Goal: Contribute content: Contribute content

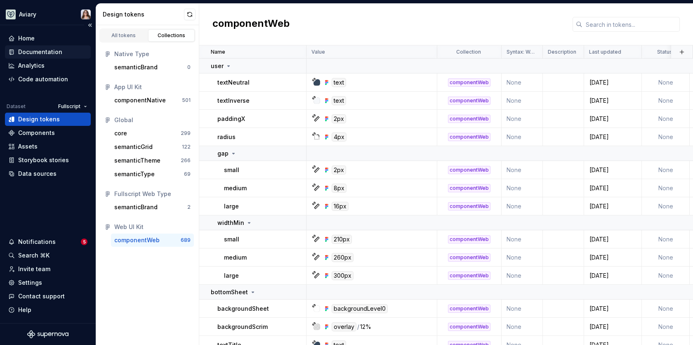
click at [40, 52] on div "Documentation" at bounding box center [40, 52] width 44 height 8
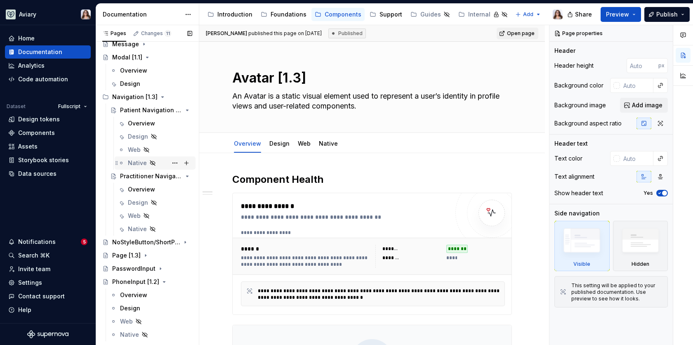
scroll to position [594, 0]
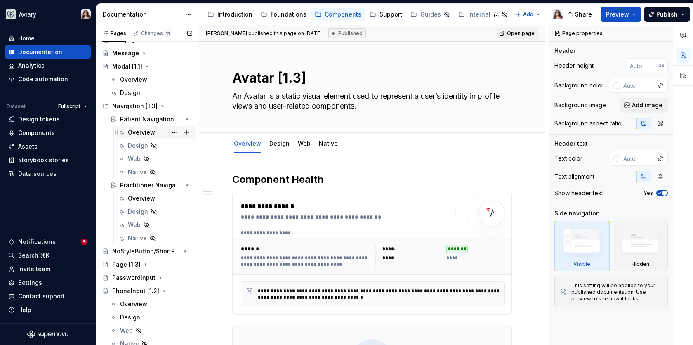
click at [151, 129] on div "Overview" at bounding box center [141, 132] width 27 height 8
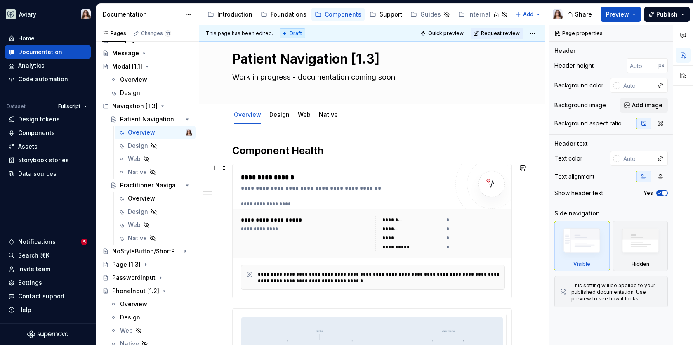
scroll to position [31, 0]
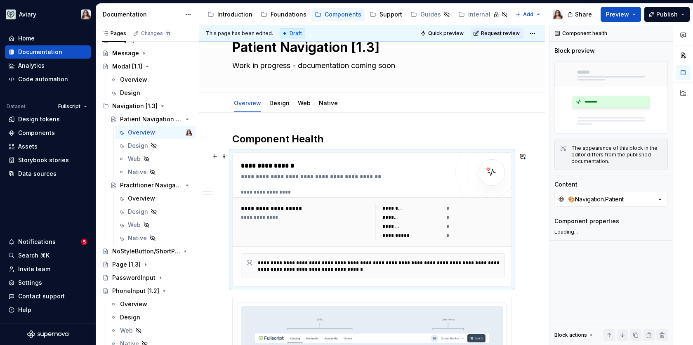
click at [364, 166] on div "**********" at bounding box center [347, 166] width 213 height 10
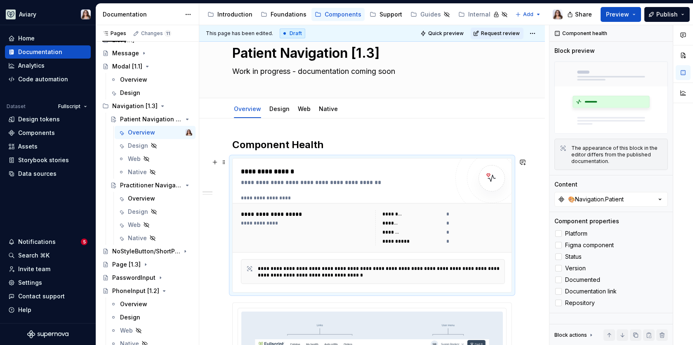
scroll to position [0, 0]
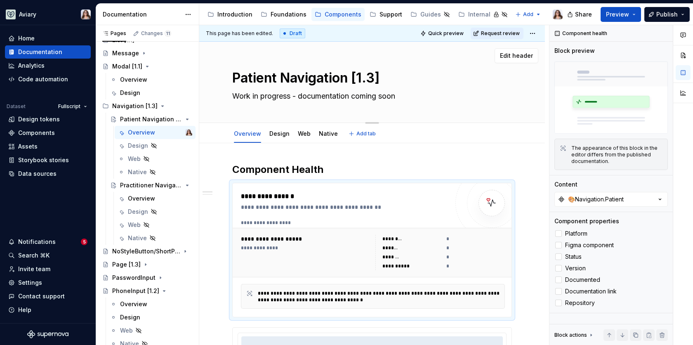
click at [314, 95] on textarea "Work in progress - documentation coming soon" at bounding box center [369, 95] width 279 height 13
click at [404, 99] on textarea "Work in progress - documentation coming soon" at bounding box center [369, 95] width 279 height 13
type textarea "*"
type textarea "Work in progress - documentation coming soon"
paste textarea "The Patient Navigation component provides persistent access to primary pages an…"
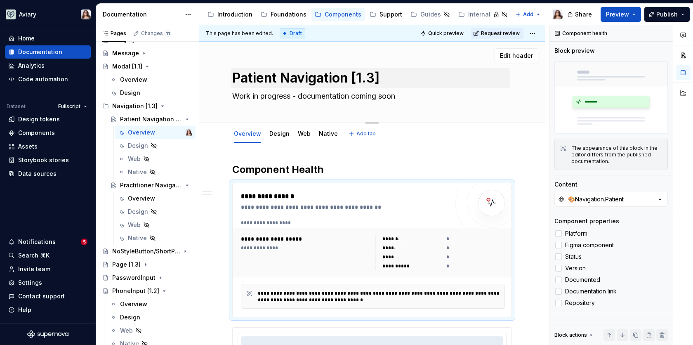
type textarea "*"
type textarea "Work in progress - documentation coming soon The Patient Navigation component p…"
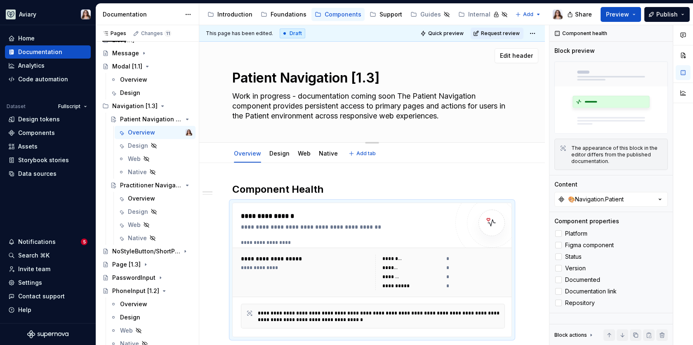
drag, startPoint x: 401, startPoint y: 94, endPoint x: 232, endPoint y: 93, distance: 169.0
click at [232, 93] on textarea "Work in progress - documentation coming soon The Patient Navigation component p…" at bounding box center [369, 105] width 279 height 33
type textarea "*"
type textarea "The Patient Navigation component provides persistent access to primary pages an…"
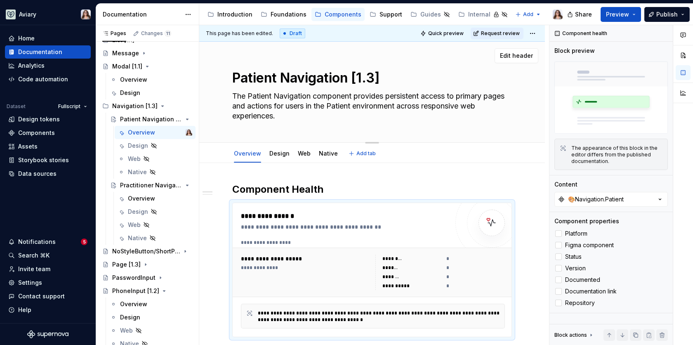
click at [281, 117] on textarea "The Patient Navigation component provides persistent access to primary pages an…" at bounding box center [369, 105] width 279 height 33
type textarea "*"
type textarea "The Patient Navigation component provides persistent access to primary pages an…"
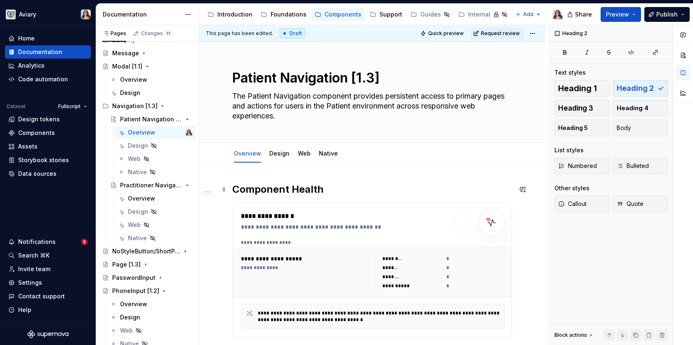
click at [321, 189] on h2 "Component Health" at bounding box center [371, 189] width 279 height 13
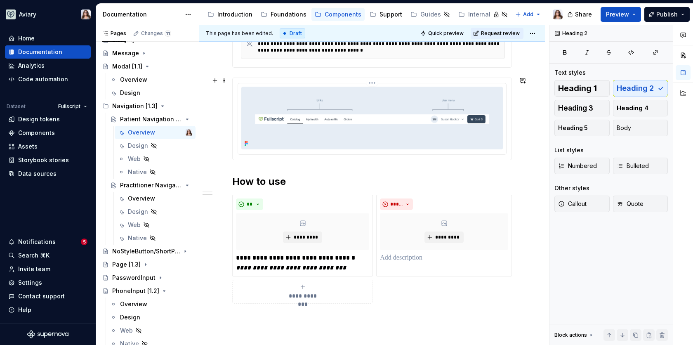
scroll to position [282, 0]
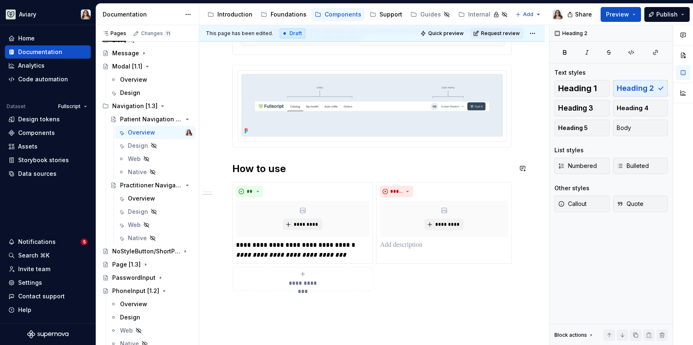
type textarea "*"
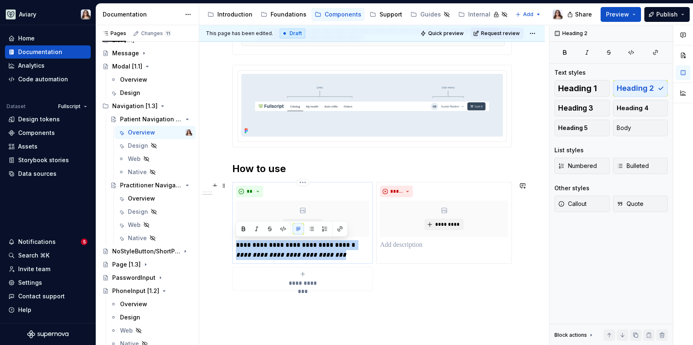
drag, startPoint x: 315, startPoint y: 254, endPoint x: 235, endPoint y: 241, distance: 81.3
click at [235, 241] on div "**********" at bounding box center [302, 223] width 141 height 82
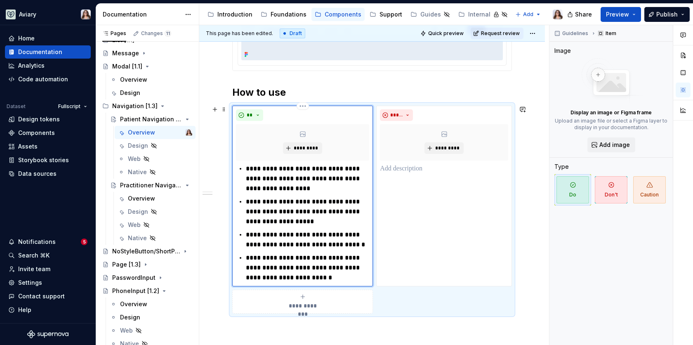
scroll to position [361, 0]
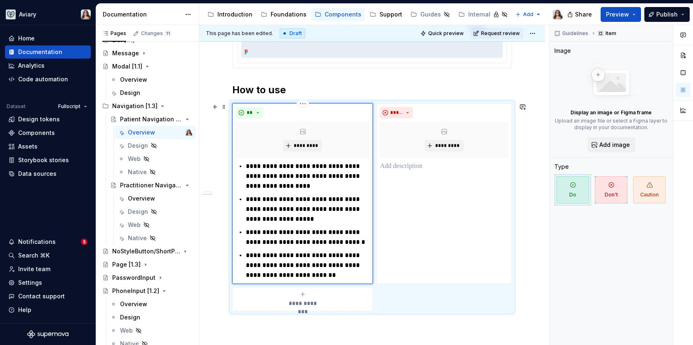
click at [312, 218] on p "**********" at bounding box center [307, 209] width 123 height 30
click at [340, 242] on p "**********" at bounding box center [307, 237] width 123 height 20
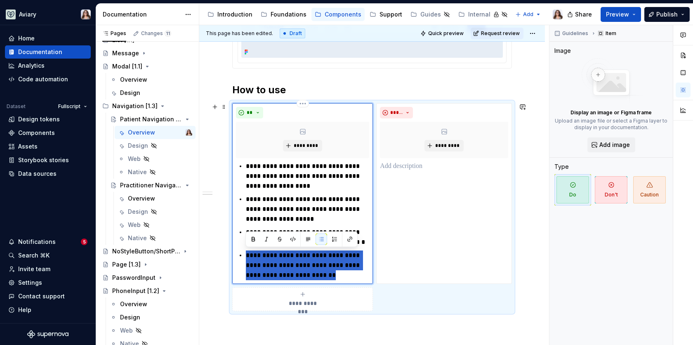
drag, startPoint x: 322, startPoint y: 274, endPoint x: 243, endPoint y: 252, distance: 81.2
click at [243, 252] on div "**********" at bounding box center [302, 220] width 133 height 119
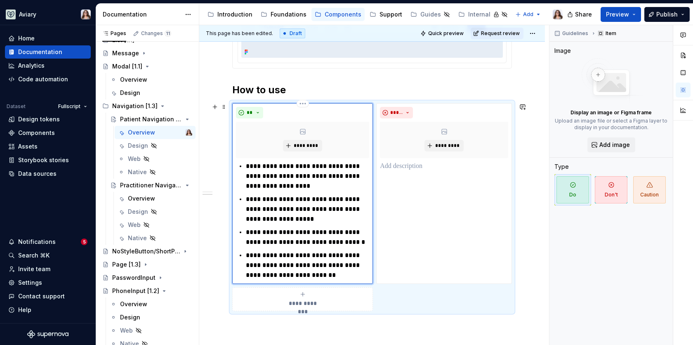
click at [324, 277] on p "**********" at bounding box center [307, 265] width 123 height 30
click at [427, 168] on p at bounding box center [444, 166] width 128 height 10
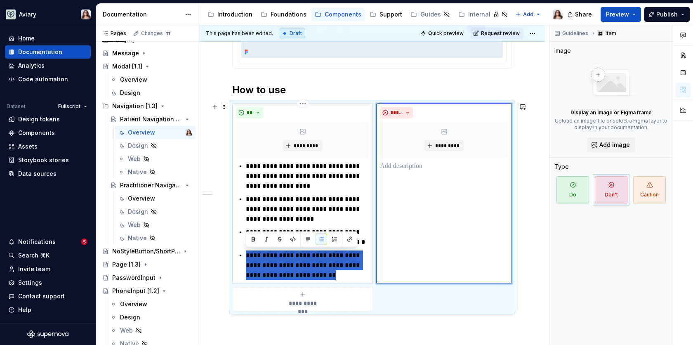
drag, startPoint x: 319, startPoint y: 274, endPoint x: 239, endPoint y: 251, distance: 82.8
click at [246, 251] on li "**********" at bounding box center [307, 265] width 123 height 30
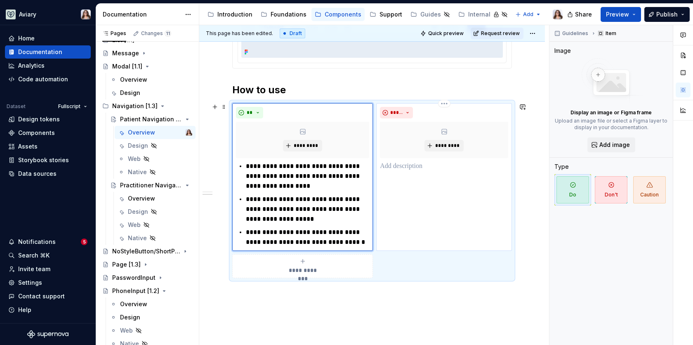
click at [399, 163] on p at bounding box center [444, 166] width 128 height 10
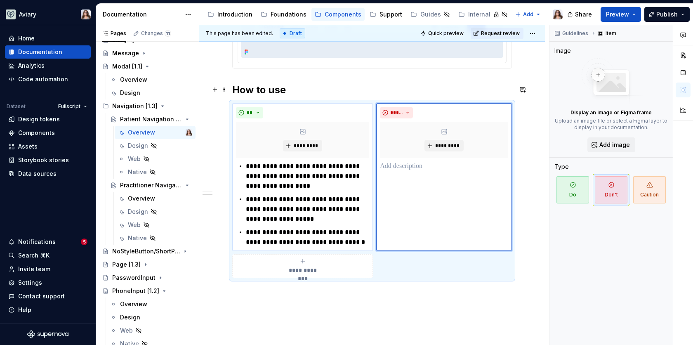
type textarea "*"
click at [399, 164] on p at bounding box center [444, 166] width 128 height 10
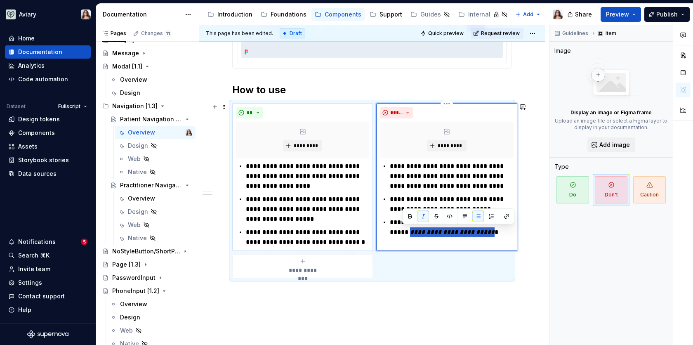
drag, startPoint x: 403, startPoint y: 231, endPoint x: 478, endPoint y: 231, distance: 75.4
click at [478, 231] on p "**********" at bounding box center [451, 227] width 123 height 20
drag, startPoint x: 473, startPoint y: 231, endPoint x: 402, endPoint y: 231, distance: 70.5
click at [402, 231] on p "**********" at bounding box center [451, 227] width 123 height 20
click at [509, 214] on button "button" at bounding box center [506, 216] width 12 height 12
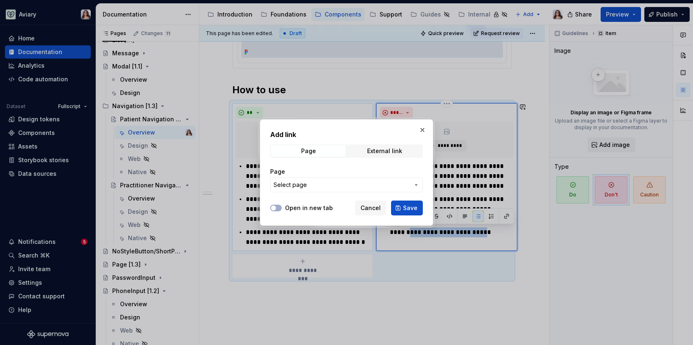
click at [325, 184] on span "Select page" at bounding box center [341, 185] width 136 height 8
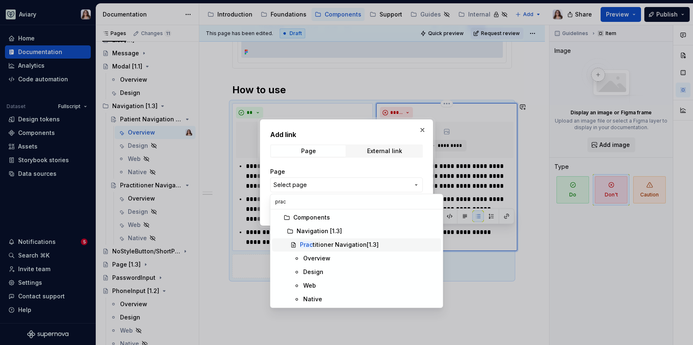
type input "prac"
click at [336, 247] on div "Prac titioner Navigation[1.3]" at bounding box center [339, 244] width 79 height 8
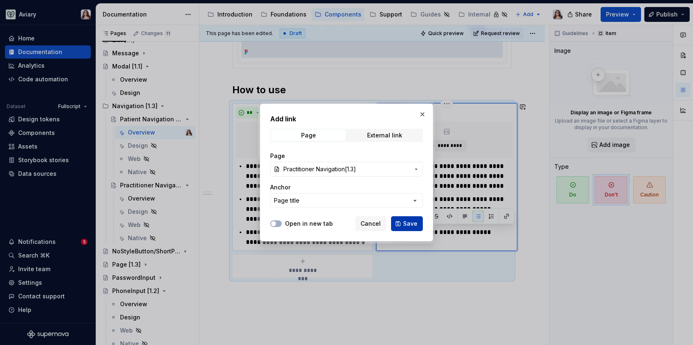
click at [402, 223] on button "Save" at bounding box center [407, 223] width 32 height 15
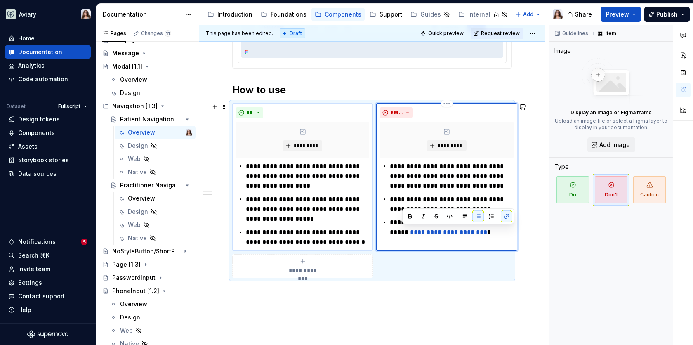
click at [479, 233] on p "**********" at bounding box center [451, 227] width 123 height 20
click at [350, 242] on p "**********" at bounding box center [307, 237] width 123 height 20
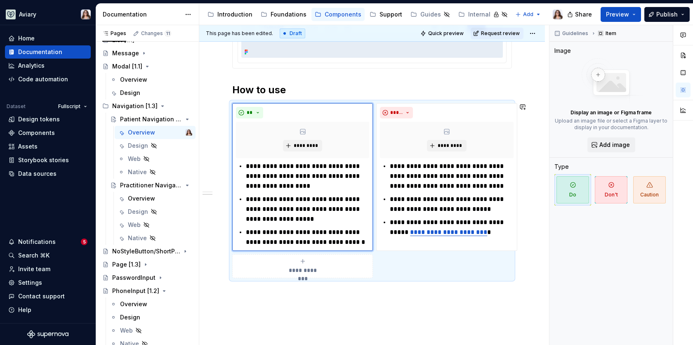
click at [357, 309] on div "**********" at bounding box center [371, 96] width 345 height 589
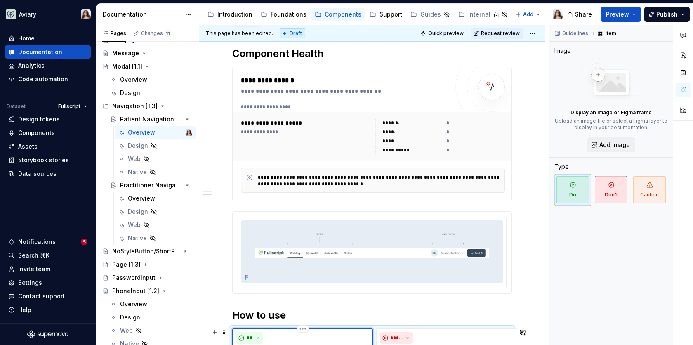
scroll to position [0, 0]
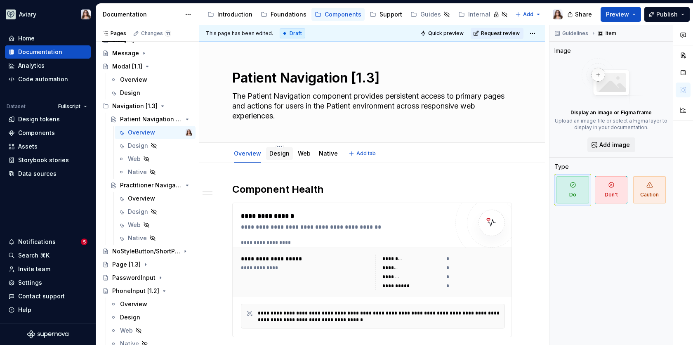
click at [272, 155] on link "Design" at bounding box center [279, 153] width 20 height 7
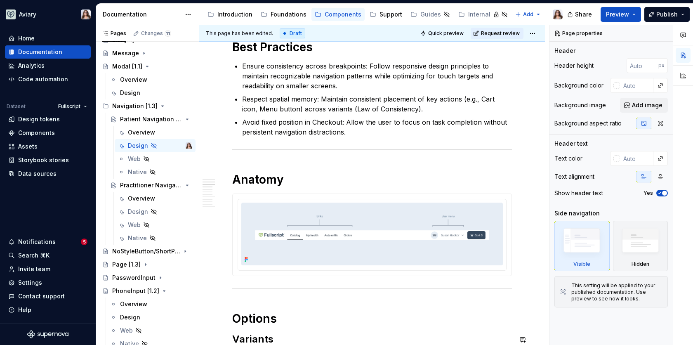
scroll to position [48, 0]
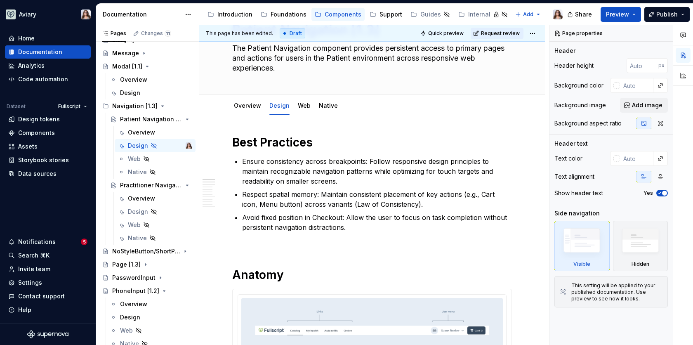
type textarea "*"
click at [353, 231] on p "Avoid fixed position in Checkout: Allow the user to focus on task completion wi…" at bounding box center [377, 222] width 270 height 20
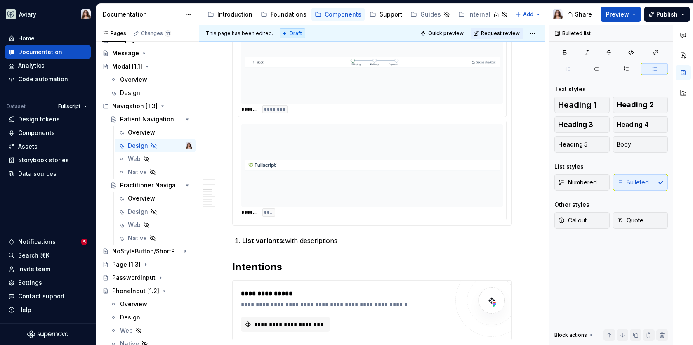
scroll to position [588, 0]
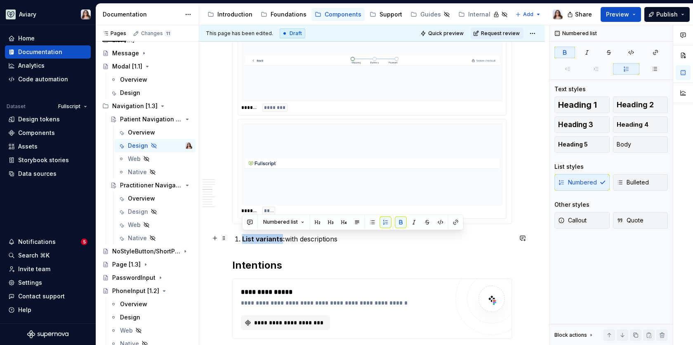
drag, startPoint x: 281, startPoint y: 237, endPoint x: 242, endPoint y: 236, distance: 38.4
click at [242, 236] on strong "List variants:" at bounding box center [263, 239] width 43 height 8
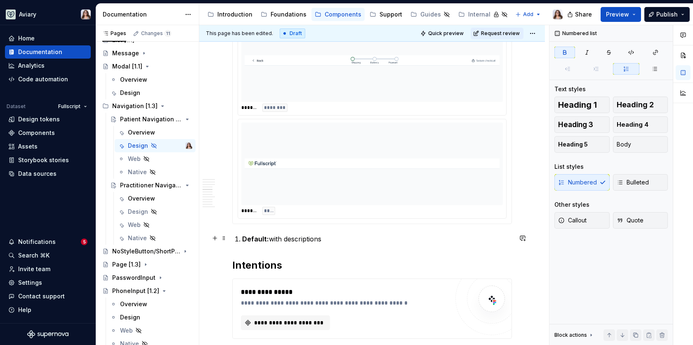
click at [330, 235] on p "Default: with descriptions" at bounding box center [377, 239] width 270 height 10
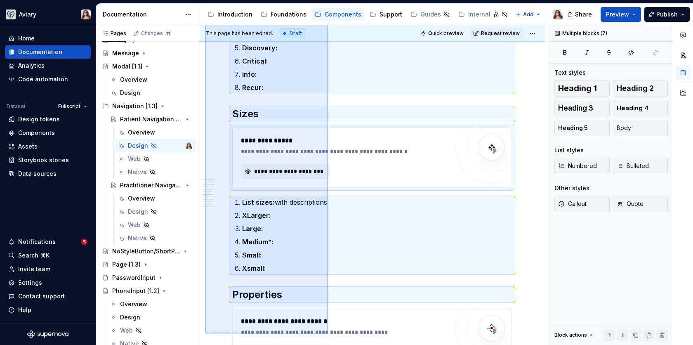
scroll to position [965, 0]
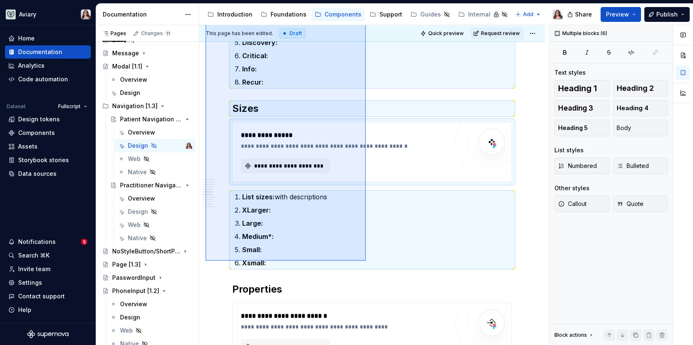
drag, startPoint x: 205, startPoint y: 57, endPoint x: 366, endPoint y: 261, distance: 258.9
click at [366, 261] on div "**********" at bounding box center [374, 185] width 350 height 320
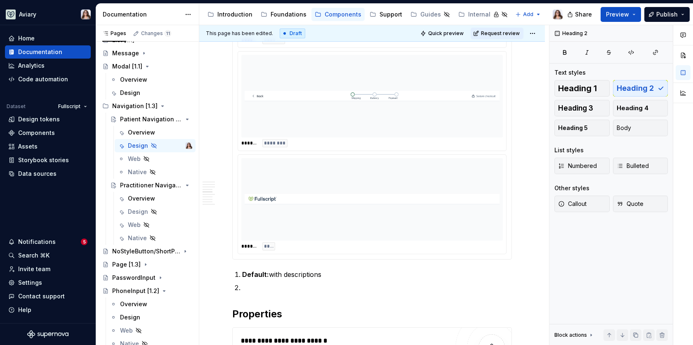
scroll to position [554, 0]
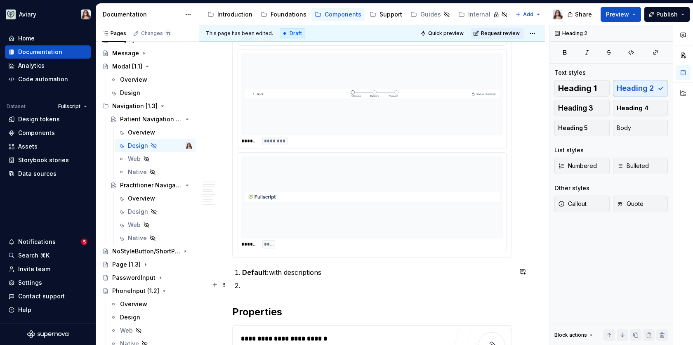
click at [248, 281] on p at bounding box center [377, 285] width 270 height 10
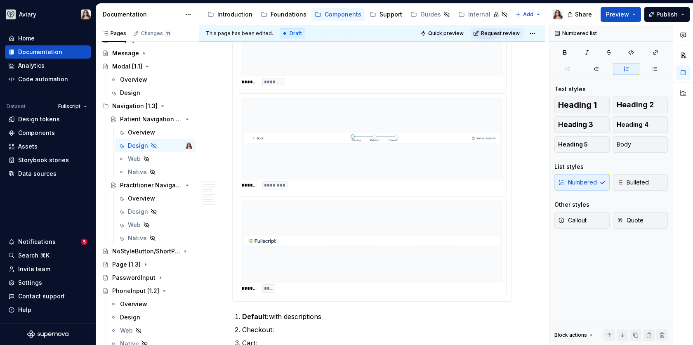
scroll to position [518, 0]
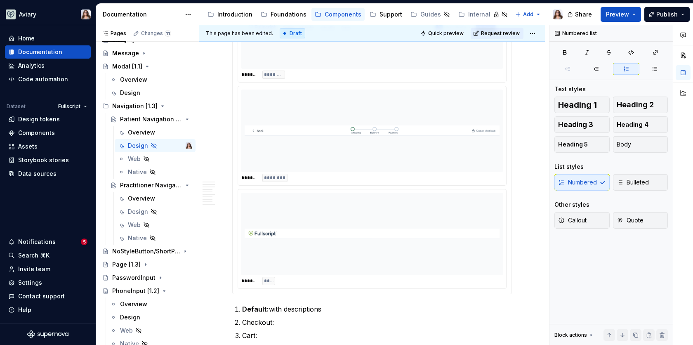
click at [295, 244] on img at bounding box center [371, 234] width 255 height 76
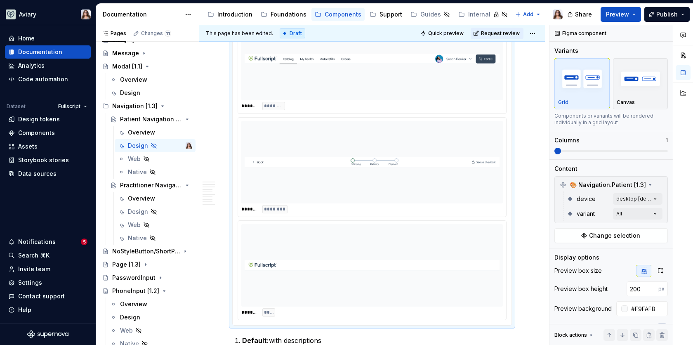
scroll to position [427, 0]
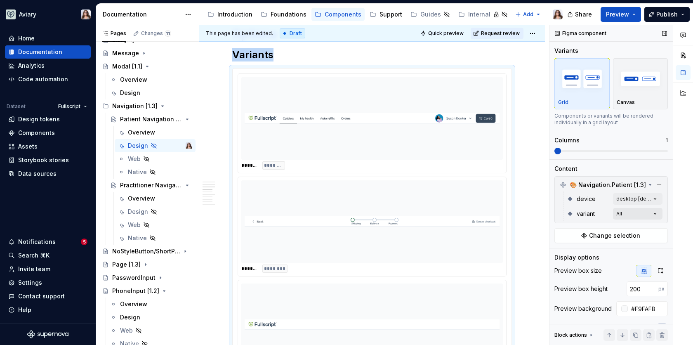
click at [629, 212] on div "Comments Open comments No comments yet Select ‘Comment’ from the block context …" at bounding box center [620, 185] width 143 height 320
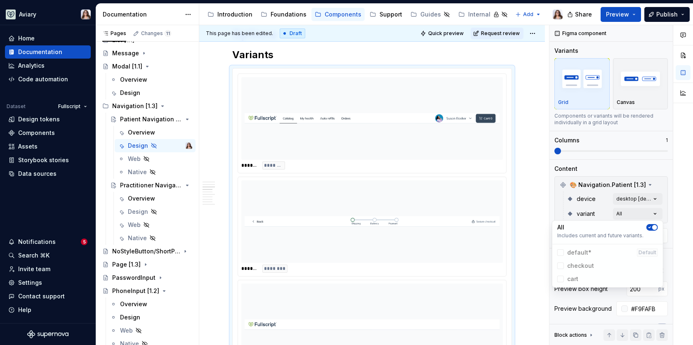
click at [610, 162] on div "Comments Open comments No comments yet Select ‘Comment’ from the block context …" at bounding box center [620, 185] width 143 height 320
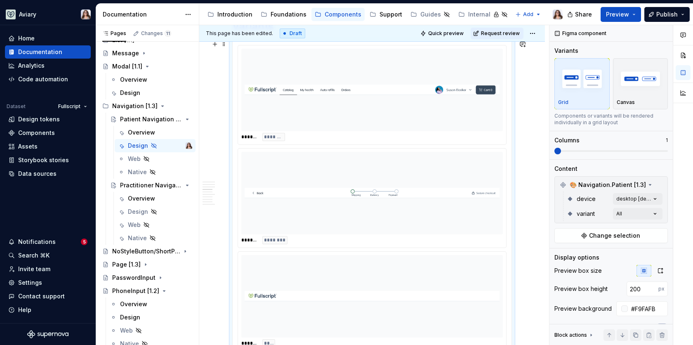
scroll to position [459, 0]
click at [629, 284] on input "200" at bounding box center [642, 288] width 32 height 15
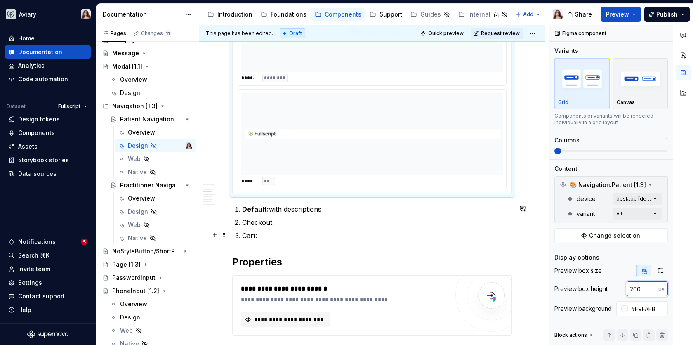
scroll to position [619, 0]
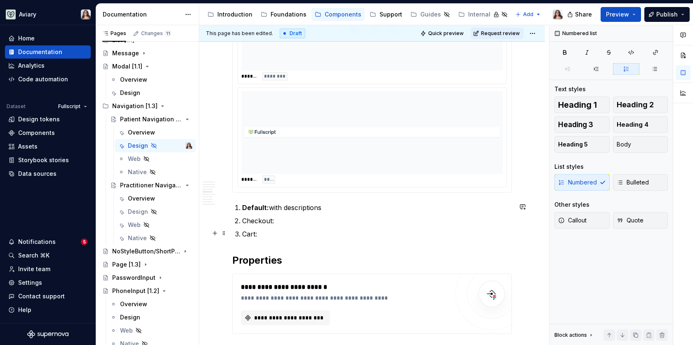
click at [260, 229] on p "Cart:" at bounding box center [377, 234] width 270 height 10
click at [277, 222] on p "Checkout:" at bounding box center [377, 221] width 270 height 10
click at [326, 210] on p "Default: with descriptions" at bounding box center [377, 207] width 270 height 10
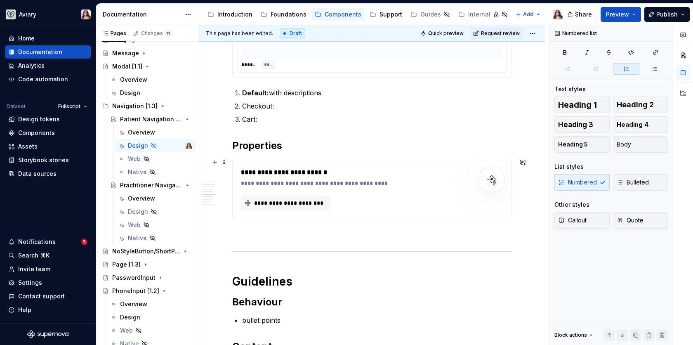
scroll to position [737, 0]
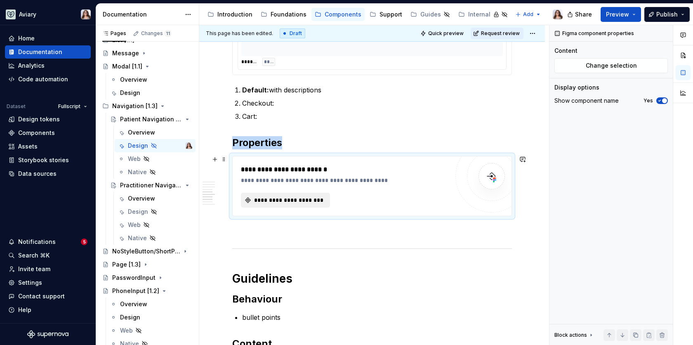
click at [284, 196] on span "**********" at bounding box center [289, 200] width 72 height 8
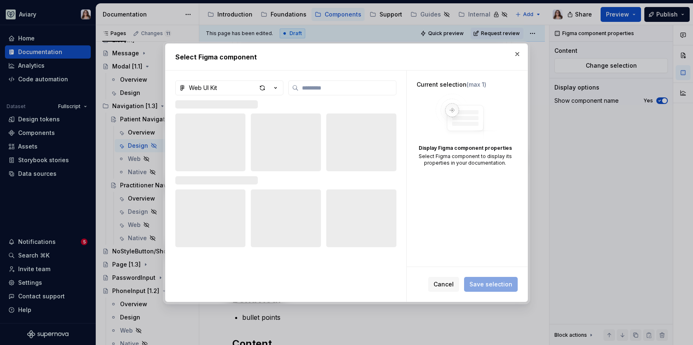
type textarea "*"
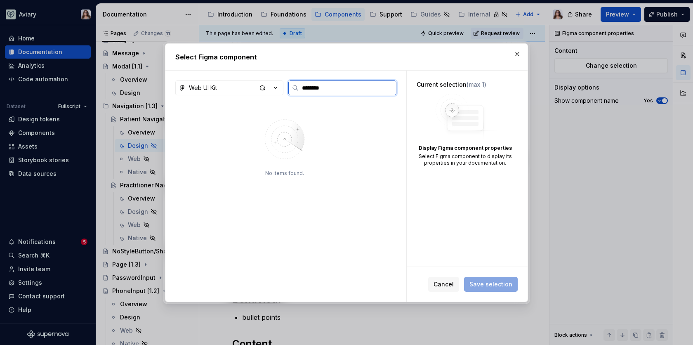
type input "*******"
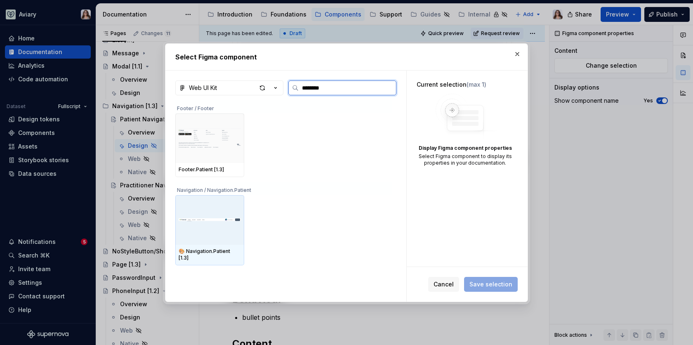
click at [225, 224] on img at bounding box center [209, 219] width 62 height 21
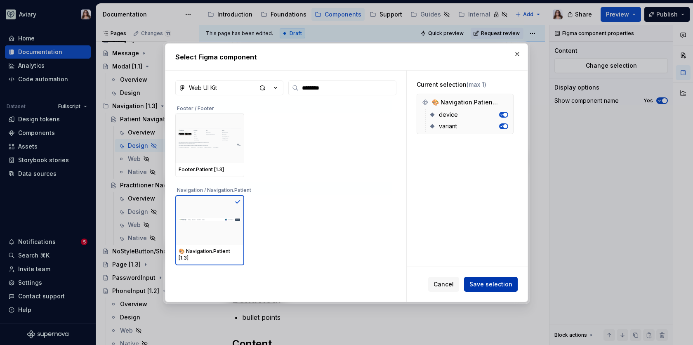
click at [493, 287] on span "Save selection" at bounding box center [490, 284] width 43 height 8
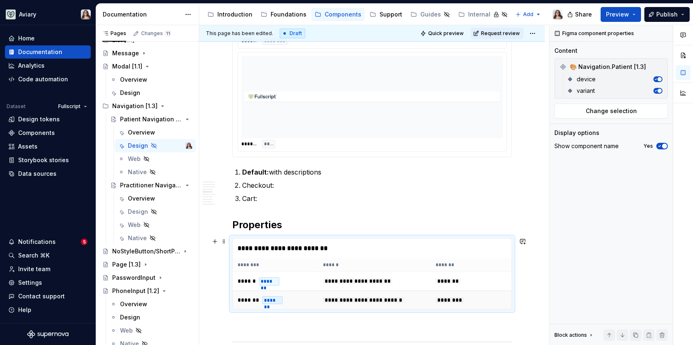
scroll to position [652, 0]
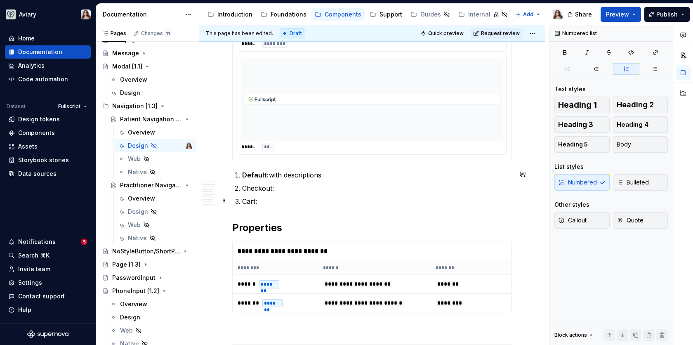
click at [263, 199] on p "Cart:" at bounding box center [377, 201] width 270 height 10
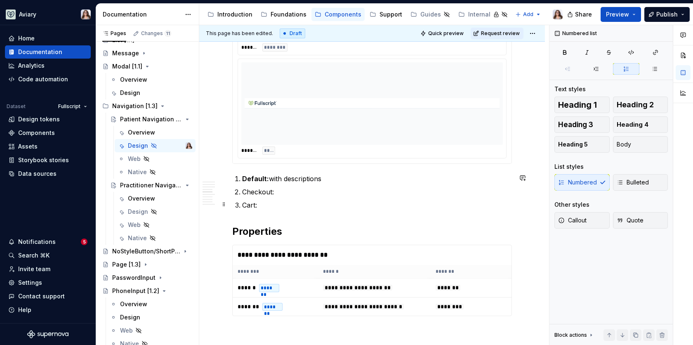
scroll to position [649, 0]
click at [273, 189] on p "Checkout:" at bounding box center [377, 191] width 270 height 10
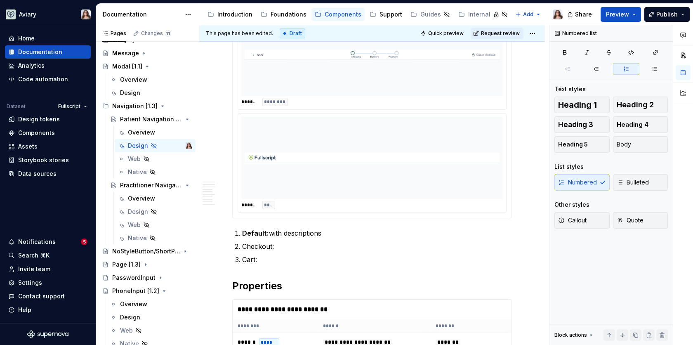
scroll to position [594, 0]
click at [260, 258] on p "Cart:" at bounding box center [377, 259] width 270 height 10
click at [276, 247] on p "Checkout:" at bounding box center [377, 245] width 270 height 10
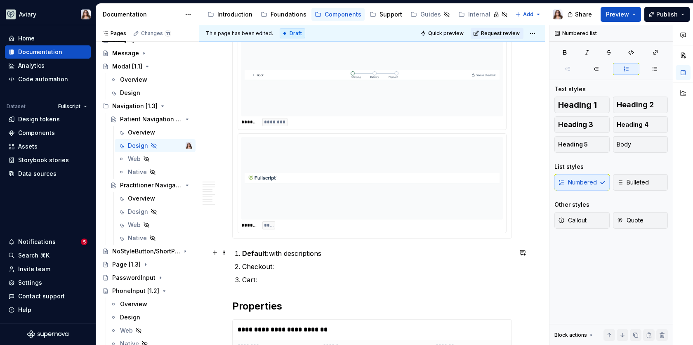
scroll to position [572, 0]
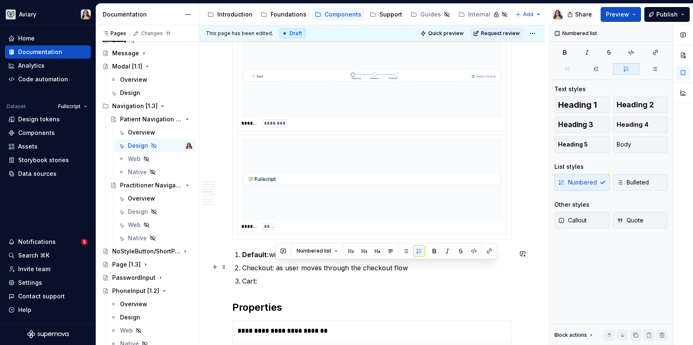
drag, startPoint x: 408, startPoint y: 265, endPoint x: 277, endPoint y: 264, distance: 131.5
click at [277, 264] on p "Checkout: as user moves through the checkout flow" at bounding box center [377, 268] width 270 height 10
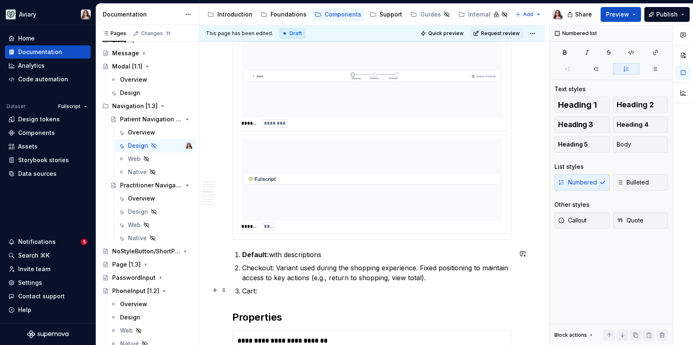
click at [261, 291] on p "Cart:" at bounding box center [377, 291] width 270 height 10
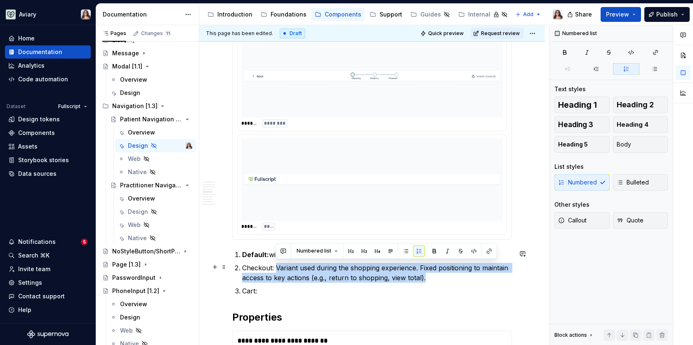
drag, startPoint x: 276, startPoint y: 265, endPoint x: 432, endPoint y: 279, distance: 156.9
click at [432, 279] on p "Checkout: Variant used during the shopping experience. Fixed positioning to mai…" at bounding box center [377, 273] width 270 height 20
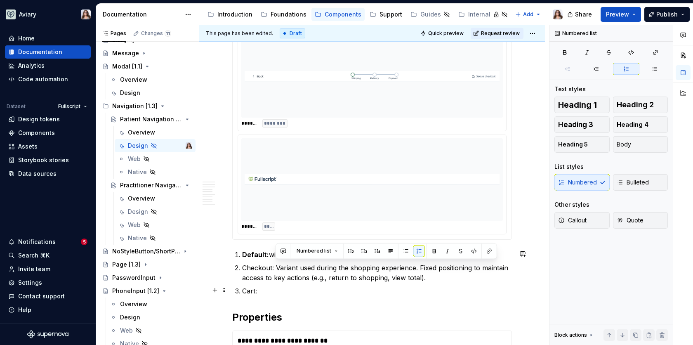
click at [283, 286] on p "Cart:" at bounding box center [377, 291] width 270 height 10
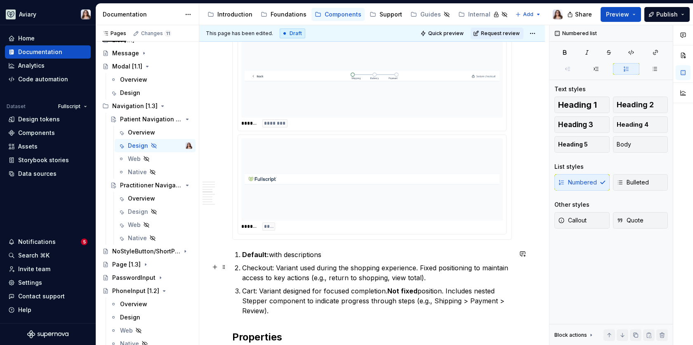
click at [275, 265] on p "Checkout: Variant used during the shopping experience. Fixed positioning to mai…" at bounding box center [377, 273] width 270 height 20
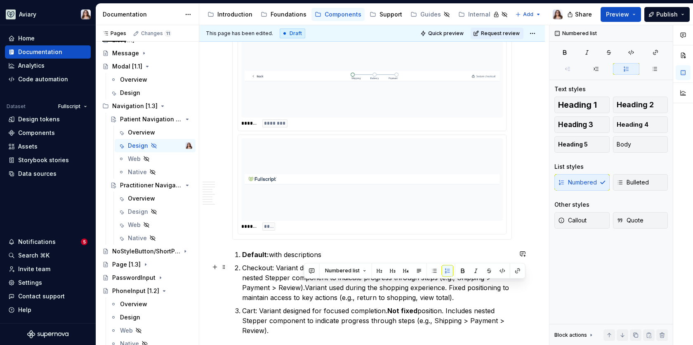
drag, startPoint x: 304, startPoint y: 286, endPoint x: 495, endPoint y: 292, distance: 190.9
click at [495, 292] on p "Checkout: Variant designed for focused completion. Not fixed position. Includes…" at bounding box center [377, 283] width 270 height 40
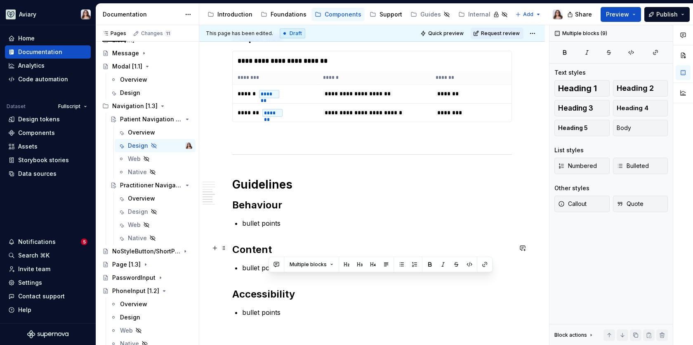
drag, startPoint x: 282, startPoint y: 317, endPoint x: 286, endPoint y: 249, distance: 68.2
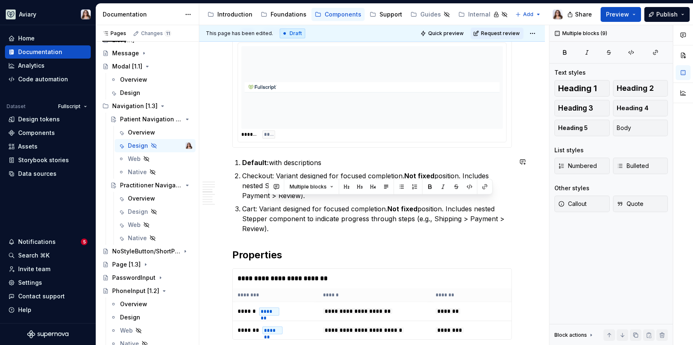
scroll to position [660, 0]
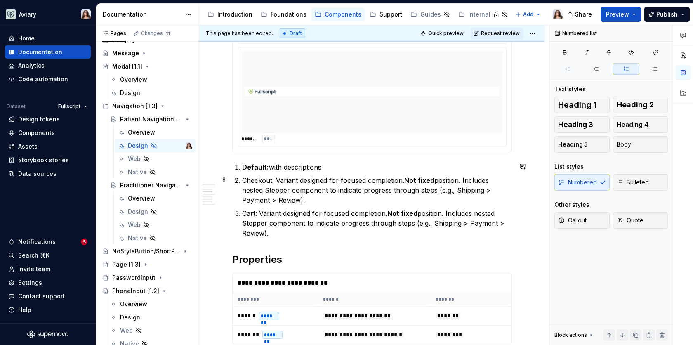
click at [249, 203] on p "Checkout: Variant designed for focused completion. Not fixed position. Includes…" at bounding box center [377, 190] width 270 height 30
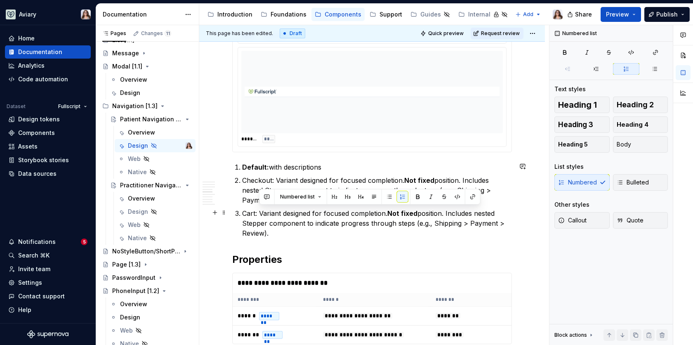
drag, startPoint x: 260, startPoint y: 210, endPoint x: 286, endPoint y: 232, distance: 33.9
click at [286, 232] on p "Cart: Variant designed for focused completion. Not fixed position. Includes nes…" at bounding box center [377, 223] width 270 height 30
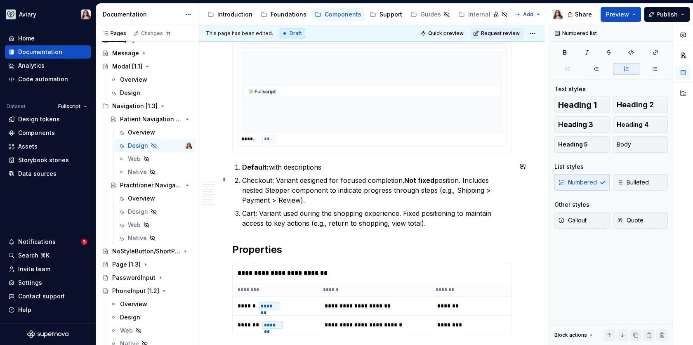
click at [324, 199] on p "Checkout: Variant designed for focused completion. Not fixed position. Includes…" at bounding box center [377, 190] width 270 height 30
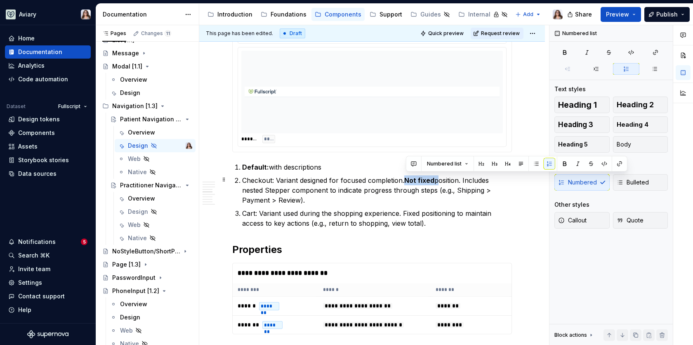
drag, startPoint x: 406, startPoint y: 176, endPoint x: 436, endPoint y: 176, distance: 29.3
click at [436, 176] on p "Checkout: Variant designed for focused completion. Not fixed position. Includes…" at bounding box center [377, 190] width 270 height 30
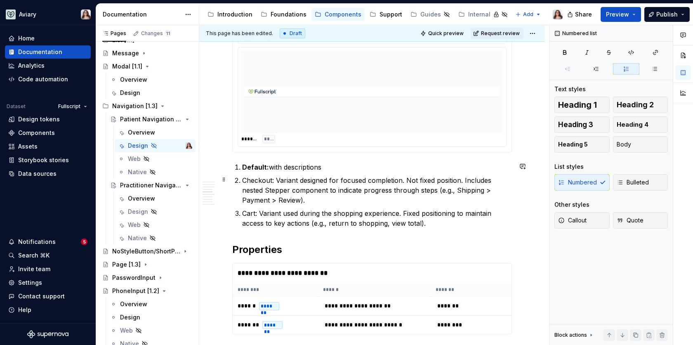
click at [425, 199] on p "Checkout: Variant designed for focused completion. Not fixed position. Includes…" at bounding box center [377, 190] width 270 height 30
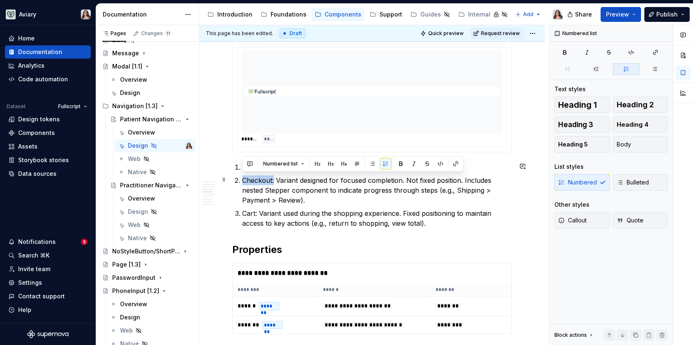
drag, startPoint x: 274, startPoint y: 178, endPoint x: 235, endPoint y: 177, distance: 39.2
click at [242, 177] on li "Checkout: Variant designed for focused completion. Not fixed position. Includes…" at bounding box center [377, 190] width 270 height 30
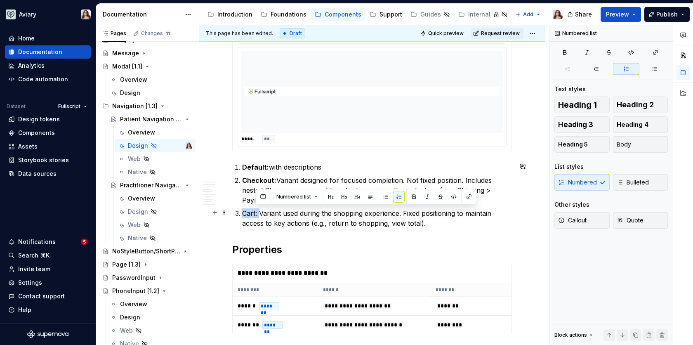
drag, startPoint x: 258, startPoint y: 211, endPoint x: 229, endPoint y: 211, distance: 28.9
click at [229, 211] on div "**********" at bounding box center [371, 163] width 345 height 1321
click at [428, 220] on p "Cart: Variant used during the shopping experience. Fixed positioning to maintai…" at bounding box center [377, 218] width 270 height 20
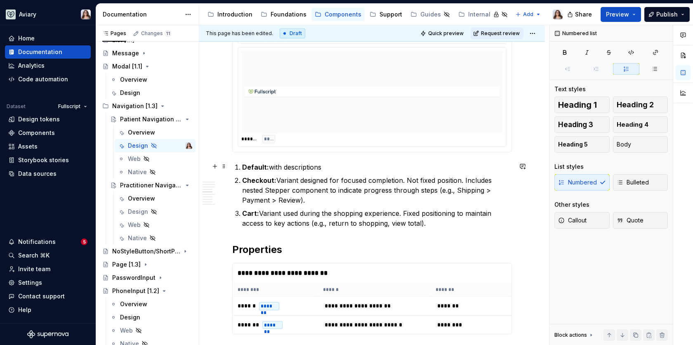
click at [331, 166] on p "Default: with descriptions" at bounding box center [377, 167] width 270 height 10
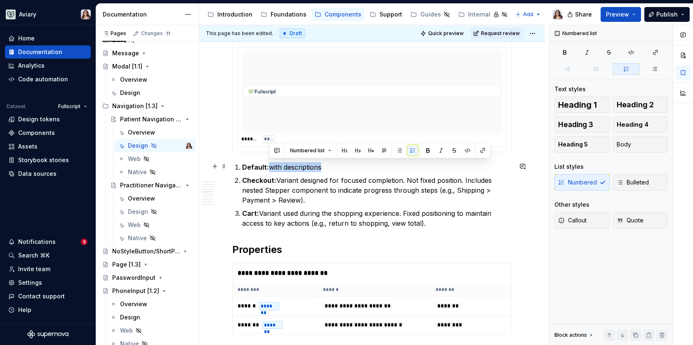
drag, startPoint x: 322, startPoint y: 165, endPoint x: 268, endPoint y: 165, distance: 53.6
click at [268, 165] on p "Default: with descriptions" at bounding box center [377, 167] width 270 height 10
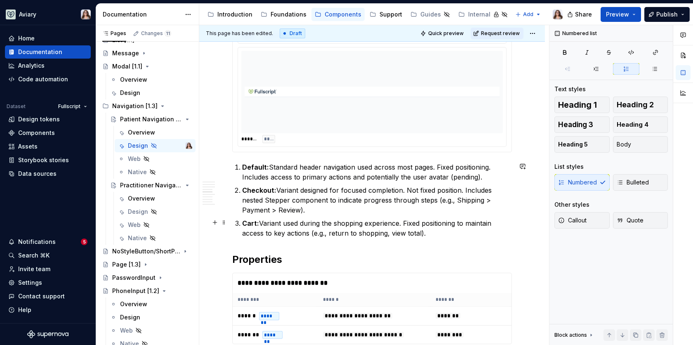
click at [429, 234] on p "Cart: Variant used during the shopping experience. Fixed positioning to maintai…" at bounding box center [377, 228] width 270 height 20
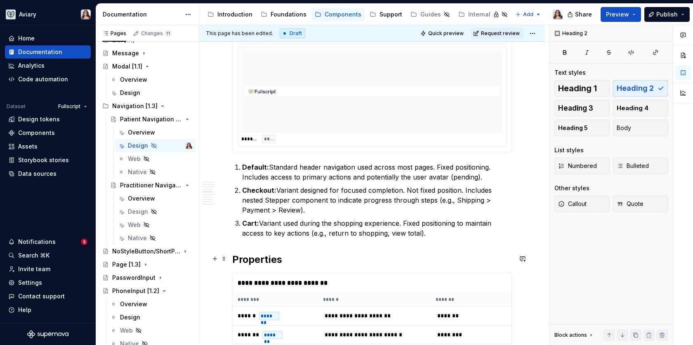
click at [232, 259] on h2 "Properties" at bounding box center [371, 259] width 279 height 13
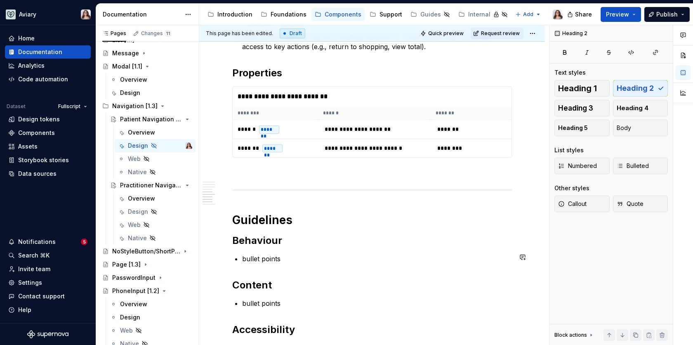
scroll to position [877, 0]
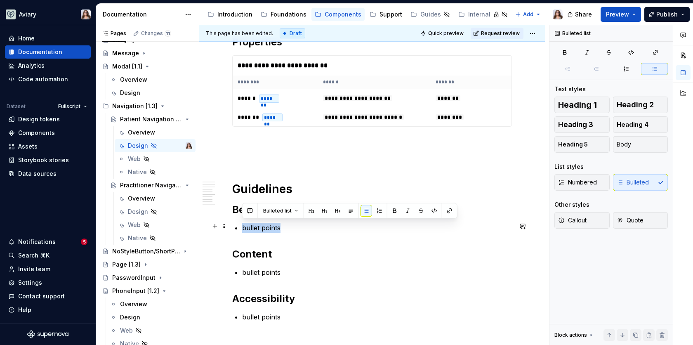
drag, startPoint x: 281, startPoint y: 224, endPoint x: 242, endPoint y: 224, distance: 38.7
click at [242, 224] on p "bullet points" at bounding box center [377, 228] width 270 height 10
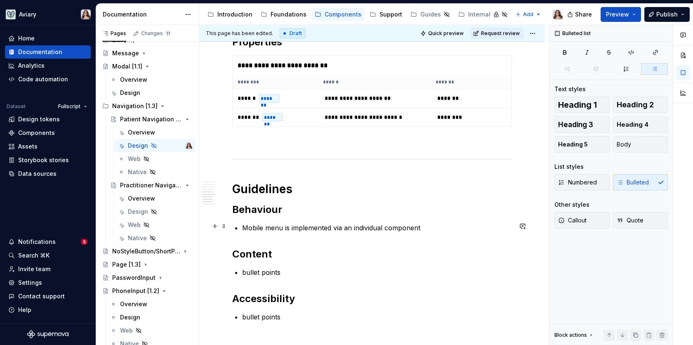
click at [423, 227] on p "Mobile menu is implemented via an individual component" at bounding box center [377, 228] width 270 height 10
drag, startPoint x: 422, startPoint y: 228, endPoint x: 228, endPoint y: 226, distance: 193.3
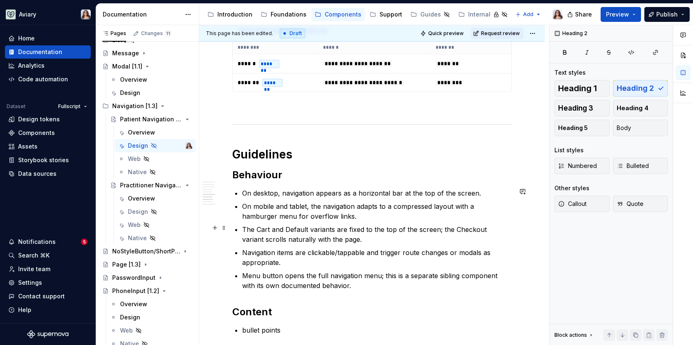
scroll to position [919, 0]
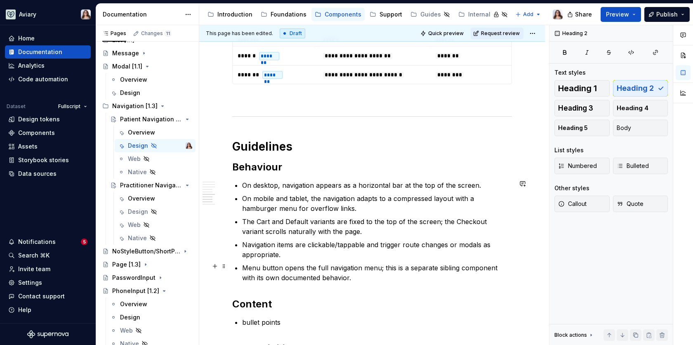
click at [340, 273] on p "Menu button opens the full navigation menu; this is a separate sibling componen…" at bounding box center [377, 273] width 270 height 20
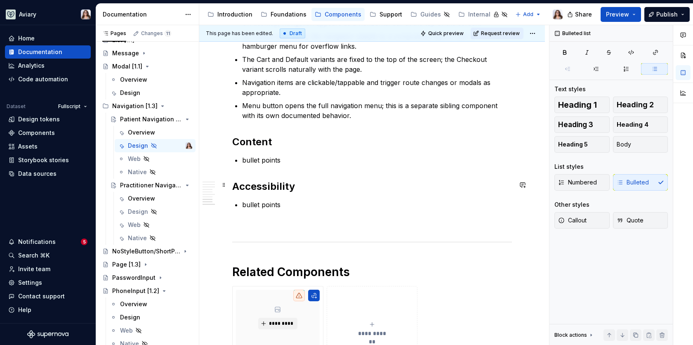
scroll to position [1114, 0]
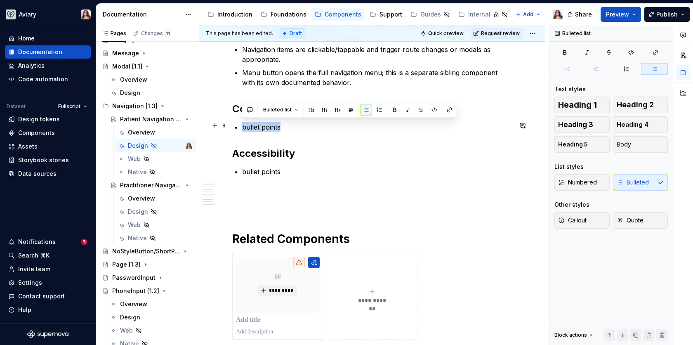
drag, startPoint x: 284, startPoint y: 123, endPoint x: 242, endPoint y: 123, distance: 41.2
click at [242, 123] on p "bullet points" at bounding box center [377, 127] width 270 height 10
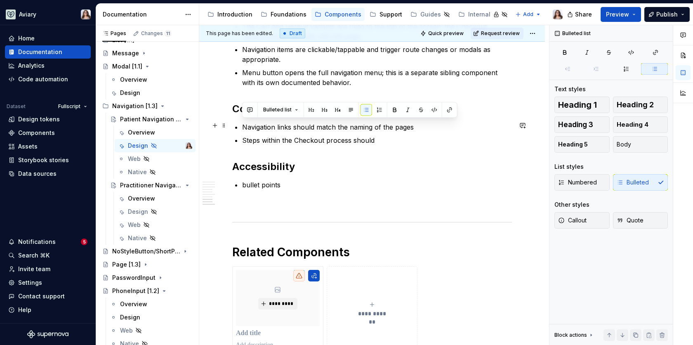
drag, startPoint x: 376, startPoint y: 135, endPoint x: 242, endPoint y: 121, distance: 135.6
click at [242, 122] on ul "Navigation links should match the naming of the pages Steps within the Checkout…" at bounding box center [377, 133] width 270 height 23
drag, startPoint x: 379, startPoint y: 140, endPoint x: 239, endPoint y: 126, distance: 141.3
click at [389, 141] on p "Steps within the Checkout process should" at bounding box center [377, 140] width 270 height 10
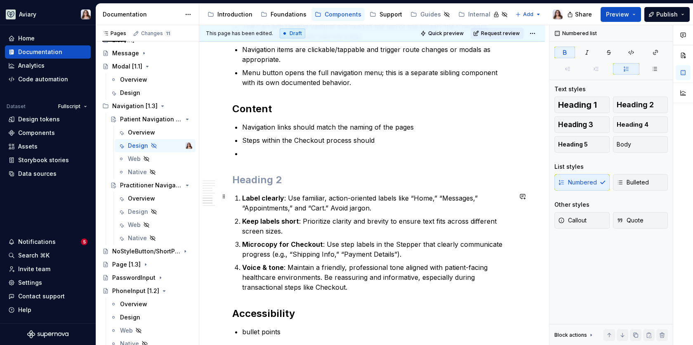
click at [242, 194] on li "Label clearly : Use familiar, action-oriented labels like “Home,” “Messages,” “…" at bounding box center [377, 203] width 270 height 20
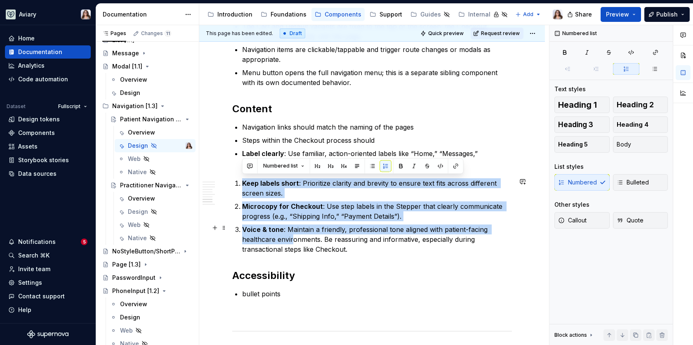
drag, startPoint x: 241, startPoint y: 180, endPoint x: 290, endPoint y: 239, distance: 76.7
click at [293, 240] on ol "Keep labels short : Prioritize clarity and brevity to ensure text fits across d…" at bounding box center [377, 216] width 270 height 76
click at [628, 178] on span "Bulleted" at bounding box center [632, 182] width 32 height 8
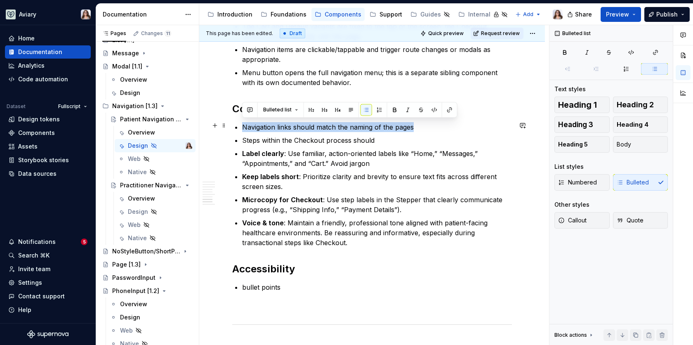
drag, startPoint x: 416, startPoint y: 123, endPoint x: 241, endPoint y: 123, distance: 175.2
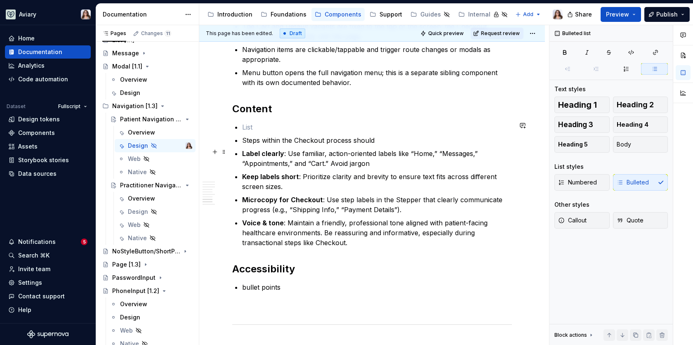
click at [372, 160] on p "Label clearly : Use familiar, action-oriented labels like “Home,” “Messages,” “…" at bounding box center [377, 158] width 270 height 20
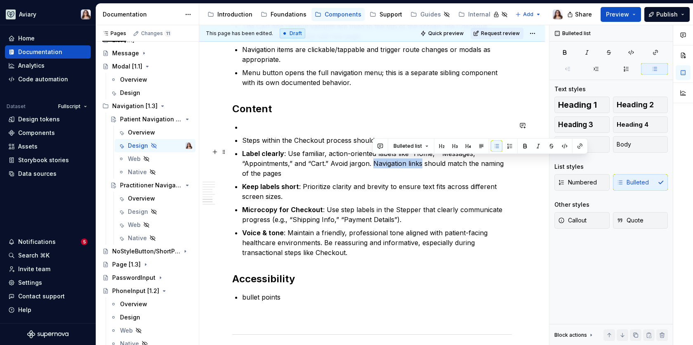
drag, startPoint x: 373, startPoint y: 161, endPoint x: 421, endPoint y: 160, distance: 48.2
click at [421, 160] on p "Label clearly : Use familiar, action-oriented labels like “Home,” “Messages,” “…" at bounding box center [377, 163] width 270 height 30
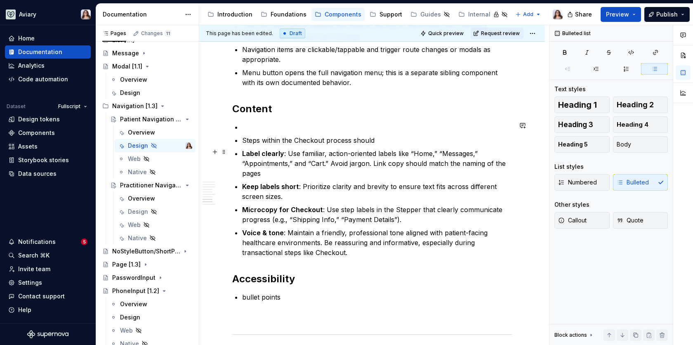
click at [260, 171] on p "Label clearly : Use familiar, action-oriented labels like “Home,” “Messages,” “…" at bounding box center [377, 163] width 270 height 30
click at [373, 160] on p "Label clearly : Use familiar, action-oriented labels like “Home,” “Messages,” “…" at bounding box center [377, 163] width 270 height 30
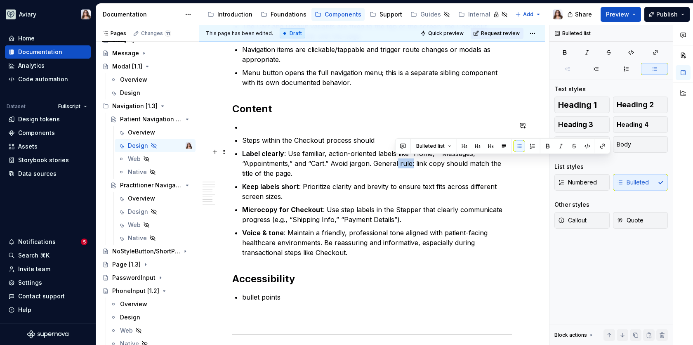
drag, startPoint x: 411, startPoint y: 162, endPoint x: 397, endPoint y: 163, distance: 14.9
click at [397, 163] on p "Label clearly : Use familiar, action-oriented labels like “Home,” “Messages,” “…" at bounding box center [377, 163] width 270 height 30
click at [281, 171] on p "Label clearly : Use familiar, action-oriented labels like “Home,” “Messages,” “…" at bounding box center [377, 163] width 270 height 30
click at [284, 197] on p "Keep labels short : Prioritize clarity and brevity to ensure text fits across d…" at bounding box center [377, 191] width 270 height 20
click at [242, 206] on strong "Microcopy for Checkout" at bounding box center [282, 209] width 81 height 8
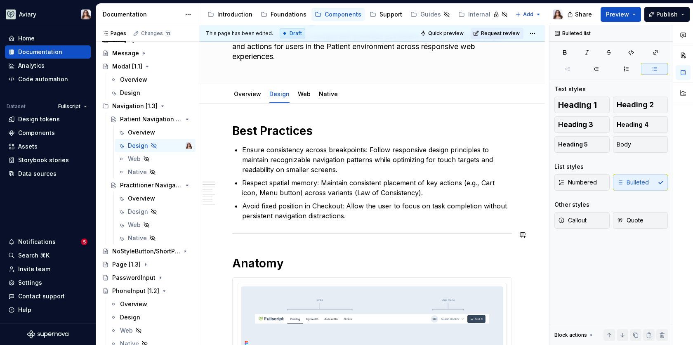
scroll to position [69, 0]
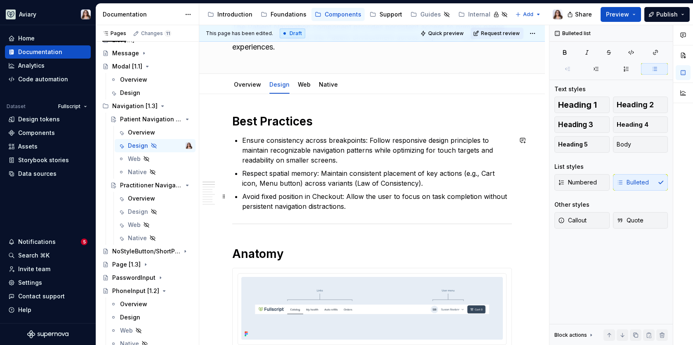
click at [349, 207] on p "Avoid fixed position in Checkout: Allow the user to focus on task completion wi…" at bounding box center [377, 201] width 270 height 20
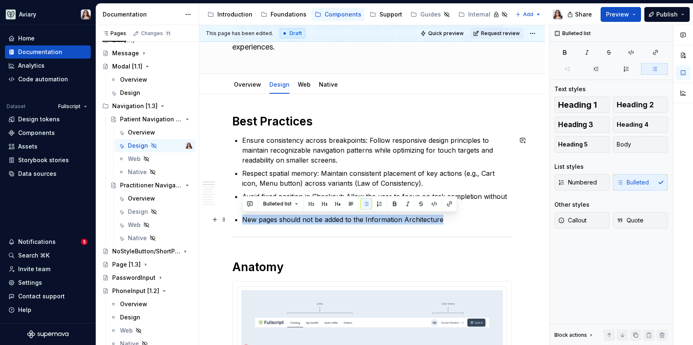
drag, startPoint x: 243, startPoint y: 217, endPoint x: 439, endPoint y: 218, distance: 196.2
click at [439, 218] on p "New pages should not be added to the Information Architecture" at bounding box center [377, 219] width 270 height 10
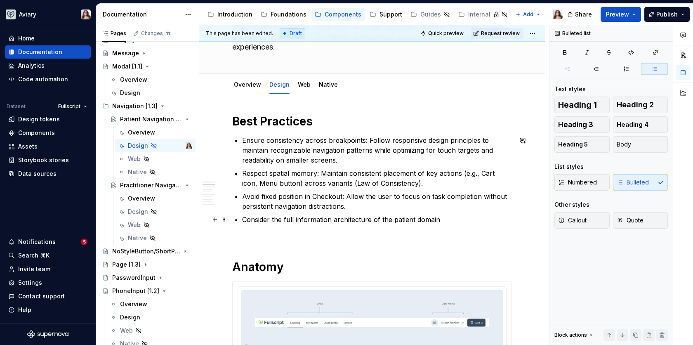
click at [439, 219] on p "Consider the full information architecture of the patient domain" at bounding box center [377, 219] width 270 height 10
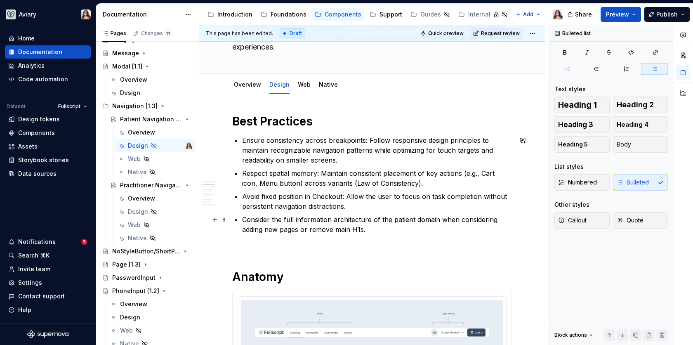
click at [359, 229] on p "Consider the full information architecture of the patient domain when consideri…" at bounding box center [377, 224] width 270 height 20
click at [373, 228] on p "Consider the full information architecture of the patient domain when consideri…" at bounding box center [377, 224] width 270 height 20
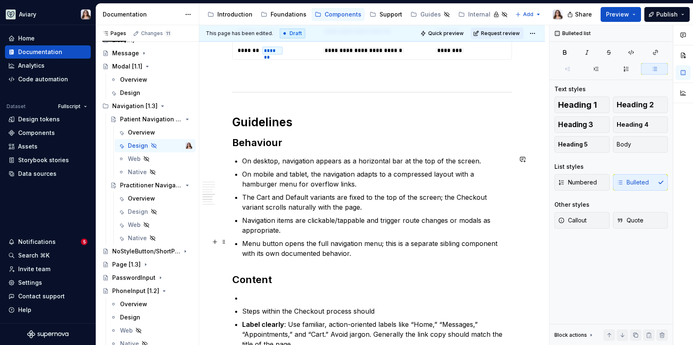
scroll to position [983, 0]
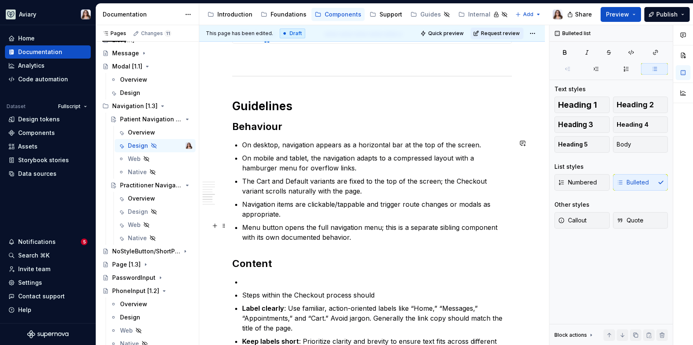
click at [340, 235] on p "Menu button opens the full navigation menu; this is a separate sibling componen…" at bounding box center [377, 232] width 270 height 20
click at [477, 142] on p "On desktop, navigation appears as a horizontal bar at the top of the screen." at bounding box center [377, 145] width 270 height 10
click at [321, 167] on p "On mobile and tablet, the navigation adapts to a compressed layout with a hambu…" at bounding box center [377, 163] width 270 height 20
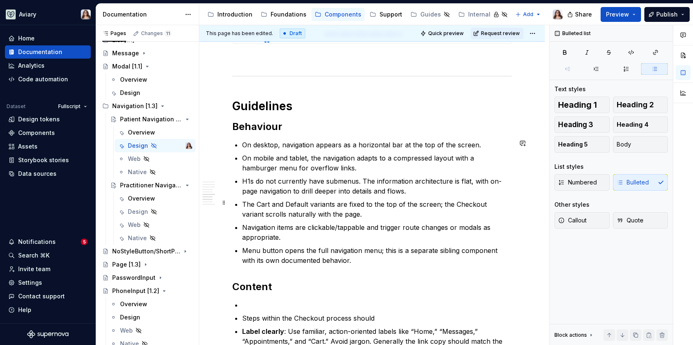
click at [339, 213] on p "The Cart and Default variants are fixed to the top of the screen; the Checkout …" at bounding box center [377, 209] width 270 height 20
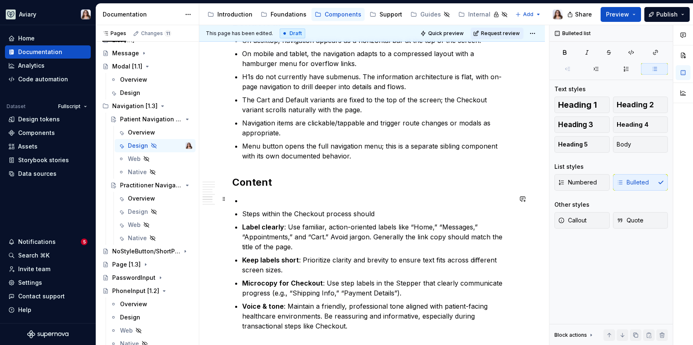
scroll to position [1092, 0]
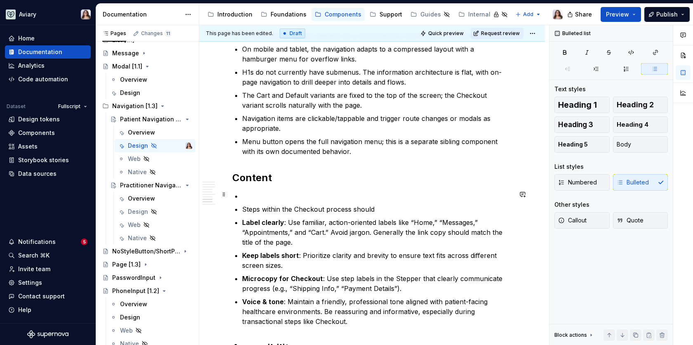
click at [251, 192] on p at bounding box center [377, 196] width 270 height 10
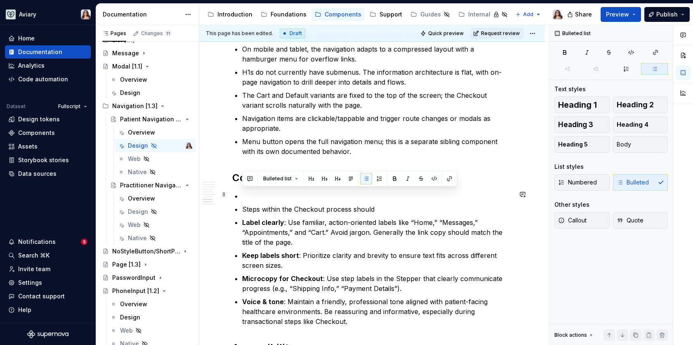
drag, startPoint x: 375, startPoint y: 210, endPoint x: 233, endPoint y: 193, distance: 142.9
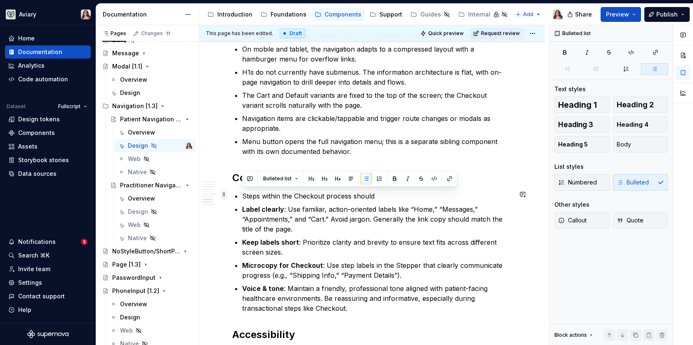
drag, startPoint x: 378, startPoint y: 192, endPoint x: 226, endPoint y: 193, distance: 151.7
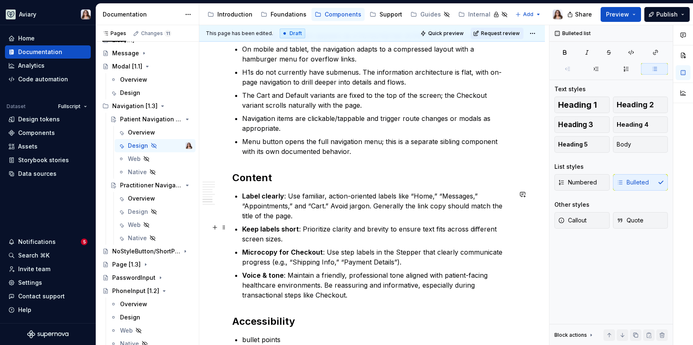
click at [322, 224] on p "Keep labels short : Prioritize clarity and brevity to ensure text fits across d…" at bounding box center [377, 234] width 270 height 20
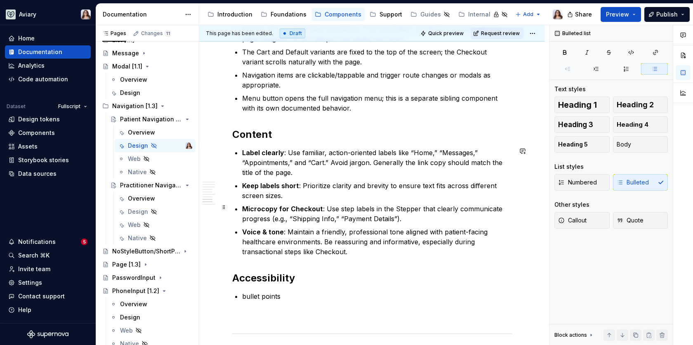
scroll to position [1136, 0]
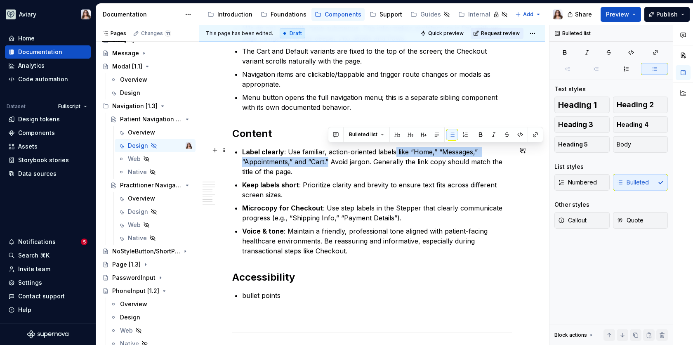
drag, startPoint x: 327, startPoint y: 158, endPoint x: 394, endPoint y: 146, distance: 67.9
click at [394, 147] on p "Label clearly : Use familiar, action-oriented labels like “Home,” “Messages,” “…" at bounding box center [377, 162] width 270 height 30
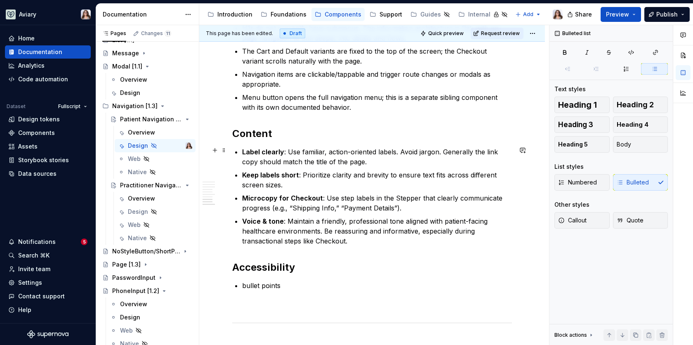
click at [349, 160] on p "Label clearly : Use familiar, action-oriented labels. Avoid jargon. Generally t…" at bounding box center [377, 157] width 270 height 20
click at [303, 181] on p "Keep labels short : Prioritize clarity and brevity to ensure text fits across d…" at bounding box center [377, 180] width 270 height 20
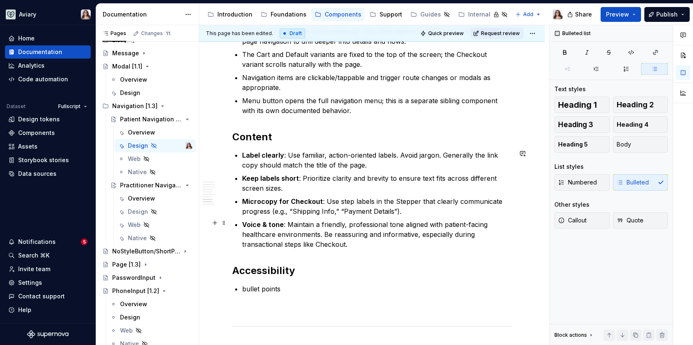
scroll to position [1131, 0]
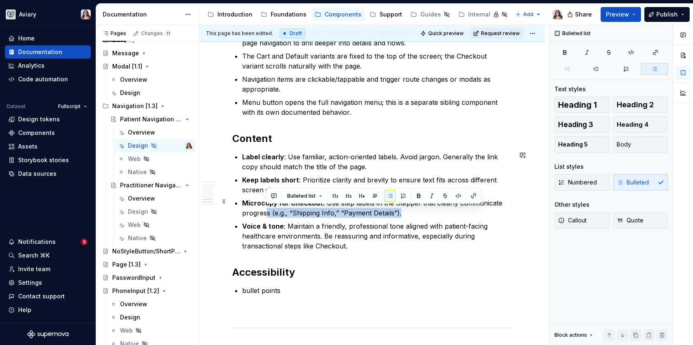
drag, startPoint x: 401, startPoint y: 210, endPoint x: 267, endPoint y: 209, distance: 134.0
click at [267, 209] on p "Microcopy for Checkout : Use step labels in the Stepper that clearly communicat…" at bounding box center [377, 208] width 270 height 20
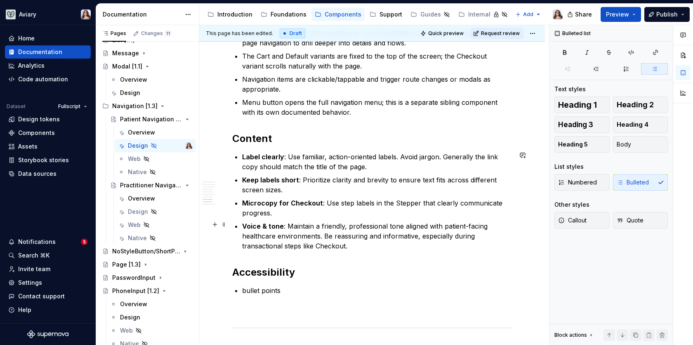
click at [362, 248] on p "Voice & tone : Maintain a friendly, professional tone aligned with patient-faci…" at bounding box center [377, 236] width 270 height 30
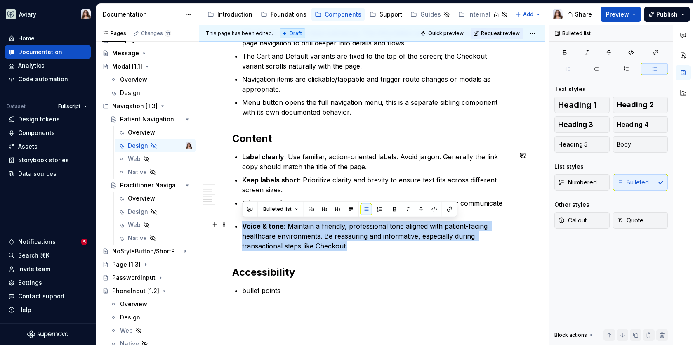
drag, startPoint x: 359, startPoint y: 243, endPoint x: 237, endPoint y: 223, distance: 122.9
click at [242, 223] on li "Voice & tone : Maintain a friendly, professional tone aligned with patient-faci…" at bounding box center [377, 236] width 270 height 30
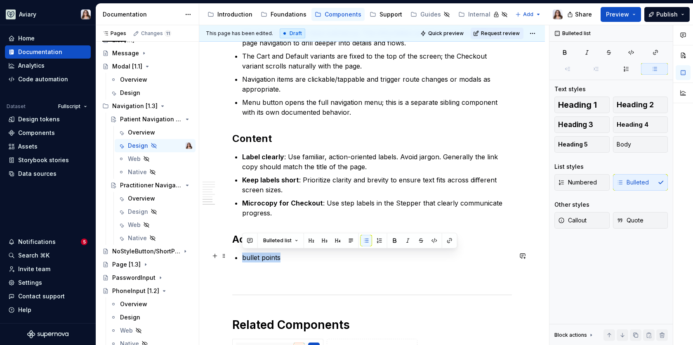
drag, startPoint x: 284, startPoint y: 253, endPoint x: 243, endPoint y: 254, distance: 41.2
click at [243, 254] on p "bullet points" at bounding box center [377, 257] width 270 height 10
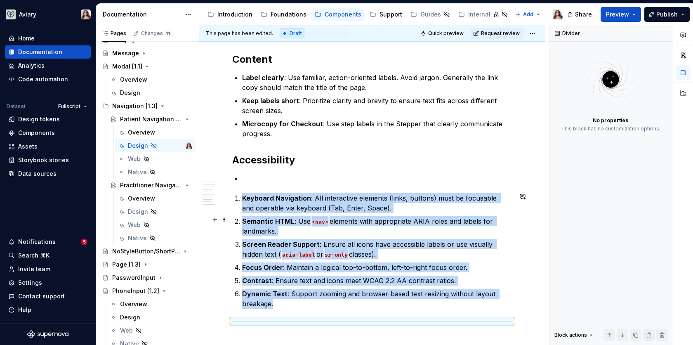
scroll to position [1218, 0]
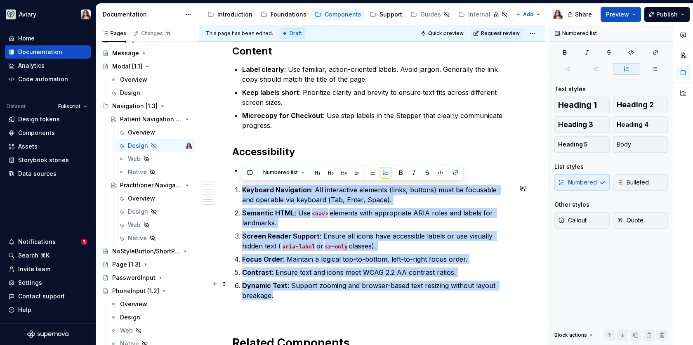
drag, startPoint x: 242, startPoint y: 188, endPoint x: 275, endPoint y: 289, distance: 106.1
click at [275, 289] on ol "Keyboard Navigation : All interactive elements (links, buttons) must be focusab…" at bounding box center [377, 242] width 270 height 115
click at [637, 179] on span "Bulleted" at bounding box center [632, 182] width 32 height 8
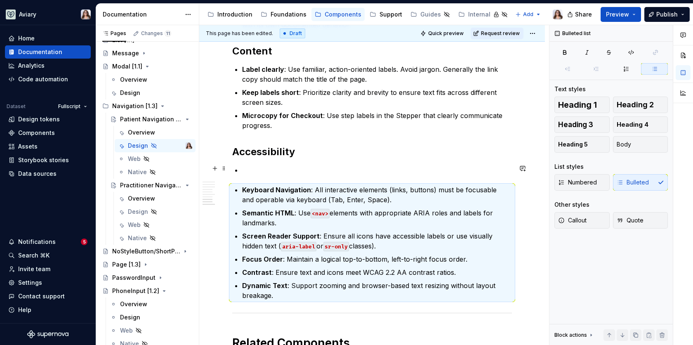
click at [291, 171] on p at bounding box center [377, 170] width 270 height 10
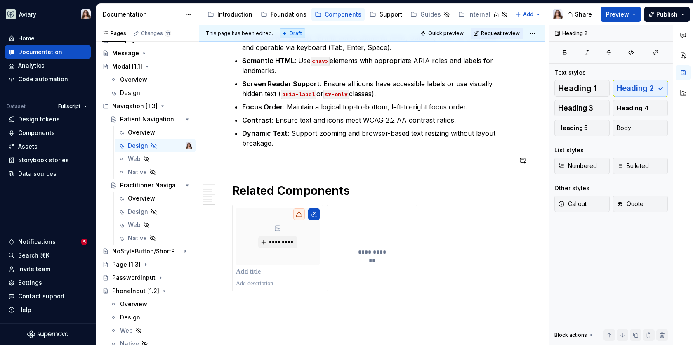
scroll to position [1351, 0]
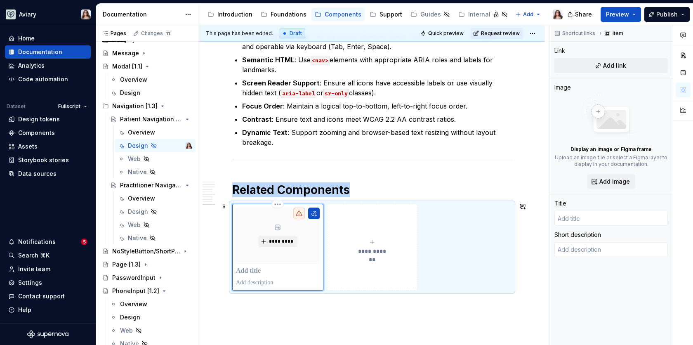
click at [312, 251] on div "*********" at bounding box center [278, 235] width 84 height 56
click at [613, 65] on span "Add link" at bounding box center [614, 65] width 23 height 8
type textarea "*"
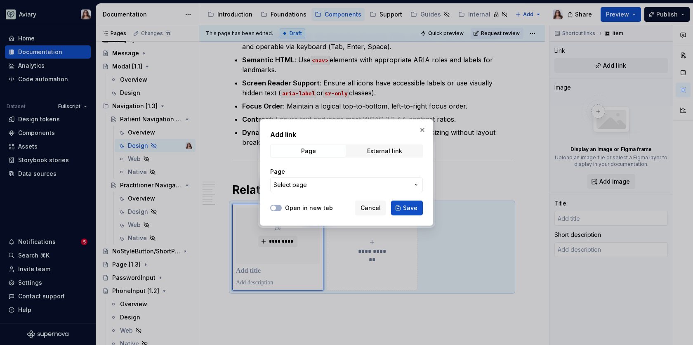
click at [328, 180] on button "Select page" at bounding box center [346, 184] width 153 height 15
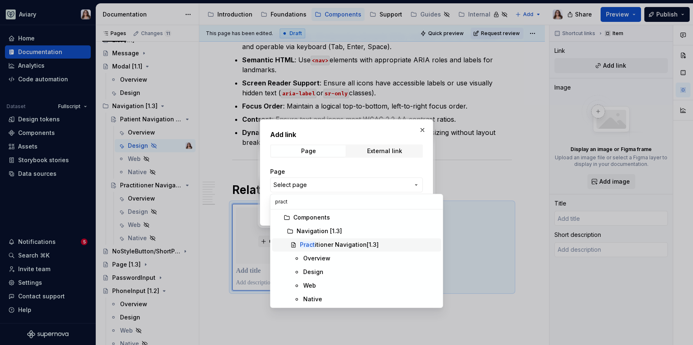
type input "pract"
click at [362, 245] on div "Pract itioner Navigation[1.3]" at bounding box center [339, 244] width 79 height 8
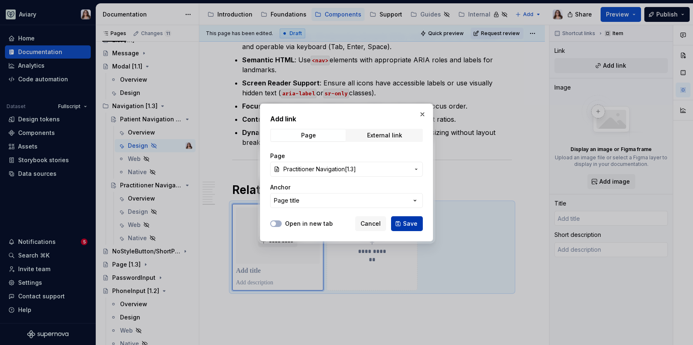
click at [409, 223] on span "Save" at bounding box center [410, 223] width 14 height 8
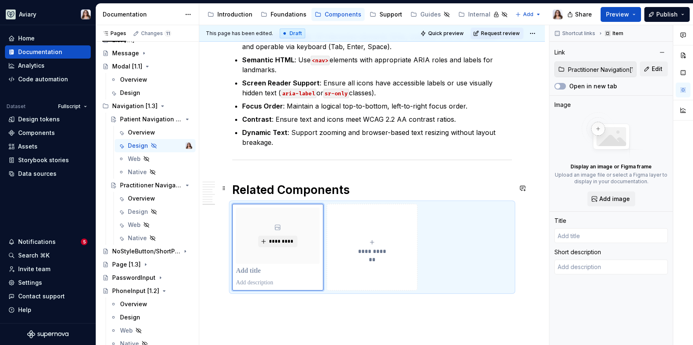
type textarea "*"
type input "Practitioner Navigation[1.3]"
type textarea "Work in progress - documentation coming soon"
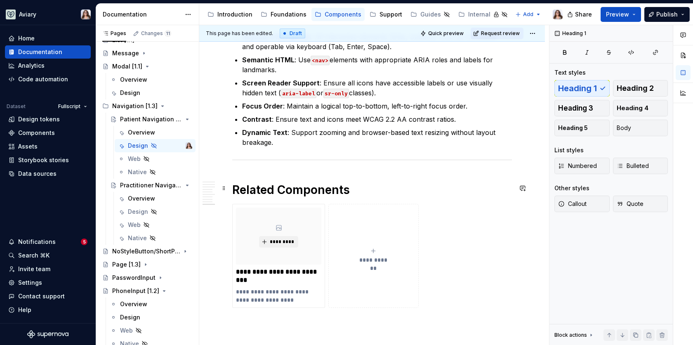
click at [357, 184] on h1 "Related Components" at bounding box center [371, 189] width 279 height 15
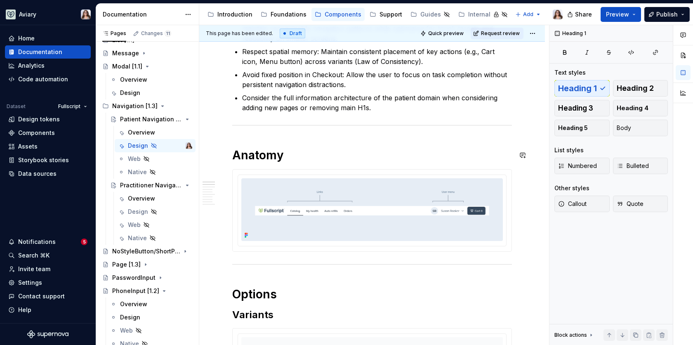
scroll to position [0, 0]
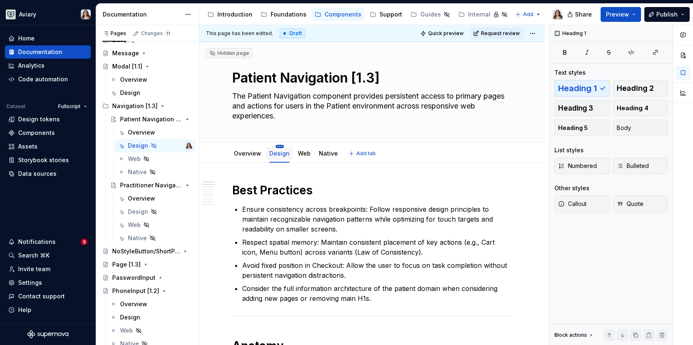
click at [278, 147] on html "Aviary Home Documentation Analytics Code automation Dataset Fullscript Design t…" at bounding box center [346, 172] width 693 height 345
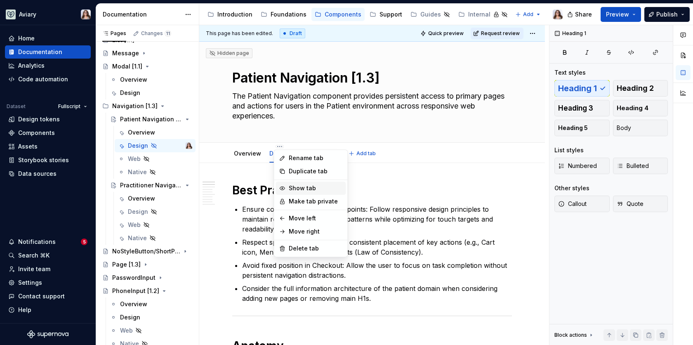
click at [306, 188] on div "Show tab" at bounding box center [316, 188] width 54 height 8
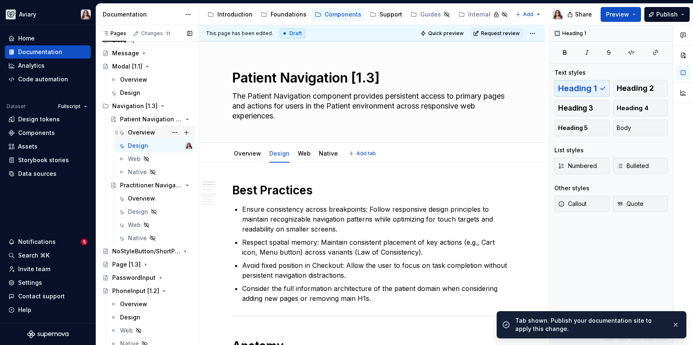
click at [142, 132] on div "Overview" at bounding box center [141, 132] width 27 height 8
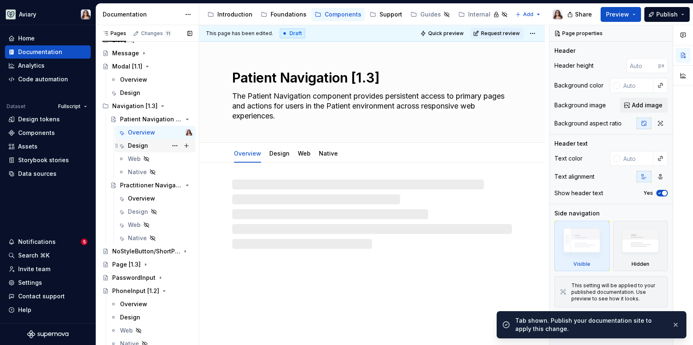
click at [141, 145] on div "Design" at bounding box center [138, 145] width 20 height 8
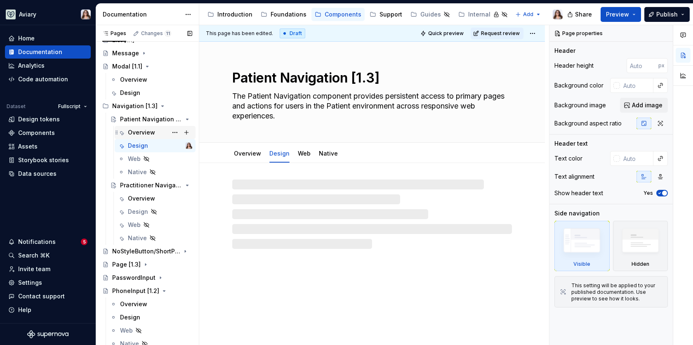
click at [141, 128] on div "Overview" at bounding box center [141, 132] width 27 height 8
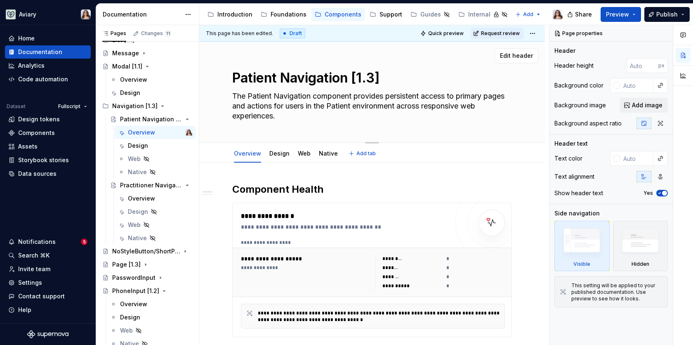
click at [368, 97] on textarea "The Patient Navigation component provides persistent access to primary pages an…" at bounding box center [369, 105] width 279 height 33
drag, startPoint x: 357, startPoint y: 97, endPoint x: 239, endPoint y: 92, distance: 117.6
click at [239, 92] on textarea "The Patient Navigation component provides persistent access to primary pages an…" at bounding box center [369, 105] width 279 height 33
type textarea "*"
type textarea "Thprovides persistent access to primary pages and actions for users in the Pati…"
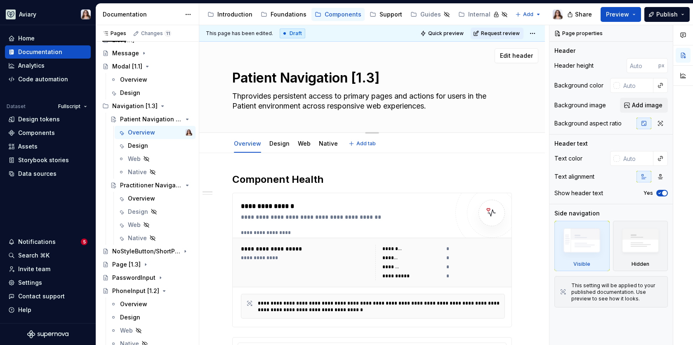
type textarea "*"
type textarea "Tprovides persistent access to primary pages and actions for users in the Patie…"
type textarea "*"
type textarea "provides persistent access to primary pages and actions for users in the Patien…"
type textarea "*"
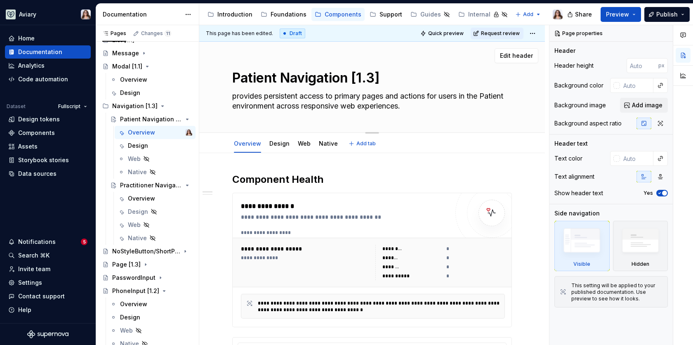
type textarea "rovides persistent access to primary pages and actions for users in the Patient…"
type textarea "*"
type textarea "Provides persistent access to primary pages and actions for users in the Patien…"
click at [392, 107] on textarea "Provides persistent access to primary pages and actions for users in the Patien…" at bounding box center [369, 100] width 279 height 23
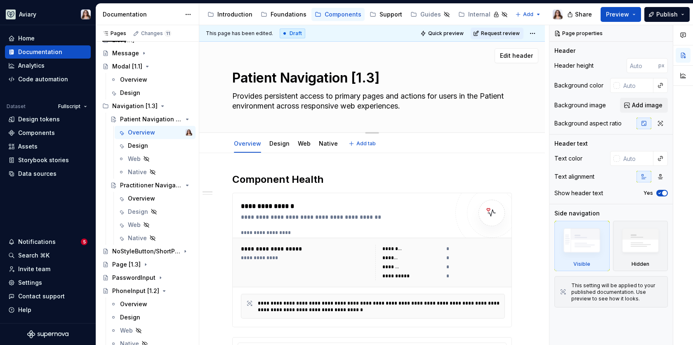
click at [392, 107] on textarea "Provides persistent access to primary pages and actions for users in the Patien…" at bounding box center [369, 100] width 279 height 23
type textarea "*"
type textarea "Provides persistent access to primary pages and actions for users in the Patien…"
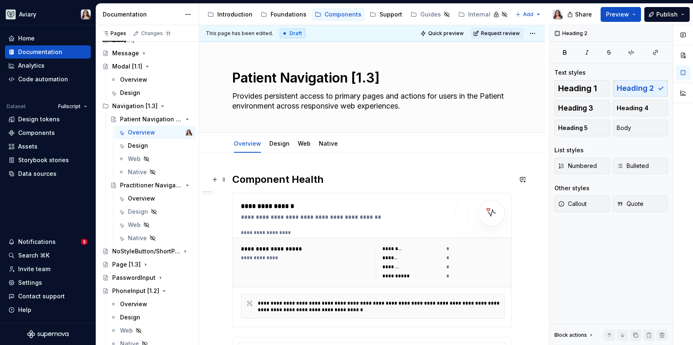
click at [333, 178] on h2 "Component Health" at bounding box center [371, 179] width 279 height 13
type textarea "*"
click at [41, 133] on div "Components" at bounding box center [36, 133] width 37 height 8
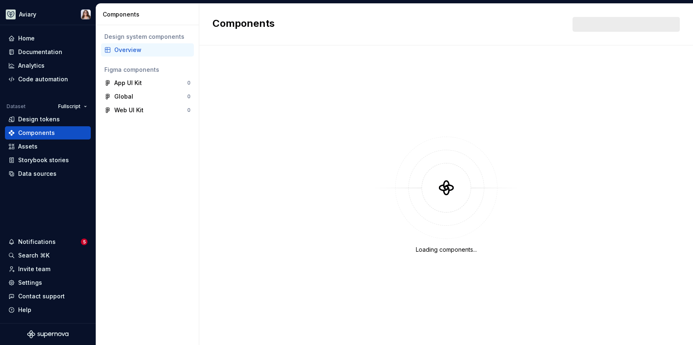
click at [137, 52] on div "Overview" at bounding box center [152, 50] width 76 height 8
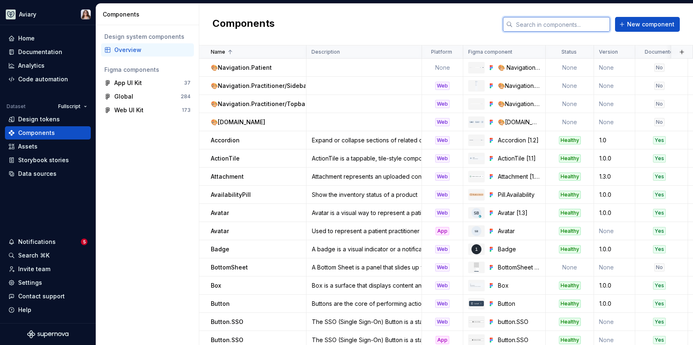
click at [579, 21] on input "text" at bounding box center [560, 24] width 97 height 15
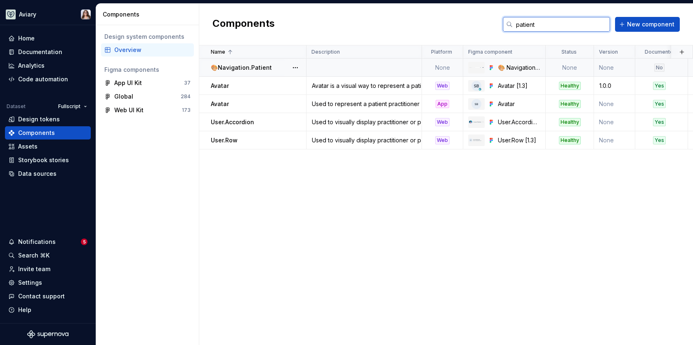
type input "patient"
click at [252, 65] on p "🎨Navigation.Patient" at bounding box center [241, 67] width 61 height 8
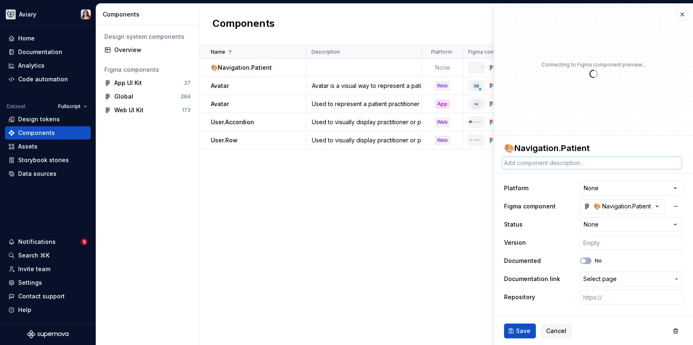
click at [531, 163] on textarea at bounding box center [591, 163] width 179 height 12
paste textarea "Provides persistent access to primary pages and actions for users in the Patien…"
type textarea "*"
type textarea "Provides persistent access to primary pages and actions for users in the Patien…"
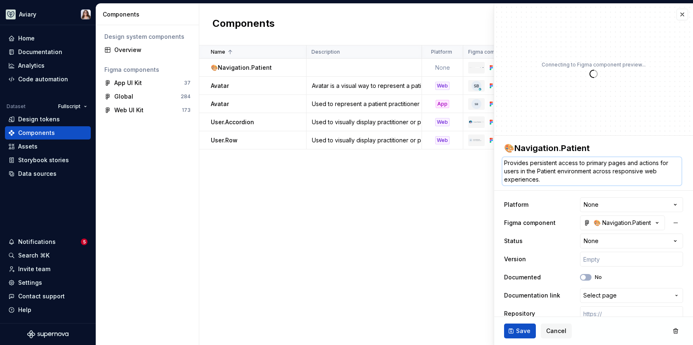
type textarea "*"
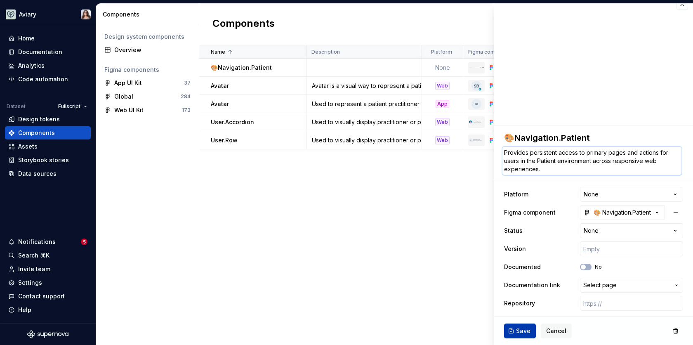
type textarea "Provides persistent access to primary pages and actions for users in the Patien…"
click at [521, 331] on span "Save" at bounding box center [523, 330] width 14 height 8
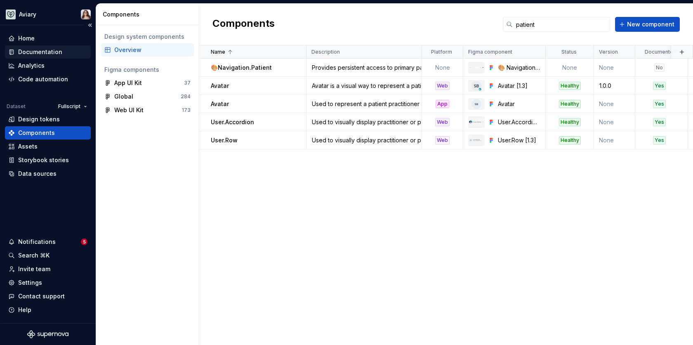
click at [51, 50] on div "Documentation" at bounding box center [40, 52] width 44 height 8
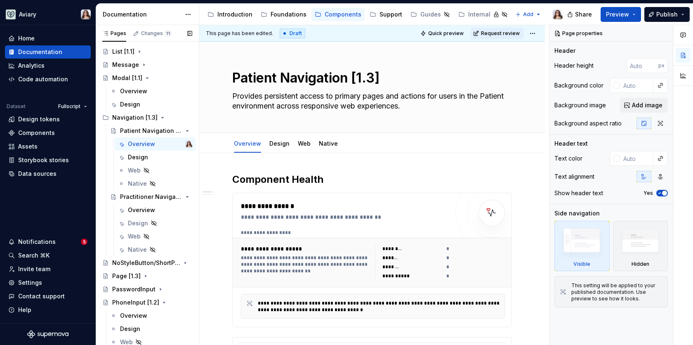
scroll to position [580, 0]
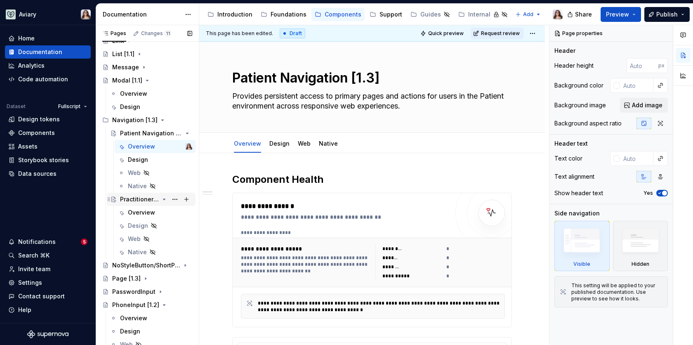
click at [144, 202] on div "Practitioner Navigation[1.3]" at bounding box center [139, 199] width 39 height 8
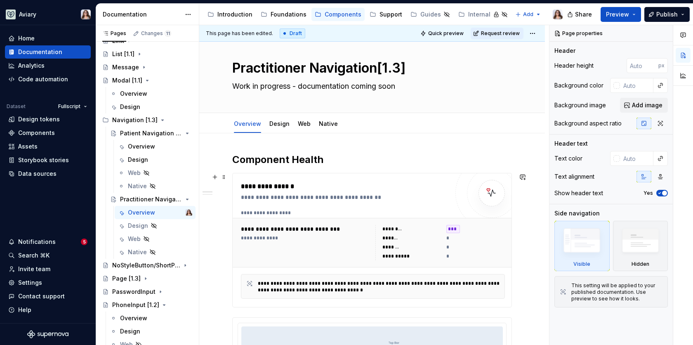
scroll to position [19, 0]
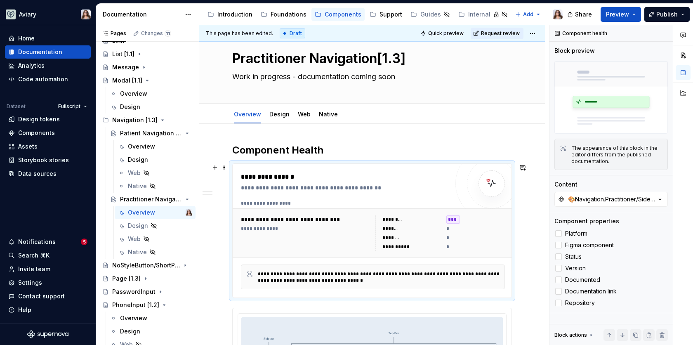
click at [341, 187] on div "**********" at bounding box center [347, 187] width 213 height 8
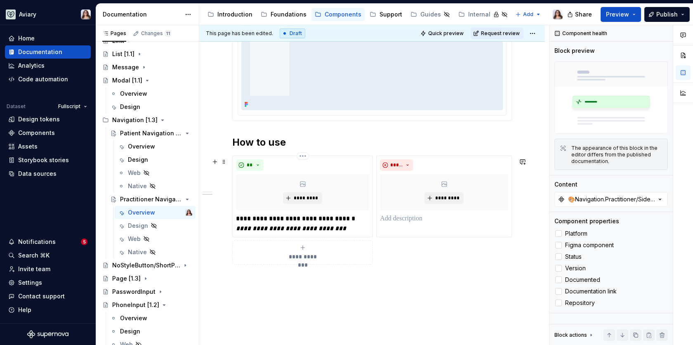
scroll to position [446, 0]
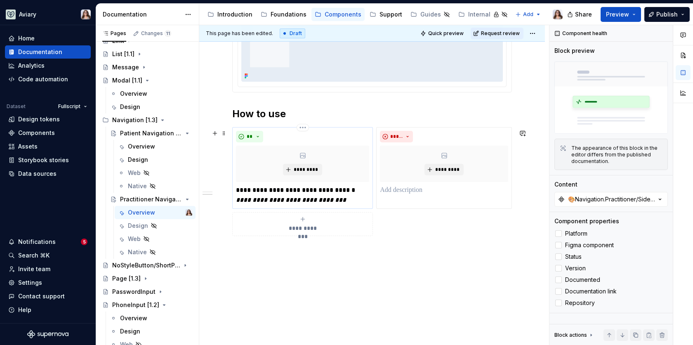
click at [292, 199] on em "**********" at bounding box center [291, 200] width 110 height 6
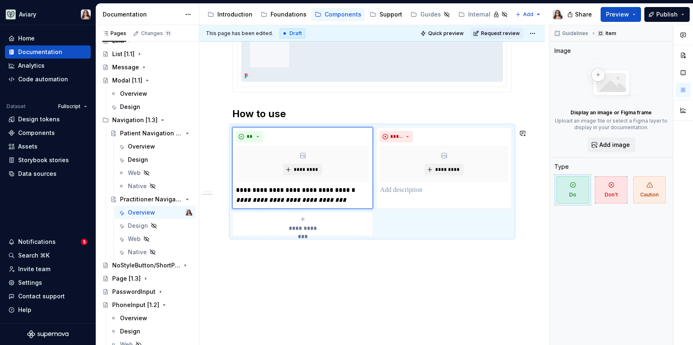
click at [287, 247] on div "**********" at bounding box center [371, 23] width 345 height 653
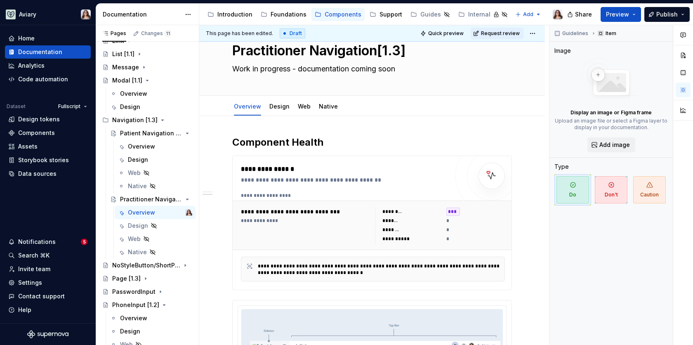
scroll to position [0, 0]
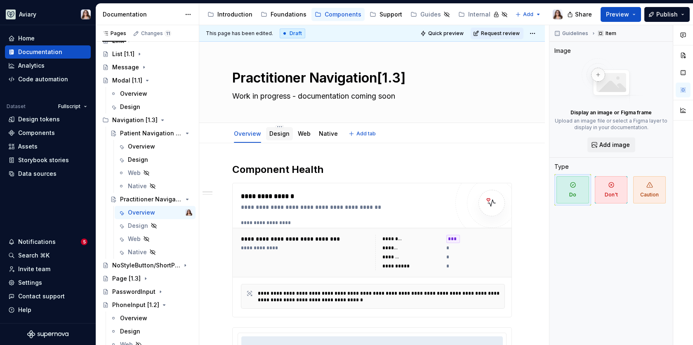
click at [283, 136] on div "Design" at bounding box center [279, 133] width 20 height 8
click at [283, 132] on link "Design" at bounding box center [279, 133] width 20 height 7
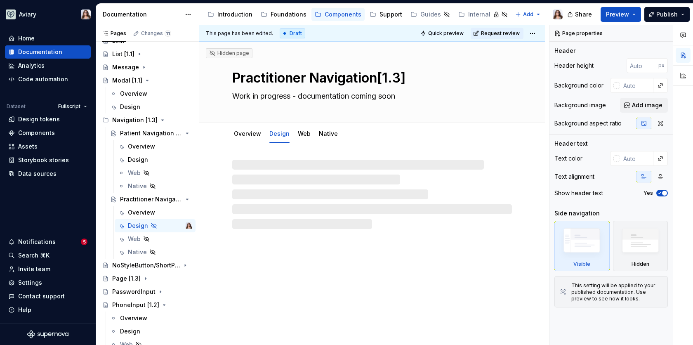
type textarea "*"
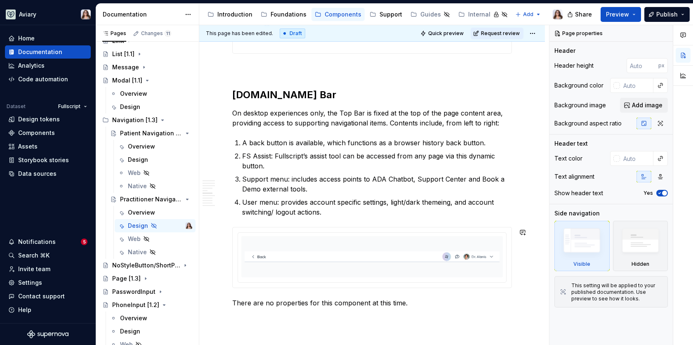
scroll to position [1070, 0]
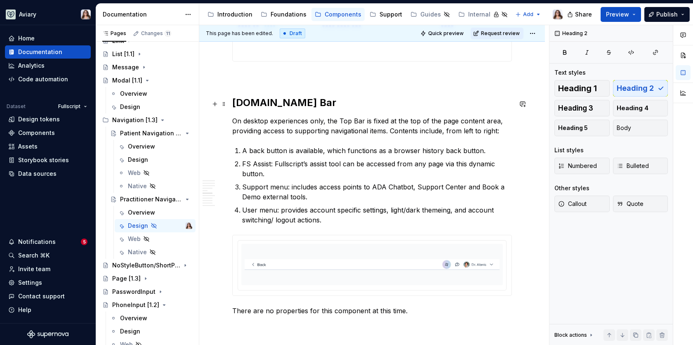
click at [362, 102] on h2 "Navigation.Pracitioner.Top Bar" at bounding box center [371, 102] width 279 height 13
click at [376, 107] on h2 "Navigation.Pracitioner.TopBar" at bounding box center [371, 102] width 279 height 13
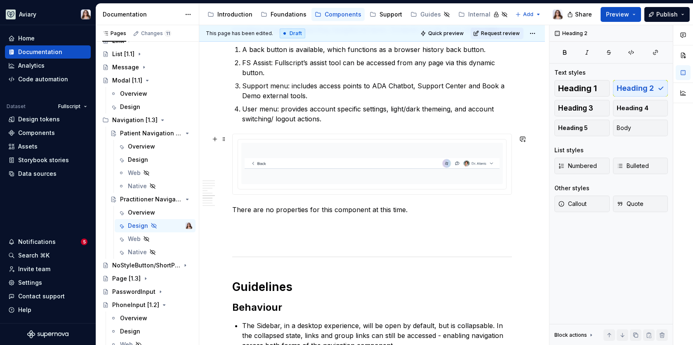
scroll to position [1164, 0]
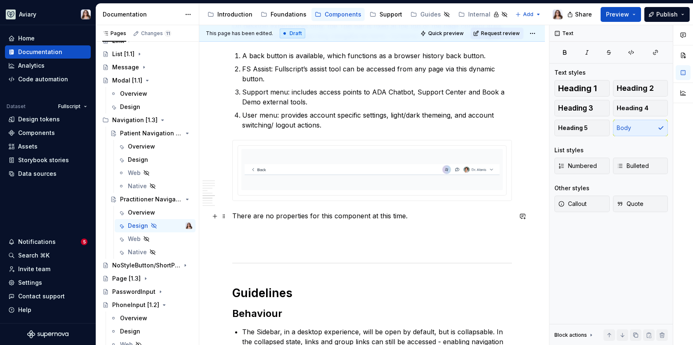
click at [417, 218] on p "There are no properties for this component at this time." at bounding box center [371, 216] width 279 height 10
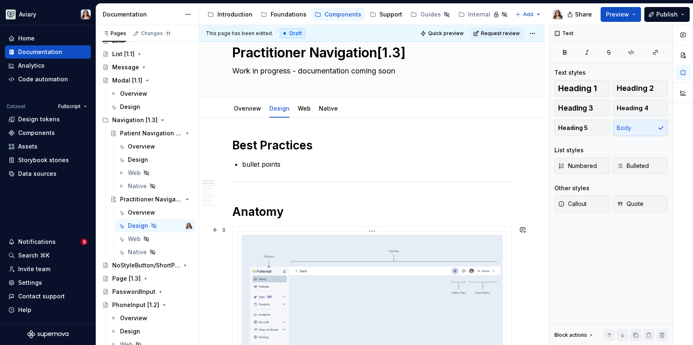
scroll to position [9, 0]
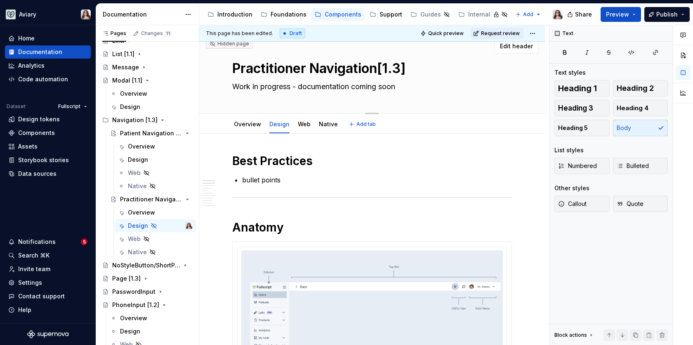
click at [288, 89] on textarea "Work in progress - documentation coming soon" at bounding box center [369, 86] width 279 height 13
type textarea "*"
type textarea "S"
type textarea "*"
type textarea "Si"
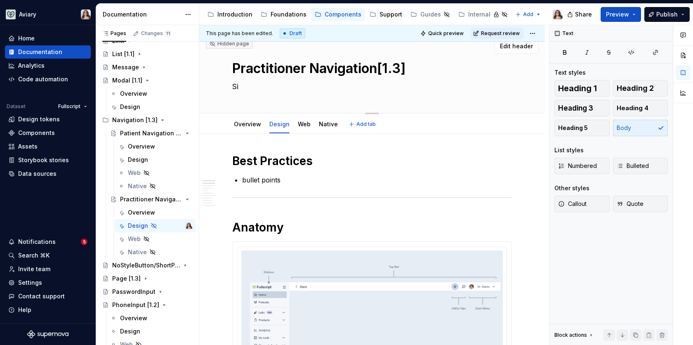
type textarea "*"
type textarea "Sid"
type textarea "*"
type textarea "Side"
type textarea "*"
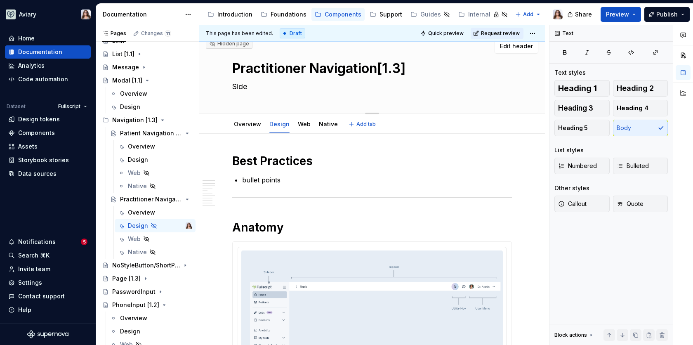
type textarea "Sidea"
type textarea "*"
type textarea "Sideab"
type textarea "*"
type textarea "Sideabr"
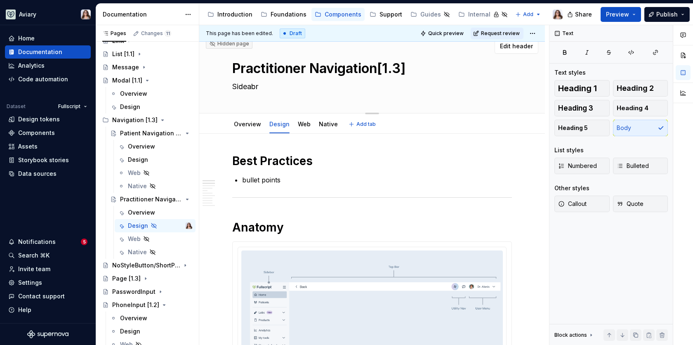
type textarea "*"
type textarea "Sideabr"
type textarea "*"
type textarea "Sideabr"
type textarea "*"
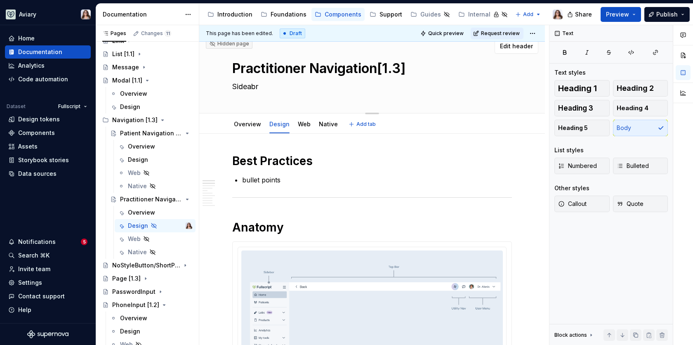
type textarea "Sideab"
type textarea "*"
type textarea "Sideaba"
type textarea "*"
type textarea "Sideabar"
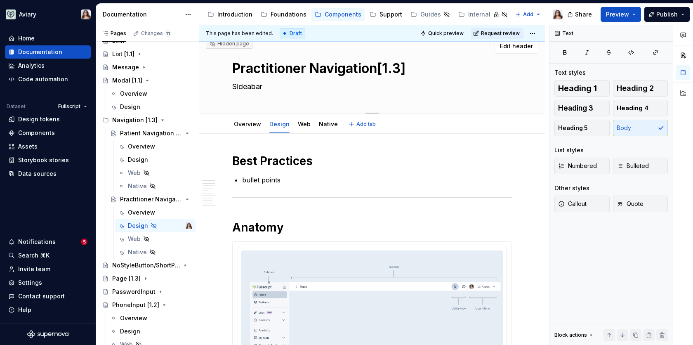
type textarea "*"
type textarea "Sideabar"
type textarea "*"
type textarea "Sideabar +"
type textarea "*"
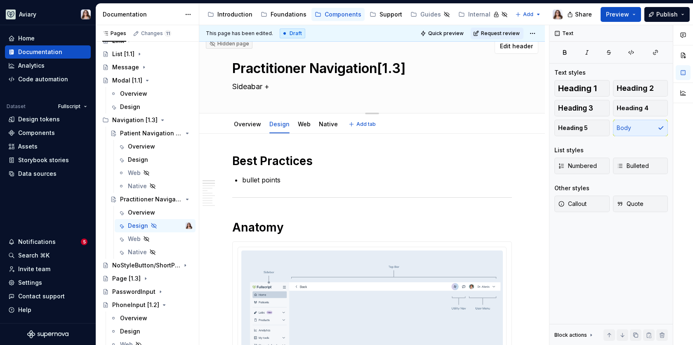
type textarea "Sideabar +"
type textarea "*"
type textarea "Sideabar + T"
type textarea "*"
type textarea "Sideabar + To"
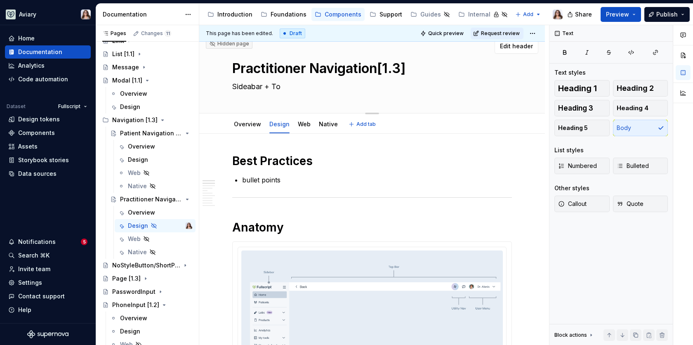
type textarea "*"
type textarea "Sideabar + Top"
type textarea "*"
type textarea "Sideabar + Top"
type textarea "*"
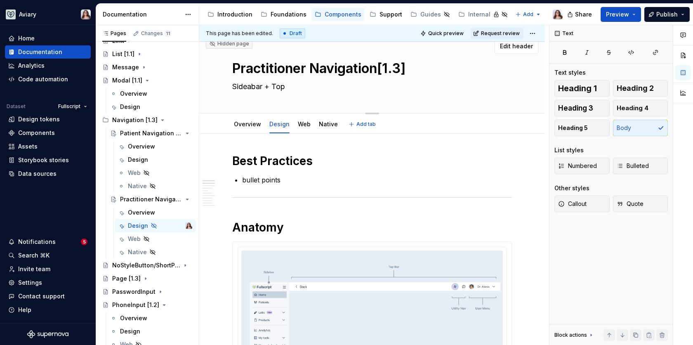
type textarea "Sideabar + Top"
type textarea "*"
type textarea "Sideabar + TopB"
type textarea "*"
type textarea "Sideabar + TopBa"
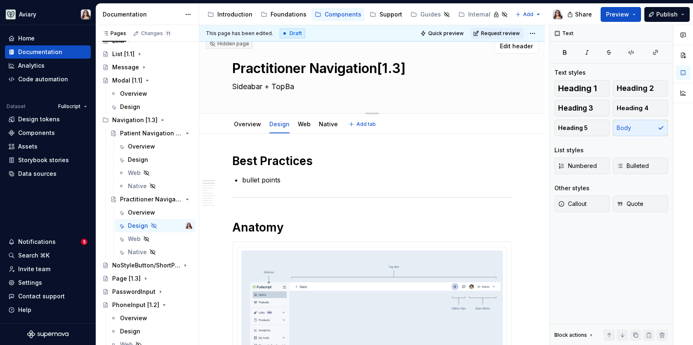
type textarea "*"
type textarea "Sideabar + TopBar"
type textarea "*"
type textarea "Sideabar + TopBar"
click at [232, 85] on textarea "Sideabar + TopBar" at bounding box center [369, 86] width 279 height 13
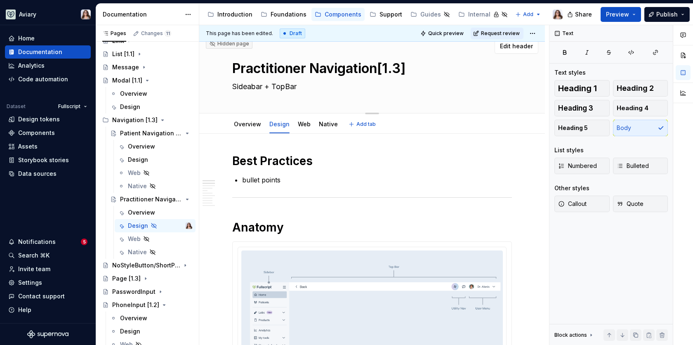
type textarea "*"
type textarea "PSideabar + TopBar"
type textarea "*"
type textarea "PrSideabar + TopBar"
type textarea "*"
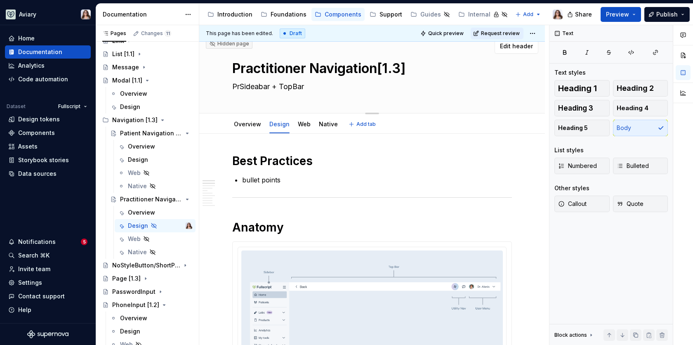
type textarea "PriSideabar + TopBar"
type textarea "*"
type textarea "PrimaSideabar + TopBar"
type textarea "*"
type textarea "PrimarSideabar + TopBar"
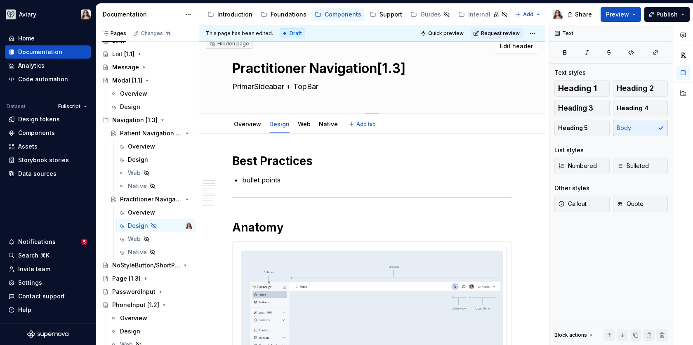
type textarea "*"
type textarea "PrimarySideabar + TopBar"
type textarea "*"
type textarea "Primary Sideabar + TopBar"
type textarea "*"
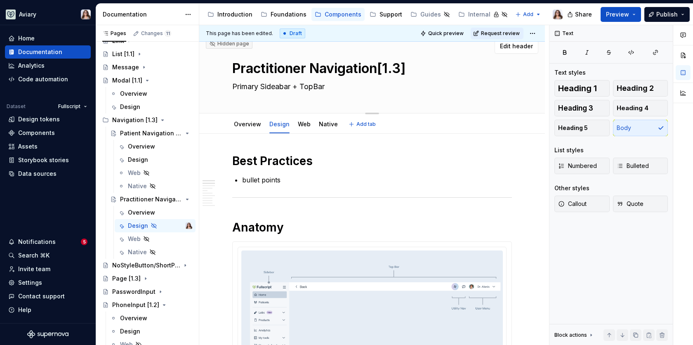
type textarea "Primary nSideabar + TopBar"
type textarea "*"
type textarea "Primary navSideabar + TopBar"
type textarea "*"
type textarea "Primary navigSideabar + TopBar"
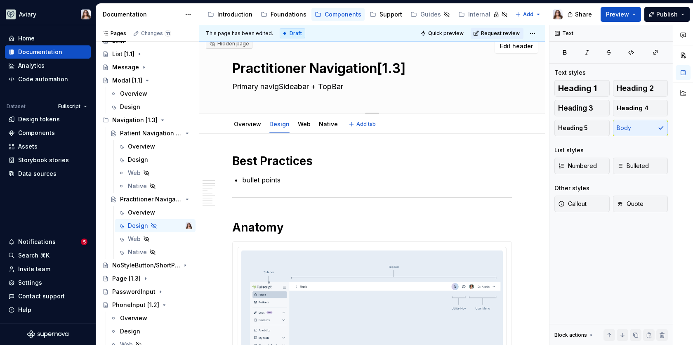
type textarea "*"
type textarea "Primary navigaSideabar + TopBar"
type textarea "*"
type textarea "Primary navigatSideabar + TopBar"
type textarea "*"
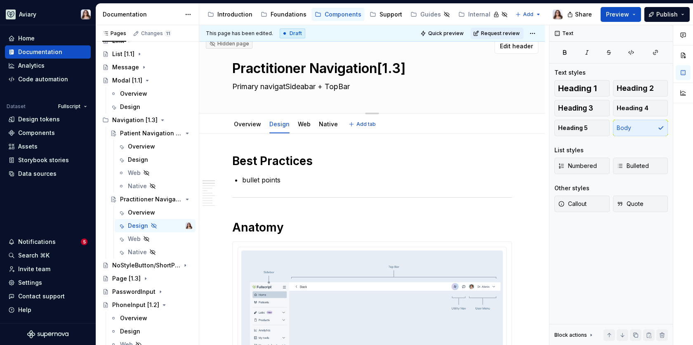
type textarea "Primary navigatiSideabar + TopBar"
type textarea "*"
type textarea "Primary navigatioSideabar + TopBar"
type textarea "*"
type textarea "Primary navigationSideabar + TopBar"
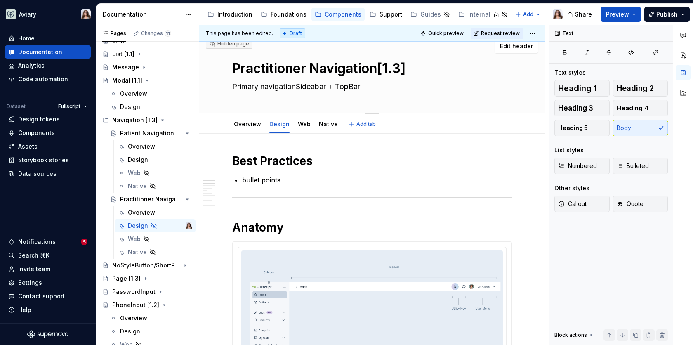
type textarea "*"
type textarea "Primary navigation Sideabar + TopBar"
type textarea "*"
type textarea "Primary navigation wSideabar + TopBar"
type textarea "*"
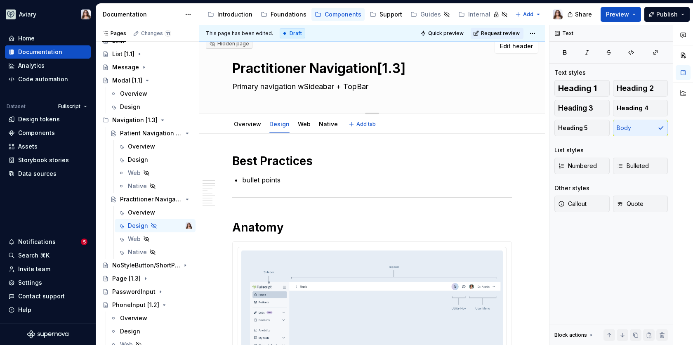
type textarea "Primary navigation wiSideabar + TopBar"
type textarea "*"
type textarea "Primary navigation witSideabar + TopBar"
type textarea "*"
type textarea "Primary navigation withSideabar + TopBar"
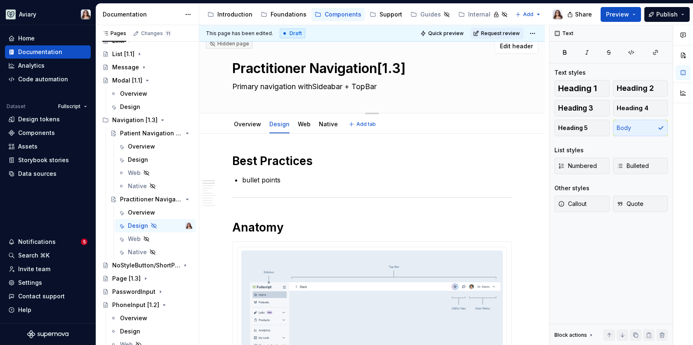
type textarea "*"
type textarea "Primary navigation withiSideabar + TopBar"
type textarea "*"
type textarea "Primary navigation withinSideabar + TopBar"
type textarea "*"
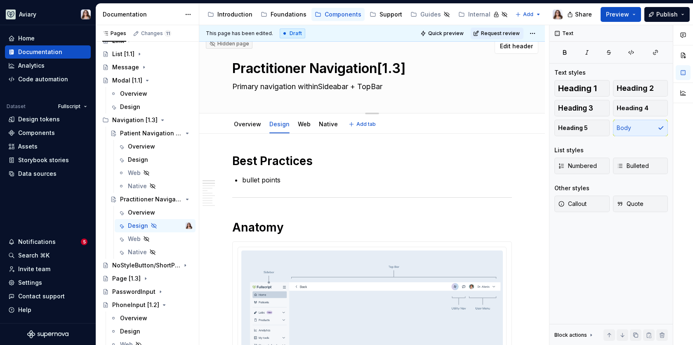
type textarea "Primary navigation within Sideabar + TopBar"
type textarea "*"
type textarea "Primary navigation within tSideabar + TopBar"
type textarea "*"
type textarea "Primary navigation within thSideabar + TopBar"
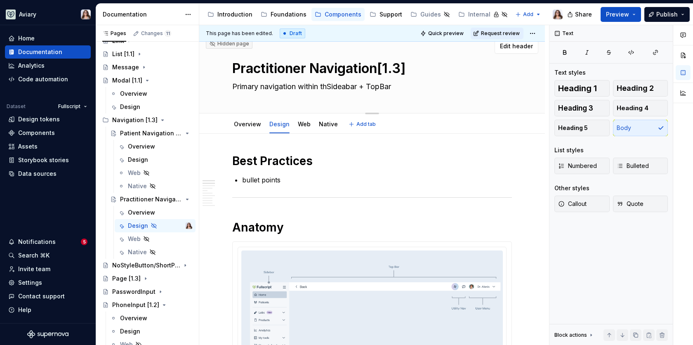
type textarea "*"
type textarea "Primary navigation within theSideabar + TopBar"
type textarea "*"
type textarea "Primary navigation within the Sideabar + TopBar"
type textarea "*"
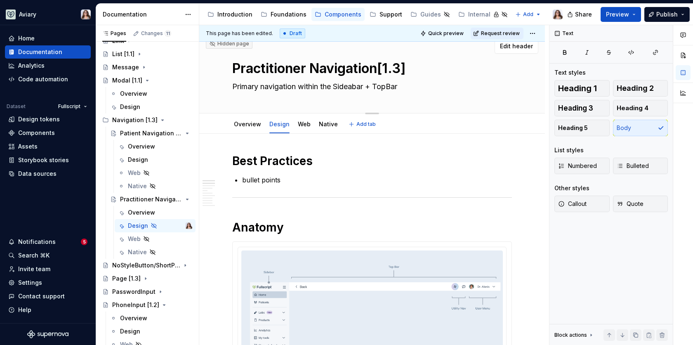
type textarea "Primary navigation within the dSideabar + TopBar"
type textarea "*"
type textarea "Primary navigation within the doSideabar + TopBar"
type textarea "*"
type textarea "Primary navigation within the domSideabar + TopBar"
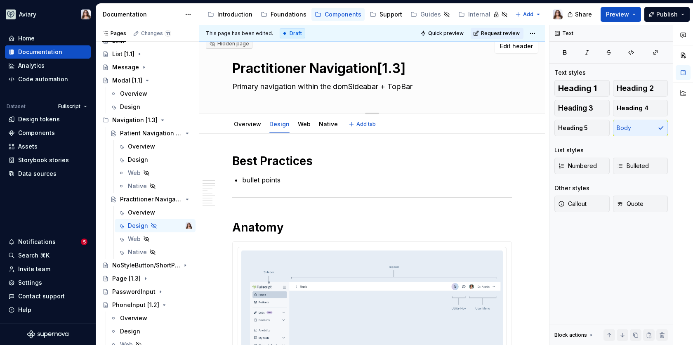
type textarea "*"
type textarea "Primary navigation within the domaSideabar + TopBar"
type textarea "*"
type textarea "Primary navigation within the domaiSideabar + TopBar"
type textarea "*"
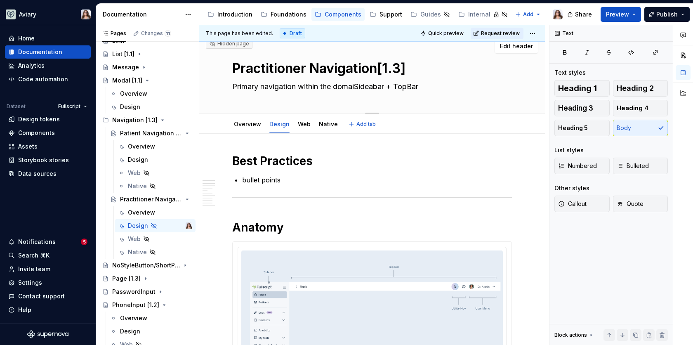
type textarea "Primary navigation within the domainSideabar + TopBar"
type textarea "*"
type textarea "Primary navigation within the domain:Sideabar + TopBar"
type textarea "*"
type textarea "Primary navigation within the domain: Sideabar + TopBar"
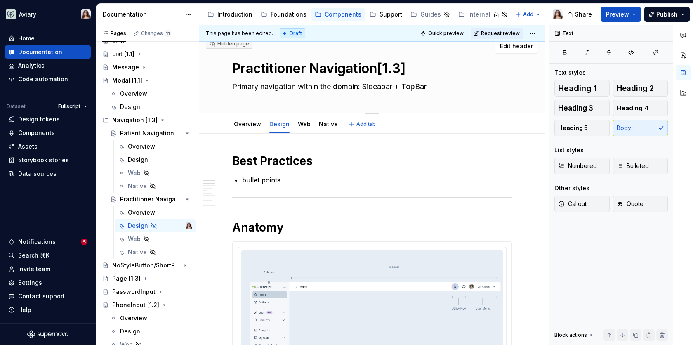
click at [334, 87] on textarea "Primary navigation within the domain: Sideabar + TopBar" at bounding box center [369, 86] width 279 height 13
type textarea "*"
type textarea "Primary navigation within the domain: Sideabar + TopBar"
type textarea "*"
type textarea "Primary navigation within the P domain: Sideabar + TopBar"
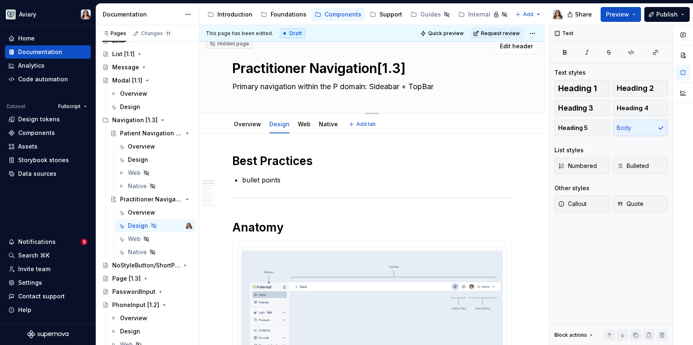
type textarea "*"
type textarea "Primary navigation within the Pr domain: Sideabar + TopBar"
type textarea "*"
type textarea "Primary navigation within the Pra domain: Sideabar + TopBar"
type textarea "*"
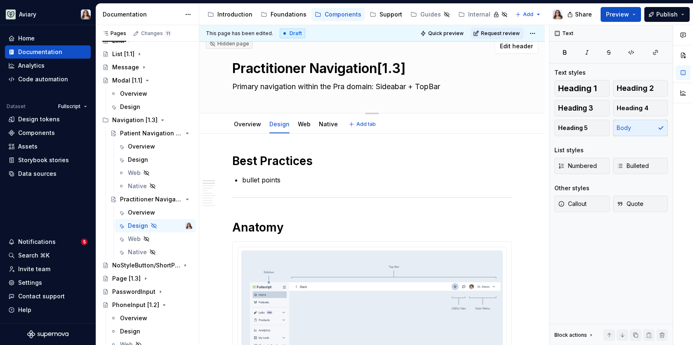
type textarea "Primary navigation within the Prac domain: Sideabar + TopBar"
type textarea "*"
type textarea "Primary navigation within the Pract domain: Sideabar + TopBar"
type textarea "*"
type textarea "Primary navigation within the Practi domain: Sideabar + TopBar"
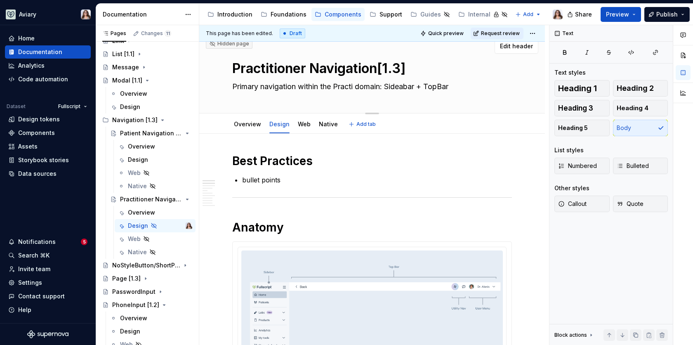
type textarea "*"
type textarea "Primary navigation within the Practit domain: Sideabar + TopBar"
type textarea "*"
type textarea "Primary navigation within the Practiti domain: Sideabar + TopBar"
type textarea "*"
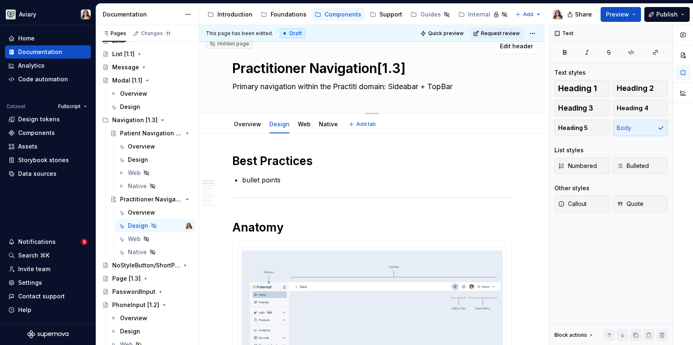
type textarea "Primary navigation within the Practitio domain: Sideabar + TopBar"
type textarea "*"
type textarea "Primary navigation within the Practition domain: Sideabar + TopBar"
type textarea "*"
type textarea "Primary navigation within the Practitioner domain: Sideabar + TopBar"
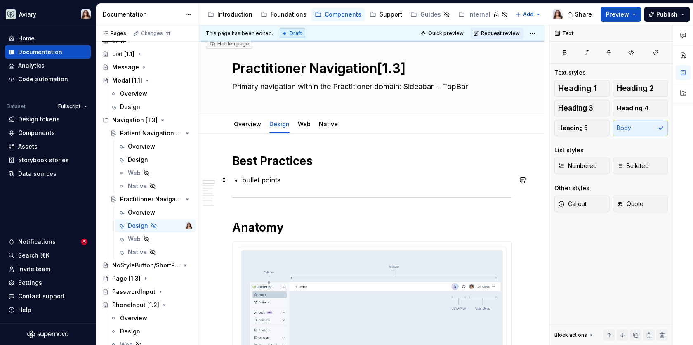
type textarea "*"
type textarea "Primary navigation within the Practitioner domain: Sideabar + TopBar"
click at [275, 177] on p "bullet points" at bounding box center [377, 180] width 270 height 10
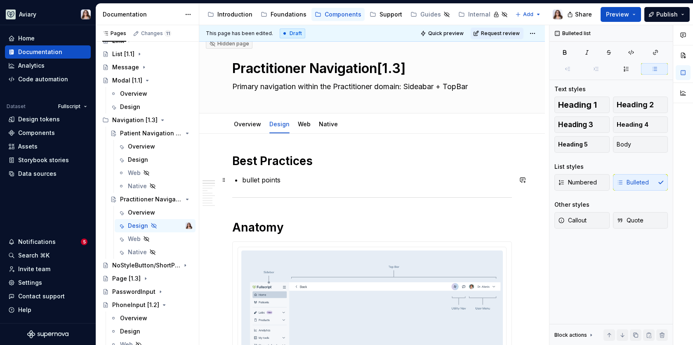
click at [282, 178] on p "bullet points" at bounding box center [377, 180] width 270 height 10
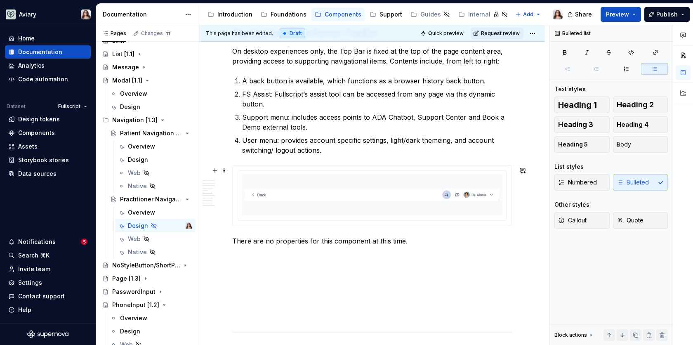
scroll to position [1139, 0]
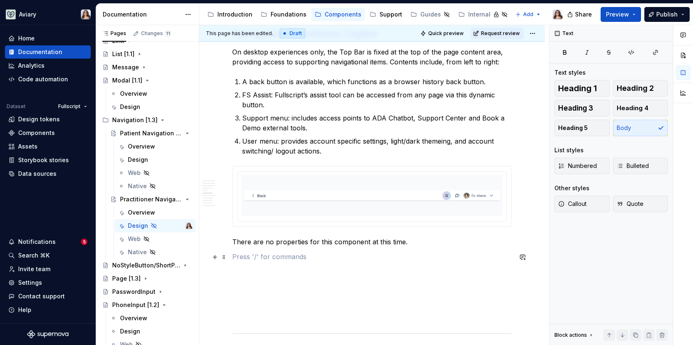
click at [271, 260] on p at bounding box center [371, 256] width 279 height 10
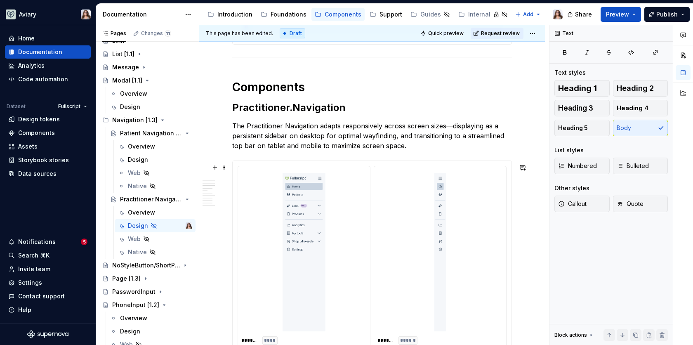
scroll to position [414, 0]
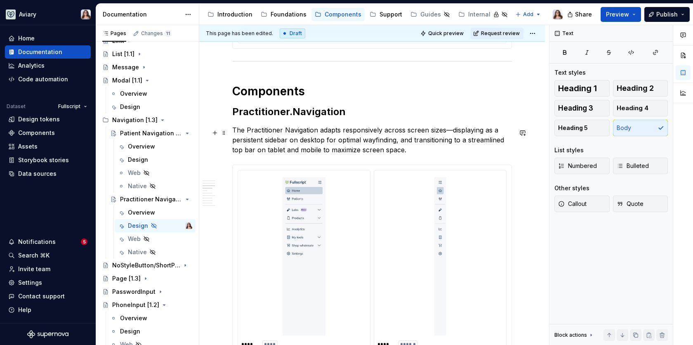
click at [425, 153] on p "The Practitioner Navigation adapts responsively across screen sizes—displaying …" at bounding box center [371, 140] width 279 height 30
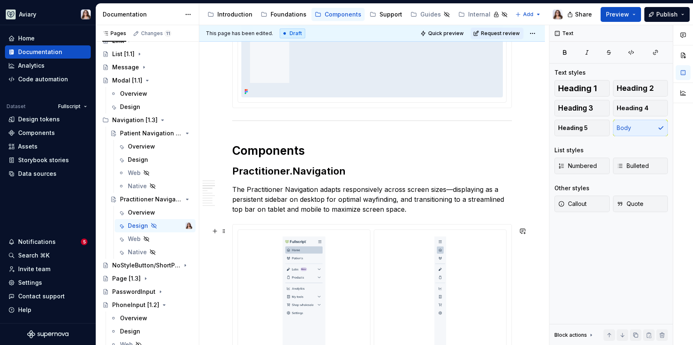
scroll to position [348, 0]
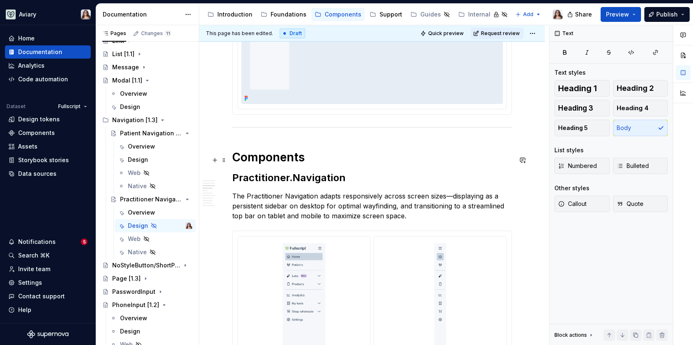
click at [308, 161] on h1 "Components" at bounding box center [371, 157] width 279 height 15
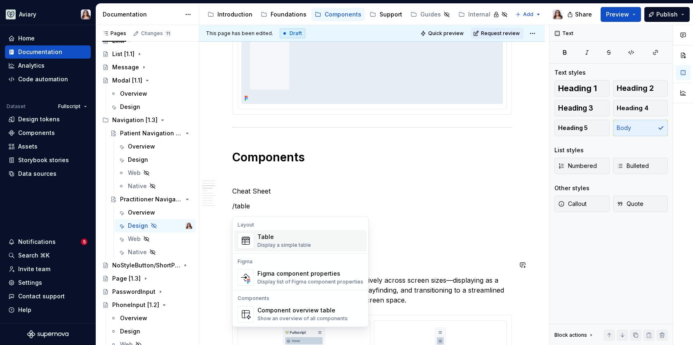
click at [270, 243] on div "Display a simple table" at bounding box center [284, 245] width 54 height 7
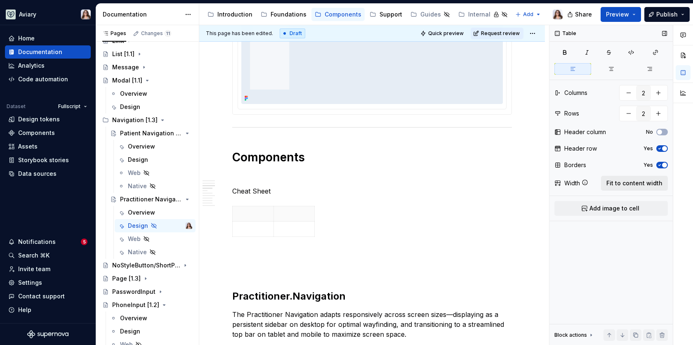
click at [634, 183] on span "Fit to content width" at bounding box center [634, 183] width 56 height 8
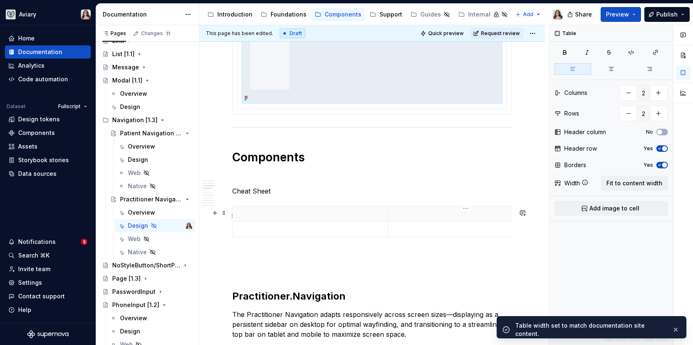
click at [411, 216] on p at bounding box center [466, 213] width 146 height 8
click at [641, 179] on span "Fit to content width" at bounding box center [634, 183] width 56 height 8
click at [278, 221] on th at bounding box center [310, 213] width 156 height 15
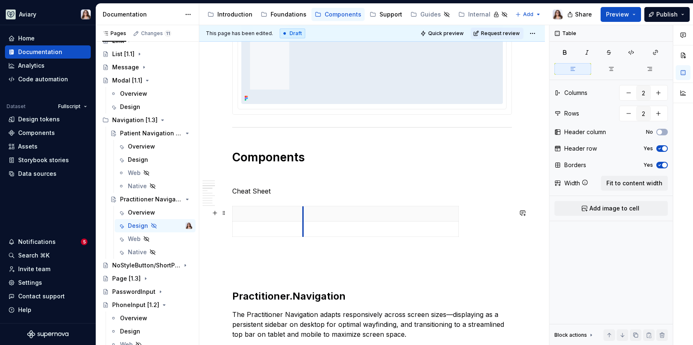
drag, startPoint x: 387, startPoint y: 218, endPoint x: 298, endPoint y: 211, distance: 89.3
click at [303, 211] on th at bounding box center [380, 213] width 155 height 15
click at [391, 227] on p at bounding box center [376, 229] width 145 height 8
drag, startPoint x: 232, startPoint y: 206, endPoint x: 322, endPoint y: 228, distance: 93.2
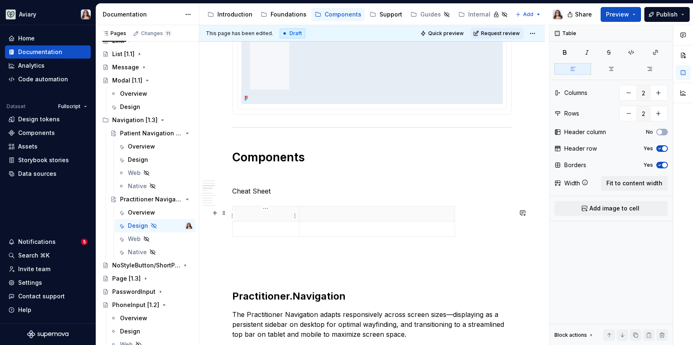
click at [279, 221] on th at bounding box center [265, 213] width 67 height 15
click at [224, 210] on span at bounding box center [224, 213] width 7 height 12
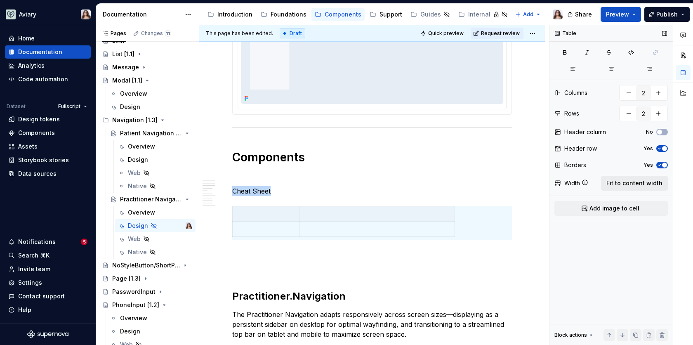
click at [618, 179] on span "Fit to content width" at bounding box center [634, 183] width 56 height 8
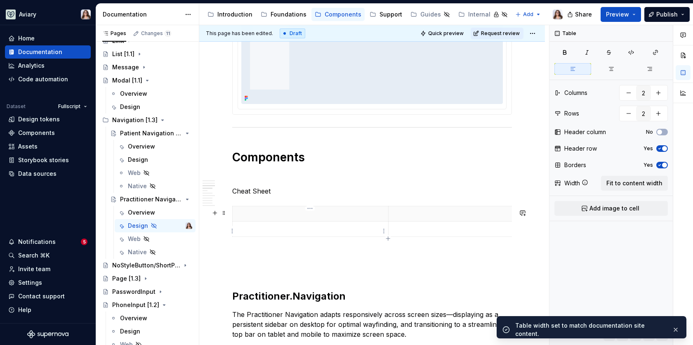
click at [320, 233] on p at bounding box center [310, 229] width 146 height 8
click at [301, 216] on p at bounding box center [310, 213] width 146 height 8
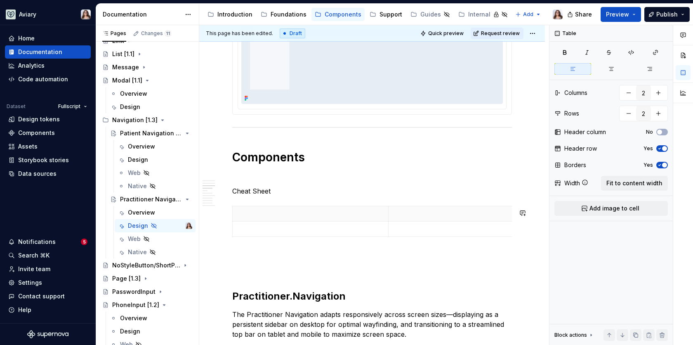
scroll to position [363, 0]
type textarea "*"
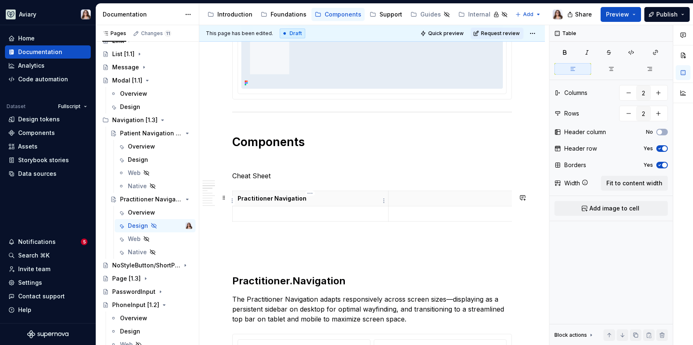
click at [300, 202] on p "Practitioner Navigation" at bounding box center [310, 198] width 146 height 8
click at [282, 214] on p at bounding box center [310, 213] width 146 height 8
click at [417, 214] on p at bounding box center [466, 213] width 146 height 8
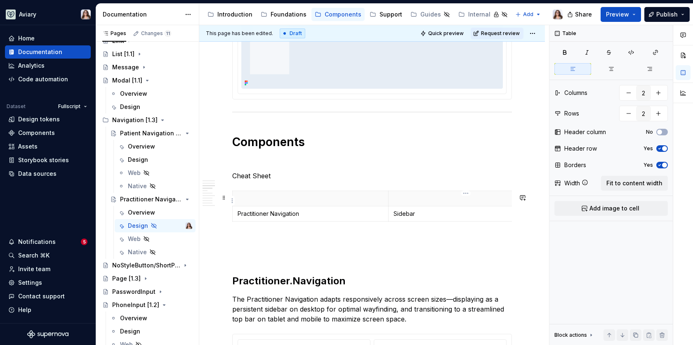
click at [496, 202] on p at bounding box center [466, 198] width 146 height 8
click at [660, 94] on button "button" at bounding box center [657, 92] width 15 height 15
click at [659, 91] on button "button" at bounding box center [657, 92] width 15 height 15
click at [620, 92] on div "4" at bounding box center [643, 93] width 49 height 16
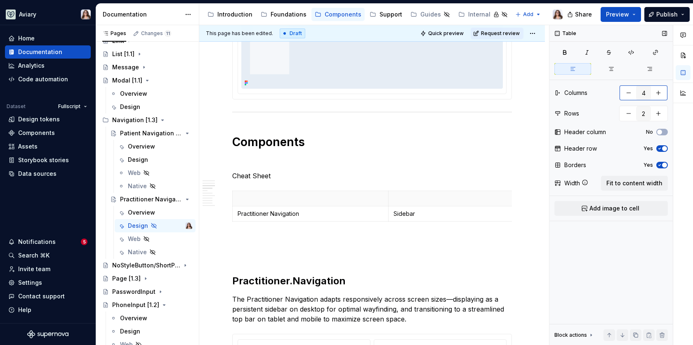
click at [625, 92] on button "button" at bounding box center [628, 92] width 15 height 15
click at [223, 196] on span at bounding box center [224, 198] width 7 height 12
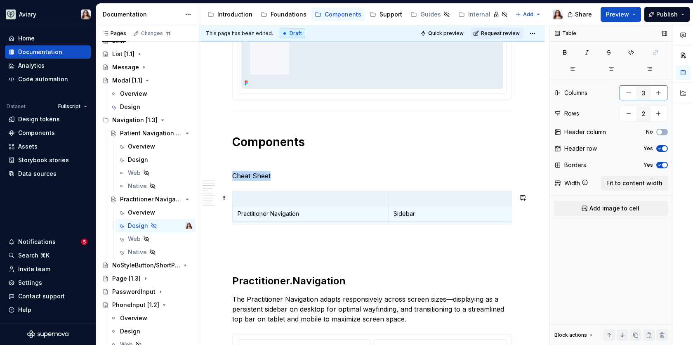
click at [657, 90] on button "button" at bounding box center [657, 92] width 15 height 15
click at [625, 91] on button "button" at bounding box center [628, 92] width 15 height 15
type input "3"
drag, startPoint x: 387, startPoint y: 198, endPoint x: 326, endPoint y: 195, distance: 61.1
drag, startPoint x: 482, startPoint y: 203, endPoint x: 445, endPoint y: 202, distance: 36.7
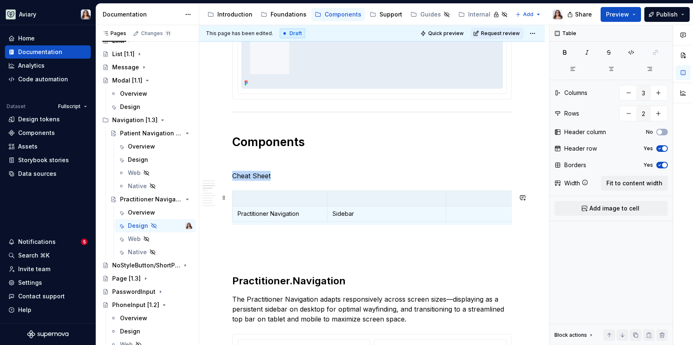
drag, startPoint x: 460, startPoint y: 202, endPoint x: 520, endPoint y: 196, distance: 60.1
click at [468, 216] on p at bounding box center [483, 213] width 64 height 8
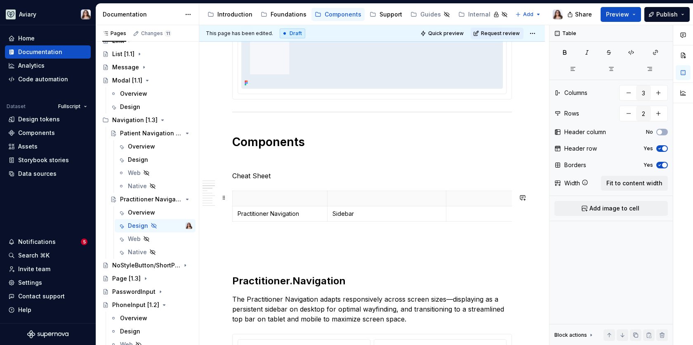
scroll to position [0, 5]
click at [222, 195] on span at bounding box center [224, 198] width 7 height 12
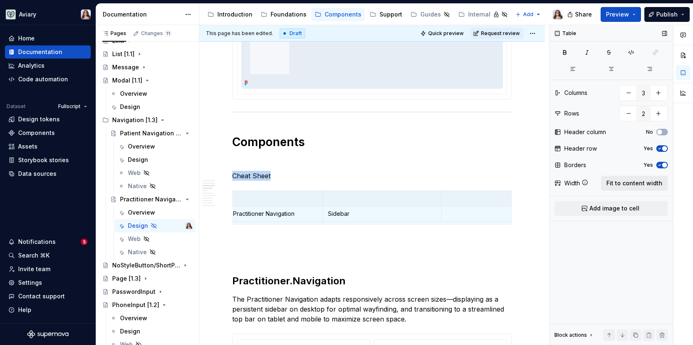
click at [609, 179] on span "Fit to content width" at bounding box center [634, 183] width 56 height 8
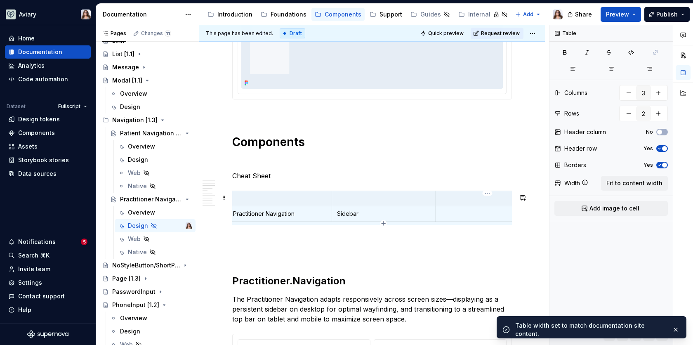
click at [444, 214] on p at bounding box center [487, 213] width 94 height 8
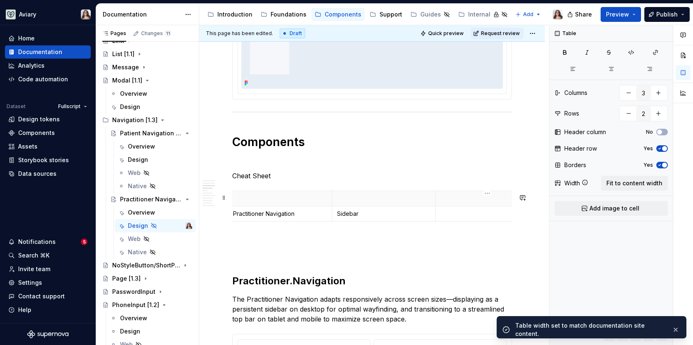
scroll to position [0, 27]
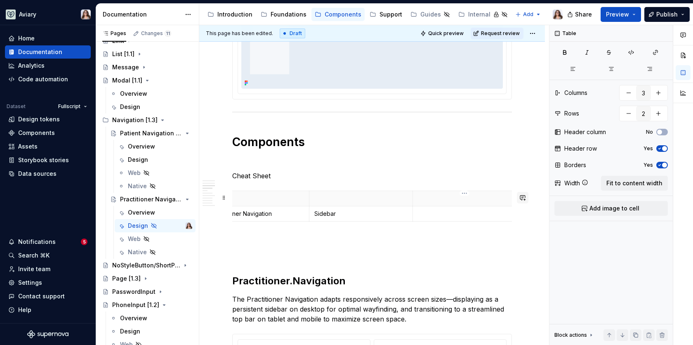
type textarea "*"
click at [514, 198] on th at bounding box center [465, 198] width 104 height 15
click at [515, 198] on div "**********" at bounding box center [374, 185] width 350 height 320
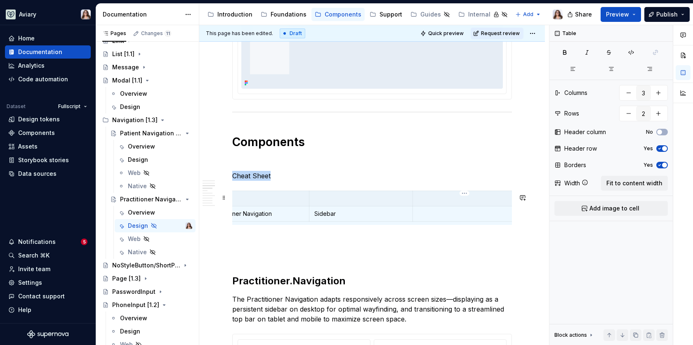
click at [467, 202] on p at bounding box center [465, 198] width 94 height 8
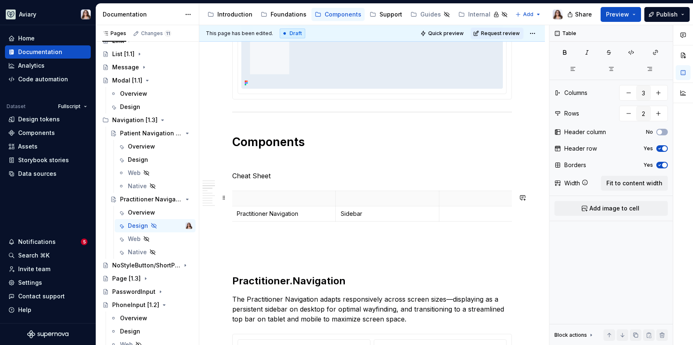
scroll to position [0, 0]
drag, startPoint x: 515, startPoint y: 200, endPoint x: 482, endPoint y: 200, distance: 33.0
click at [455, 217] on p at bounding box center [475, 213] width 61 height 8
click at [449, 196] on p at bounding box center [475, 198] width 61 height 8
click at [393, 199] on p at bounding box center [388, 198] width 94 height 8
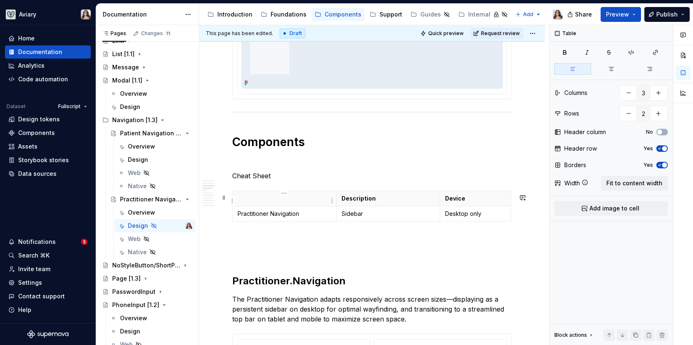
click at [307, 199] on p at bounding box center [284, 198] width 94 height 8
click at [371, 223] on icon "button" at bounding box center [371, 223] width 7 height 7
type input "3"
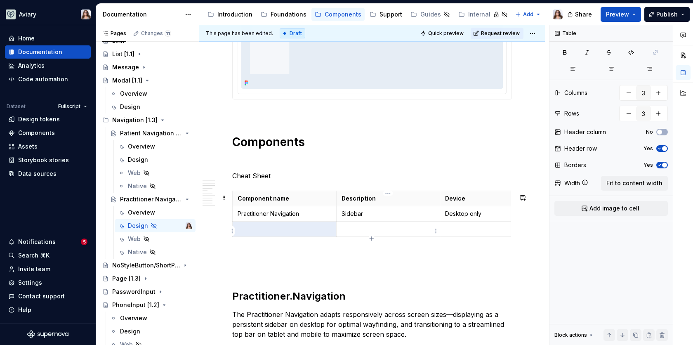
click at [352, 233] on p at bounding box center [388, 229] width 94 height 8
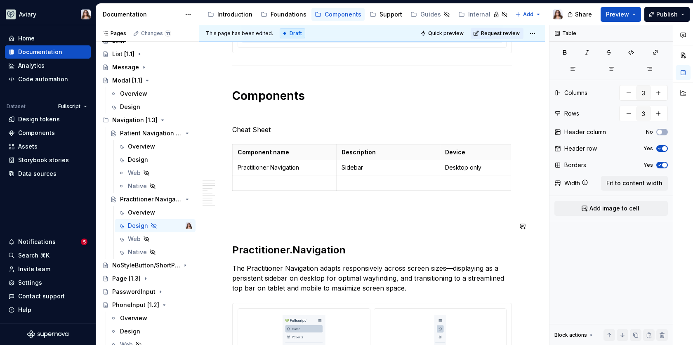
scroll to position [414, 0]
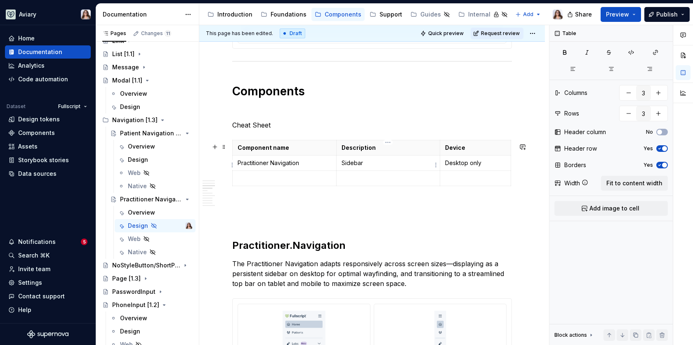
click at [374, 165] on p "Sidebar" at bounding box center [388, 163] width 94 height 8
click at [355, 179] on p at bounding box center [388, 178] width 94 height 8
click at [375, 162] on p "Sidebar" at bounding box center [388, 163] width 94 height 8
click at [350, 179] on p at bounding box center [388, 178] width 94 height 8
click at [366, 161] on p "Sidebar" at bounding box center [388, 163] width 94 height 8
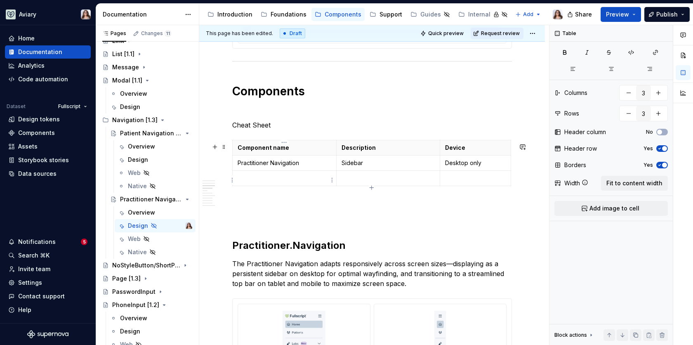
click at [275, 182] on p at bounding box center [284, 178] width 94 height 8
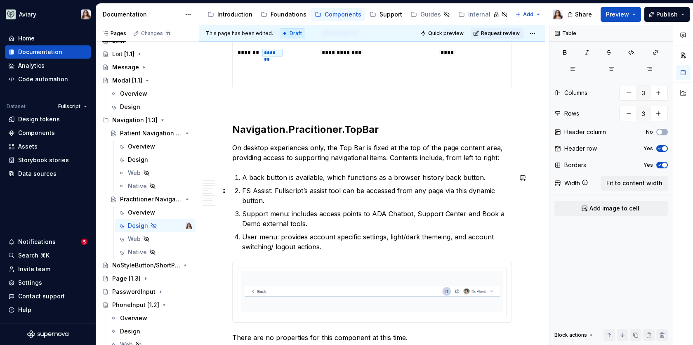
scroll to position [1187, 0]
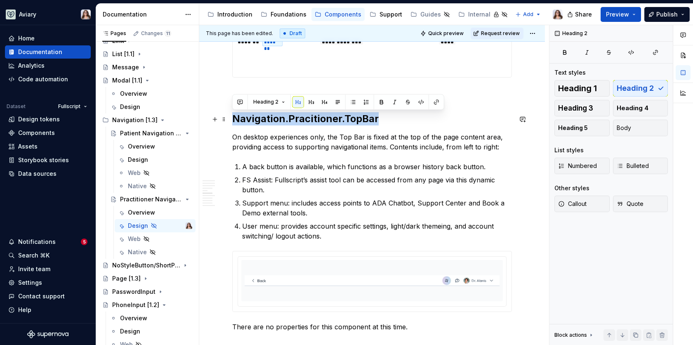
drag, startPoint x: 378, startPoint y: 117, endPoint x: 235, endPoint y: 116, distance: 143.0
click at [235, 116] on h2 "Navigation.Pracitioner.TopBar" at bounding box center [371, 118] width 279 height 13
copy h2 "Navigation.Pracitioner.TopBar"
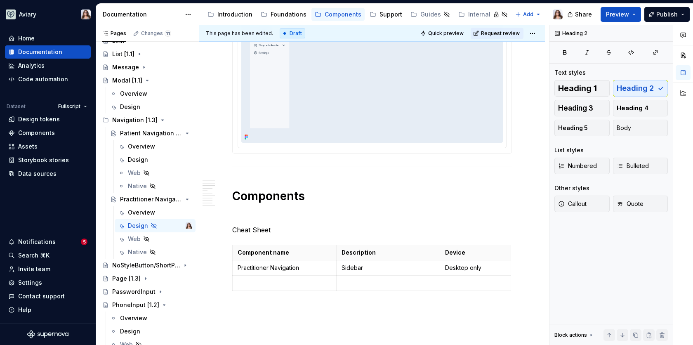
scroll to position [307, 0]
click at [268, 287] on p at bounding box center [284, 285] width 94 height 8
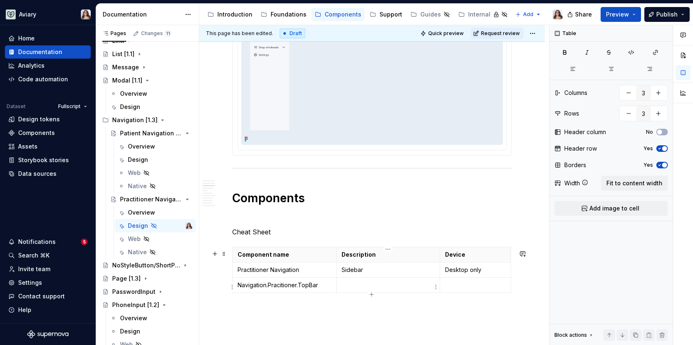
click at [347, 283] on p at bounding box center [388, 285] width 94 height 8
click at [367, 271] on p "Sidebar" at bounding box center [388, 269] width 94 height 8
click at [460, 270] on p "Desktop only" at bounding box center [475, 269] width 61 height 8
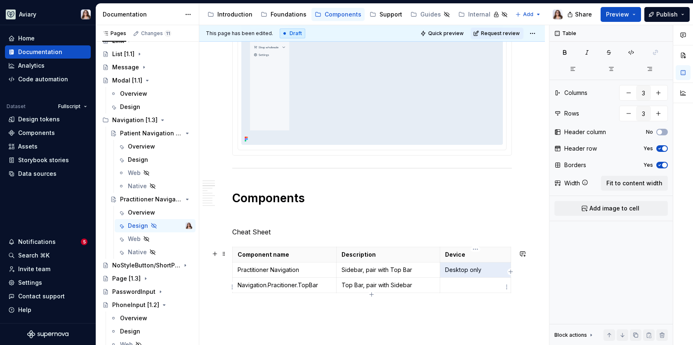
click at [455, 286] on p at bounding box center [475, 285] width 61 height 8
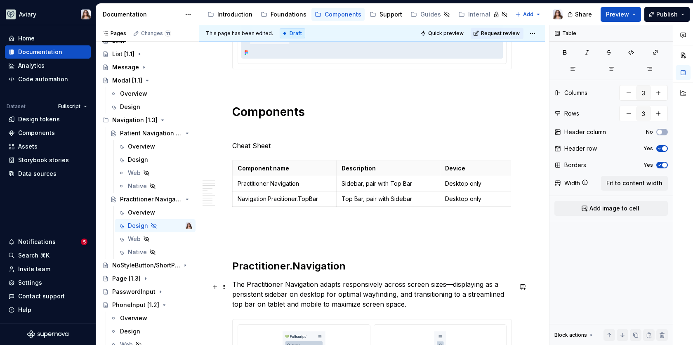
scroll to position [394, 0]
click at [372, 207] on icon "button" at bounding box center [371, 207] width 4 height 4
type input "4"
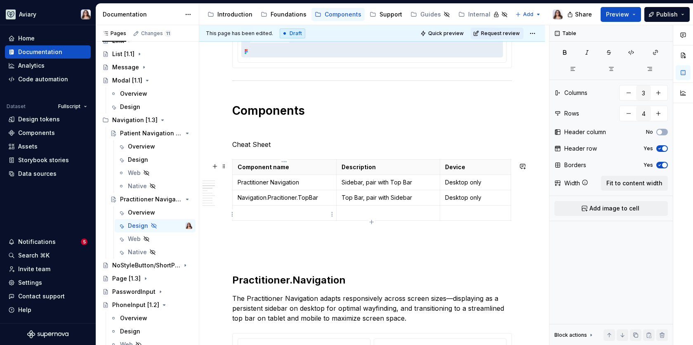
click at [301, 215] on p at bounding box center [284, 213] width 94 height 8
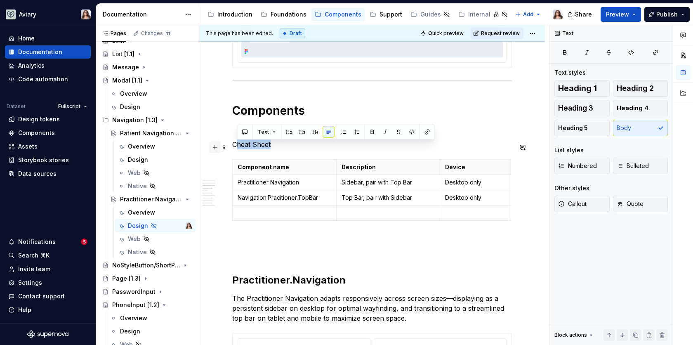
drag, startPoint x: 274, startPoint y: 142, endPoint x: 219, endPoint y: 142, distance: 54.4
click at [302, 131] on button "button" at bounding box center [302, 132] width 12 height 12
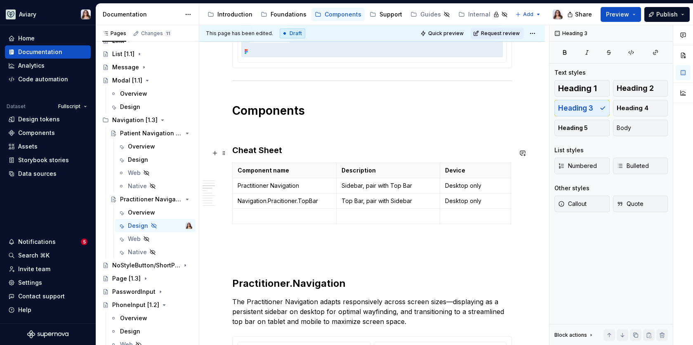
click at [284, 150] on h3 "Cheat Sheet" at bounding box center [371, 150] width 279 height 12
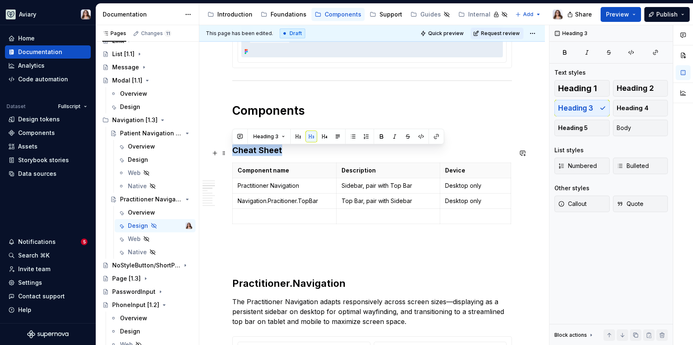
drag, startPoint x: 283, startPoint y: 153, endPoint x: 232, endPoint y: 153, distance: 50.3
click at [232, 153] on h3 "Cheat Sheet" at bounding box center [371, 150] width 279 height 12
click at [323, 134] on button "button" at bounding box center [325, 137] width 12 height 12
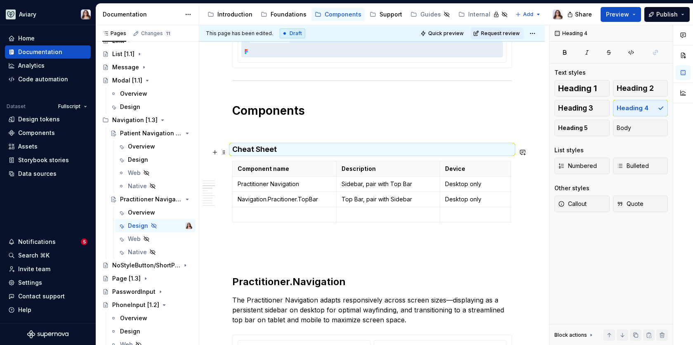
click at [285, 148] on h4 "Cheat Sheet" at bounding box center [371, 149] width 279 height 10
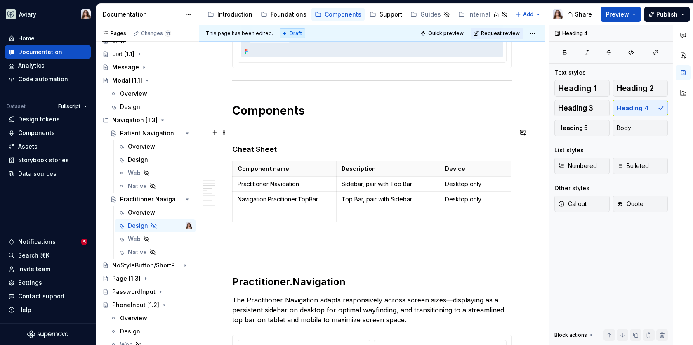
click at [253, 130] on p at bounding box center [371, 129] width 279 height 10
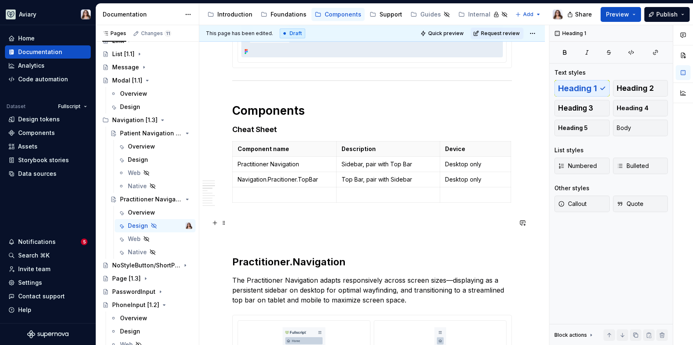
click at [267, 219] on p at bounding box center [371, 221] width 279 height 10
click at [264, 195] on p at bounding box center [284, 194] width 94 height 8
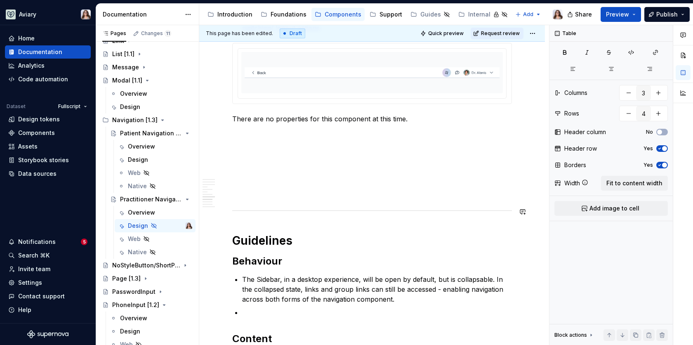
scroll to position [1397, 0]
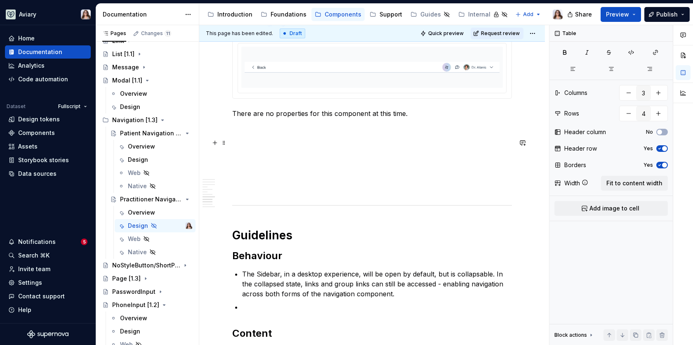
click at [282, 138] on p at bounding box center [371, 143] width 279 height 10
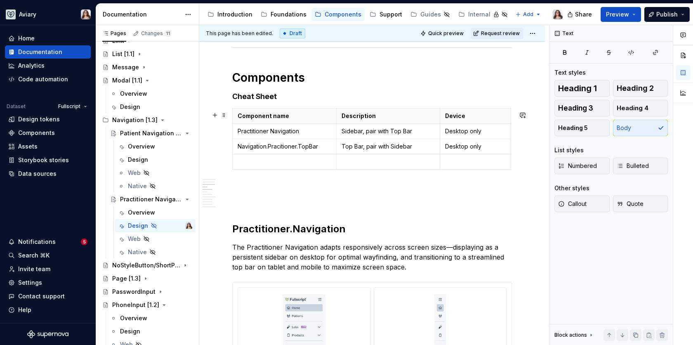
scroll to position [418, 0]
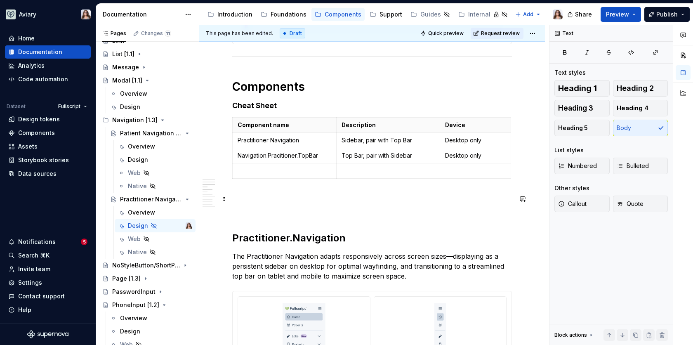
click at [253, 199] on p at bounding box center [371, 197] width 279 height 10
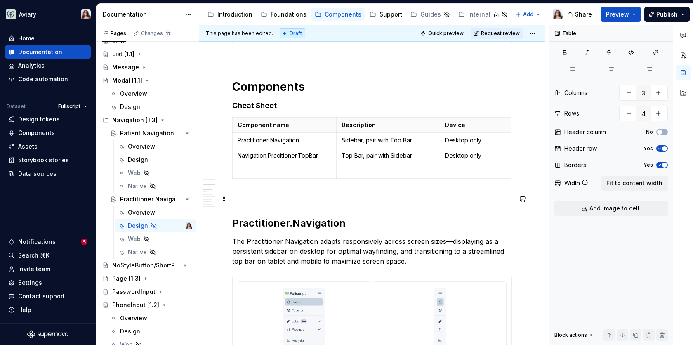
click at [256, 201] on p at bounding box center [371, 197] width 279 height 10
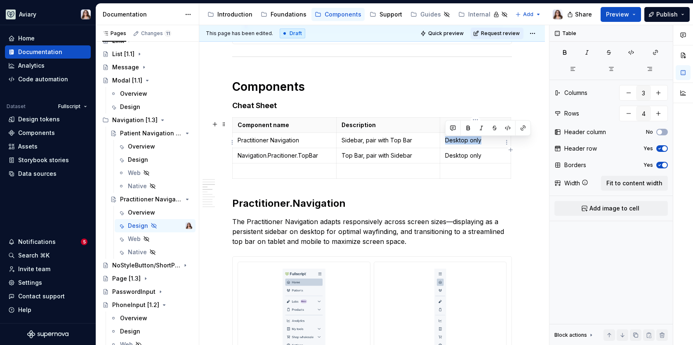
drag, startPoint x: 482, startPoint y: 142, endPoint x: 446, endPoint y: 141, distance: 36.3
click at [446, 141] on p "Desktop only" at bounding box center [475, 140] width 61 height 8
click at [412, 141] on p "Sidebar, pair with Top Bar" at bounding box center [388, 140] width 94 height 8
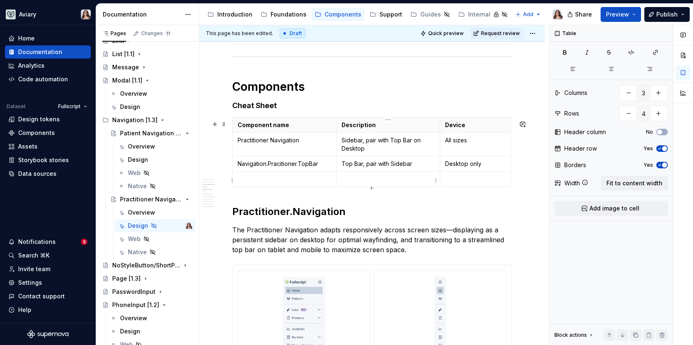
click at [360, 181] on p at bounding box center [388, 179] width 94 height 8
click at [295, 182] on p at bounding box center [284, 179] width 94 height 8
click at [253, 181] on p "Practitin" at bounding box center [284, 179] width 94 height 8
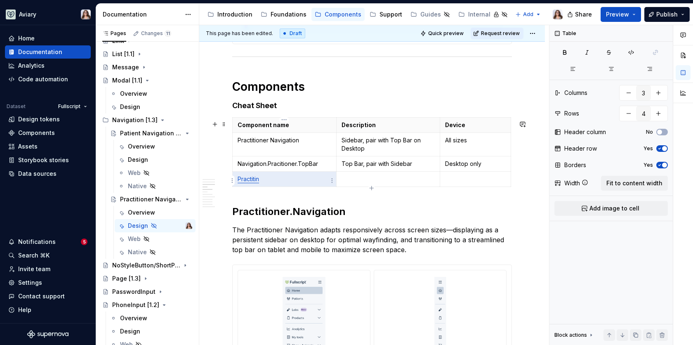
click at [262, 181] on p "Practitin" at bounding box center [284, 179] width 94 height 8
click at [282, 143] on p "Practitioner Navigation" at bounding box center [284, 140] width 94 height 8
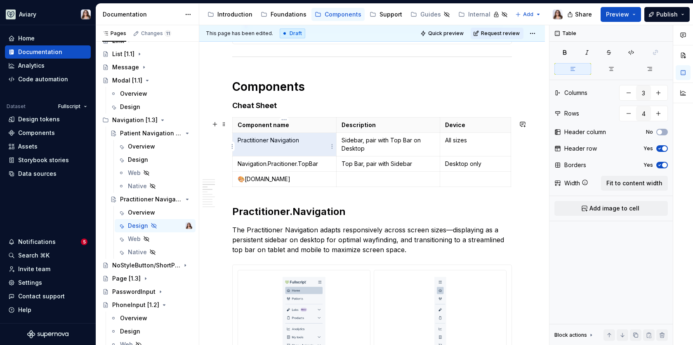
click at [282, 143] on p "Practitioner Navigation" at bounding box center [284, 140] width 94 height 8
click at [288, 108] on h4 "Cheat Sheet" at bounding box center [371, 106] width 279 height 10
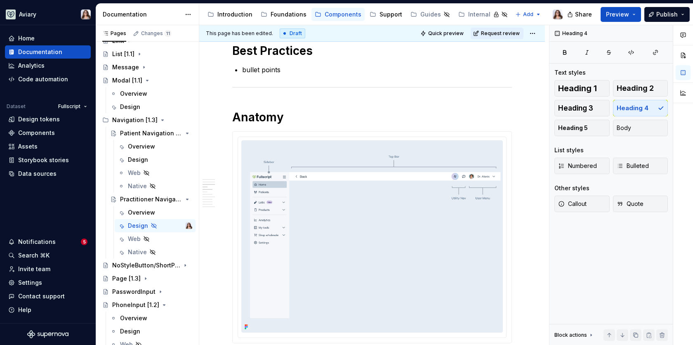
scroll to position [0, 0]
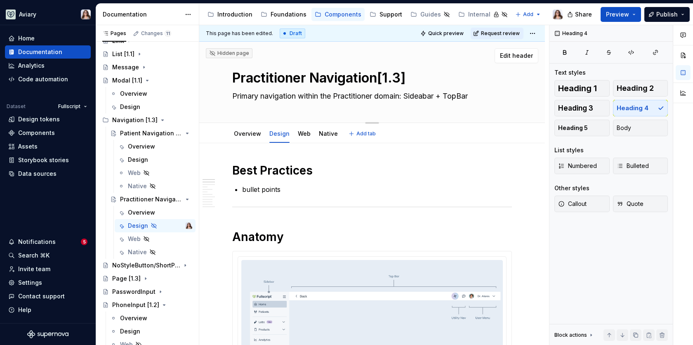
click at [235, 75] on textarea "Practitioner Navigation[1.3]" at bounding box center [369, 78] width 279 height 20
type textarea "*"
type textarea "🎨Practitioner Navigation[1.3]"
type textarea "*"
type textarea "🎨Practitioner Navigation[1.3]"
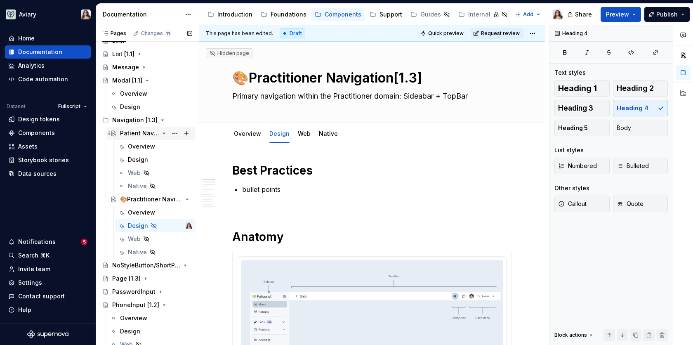
click at [136, 134] on div "Patient Navigation [1.3]" at bounding box center [139, 133] width 39 height 8
type textarea "*"
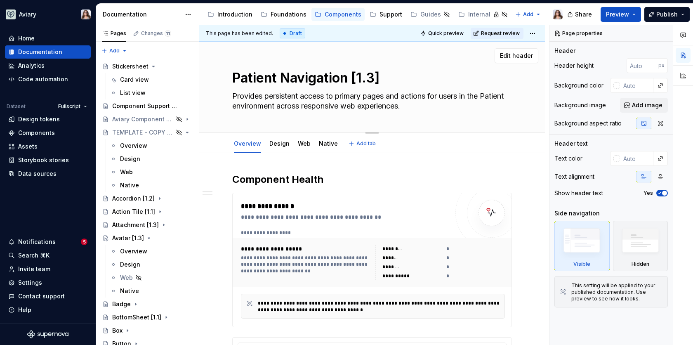
click at [232, 77] on textarea "Patient Navigation [1.3]" at bounding box center [369, 78] width 279 height 20
type textarea "*"
type textarea "🎨Patient Navigation [1.3]"
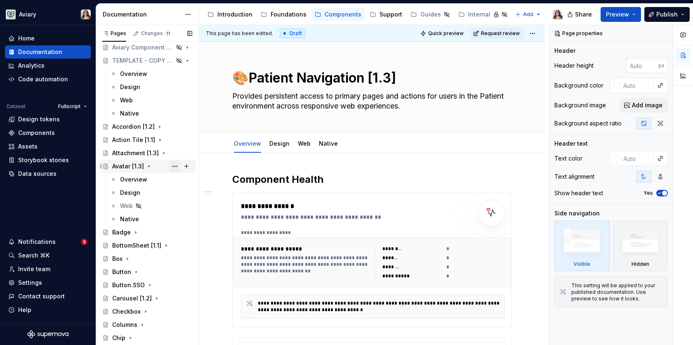
type textarea "*"
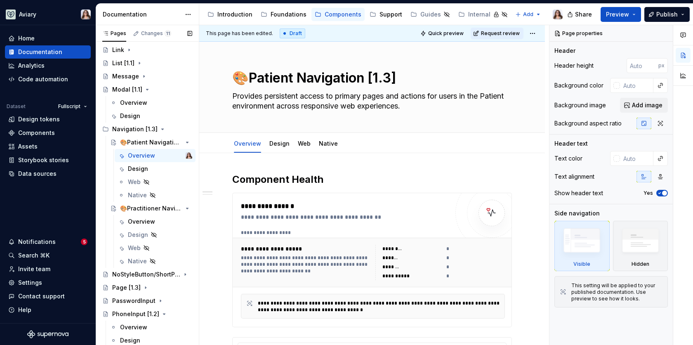
scroll to position [565, 0]
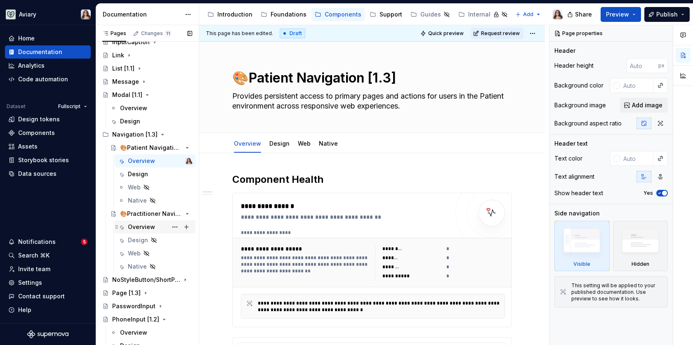
type textarea "🎨Patient Navigation [1.3]"
click at [150, 224] on div "Overview" at bounding box center [141, 227] width 27 height 8
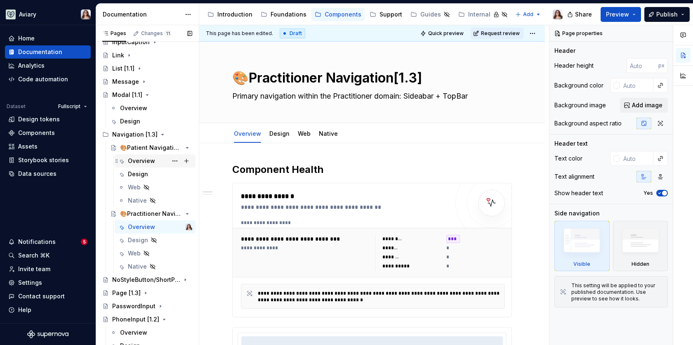
click at [136, 158] on div "Overview" at bounding box center [141, 161] width 27 height 8
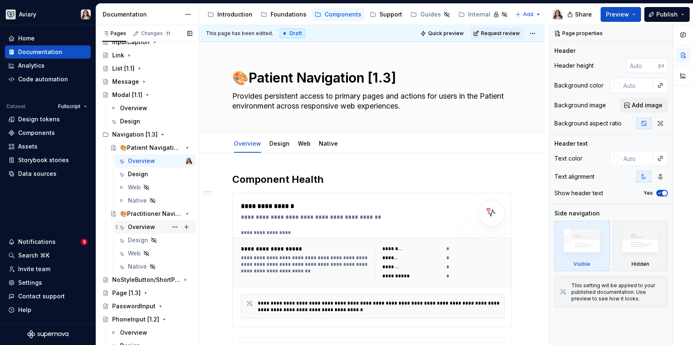
click at [150, 224] on div "Overview" at bounding box center [141, 227] width 27 height 8
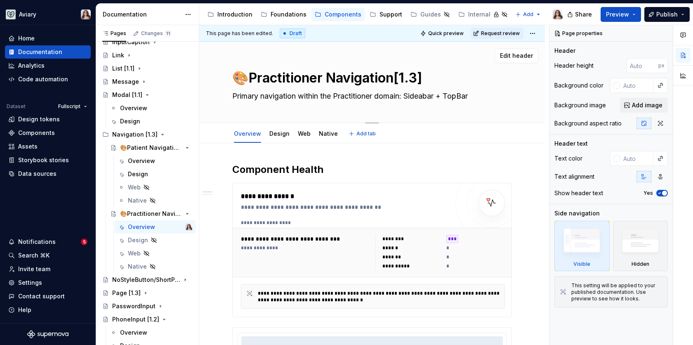
click at [306, 97] on textarea "Primary navigation within the Practitioner domain: Sideabar + TopBar" at bounding box center [369, 95] width 279 height 13
paste textarea "ovides persistent access to primary pages and actions for users in the Patient …"
type textarea "*"
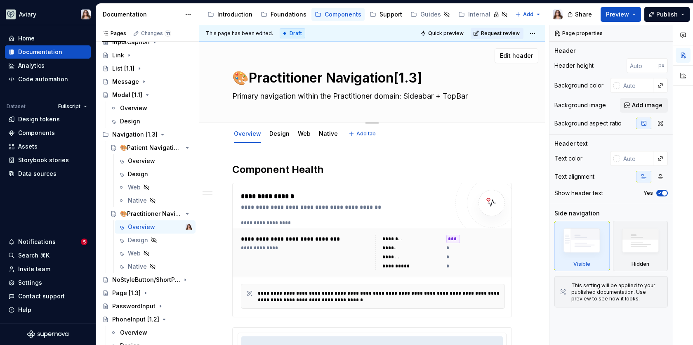
type textarea "Provides persistent access to primary pages and actions for users in the Patien…"
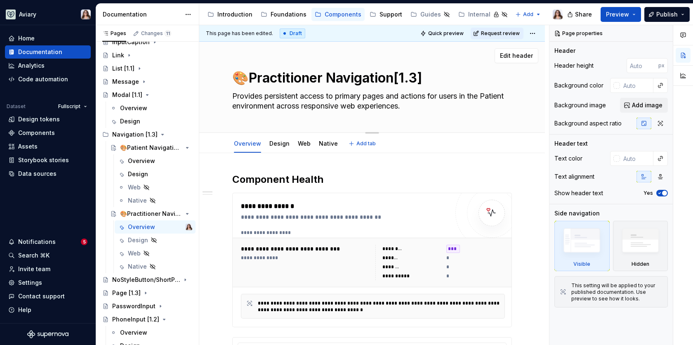
drag, startPoint x: 487, startPoint y: 96, endPoint x: 511, endPoint y: 95, distance: 24.3
click at [510, 95] on textarea "Provides persistent access to primary pages and actions for users in the Patien…" at bounding box center [369, 100] width 279 height 23
type textarea "*"
type textarea "Provides persistent access to primary pages and actions for users in the P envi…"
type textarea "*"
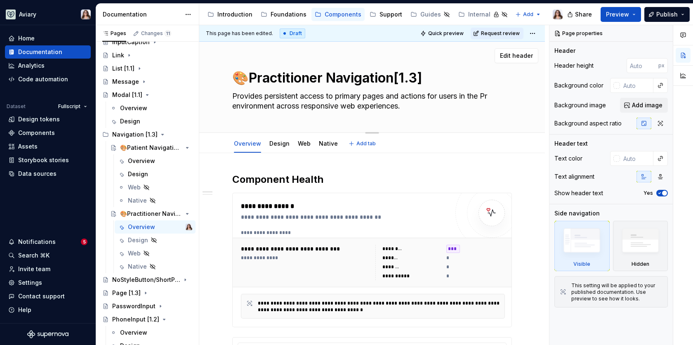
type textarea "Provides persistent access to primary pages and actions for users in the Pra en…"
type textarea "*"
type textarea "Provides persistent access to primary pages and actions for users in the Prac e…"
type textarea "*"
type textarea "Provides persistent access to primary pages and actions for users in the Pract …"
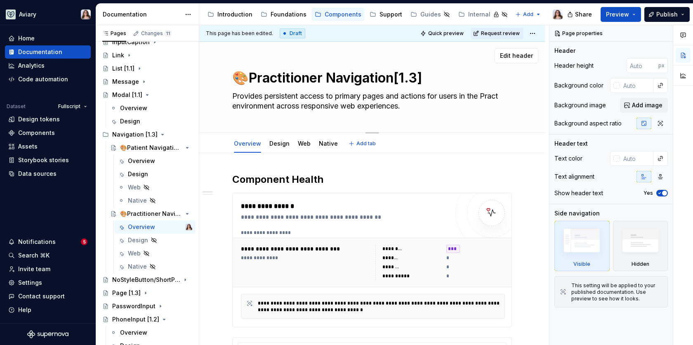
type textarea "*"
type textarea "Provides persistent access to primary pages and actions for users in the Practi…"
type textarea "*"
type textarea "Provides persistent access to primary pages and actions for users in the Practi…"
type textarea "*"
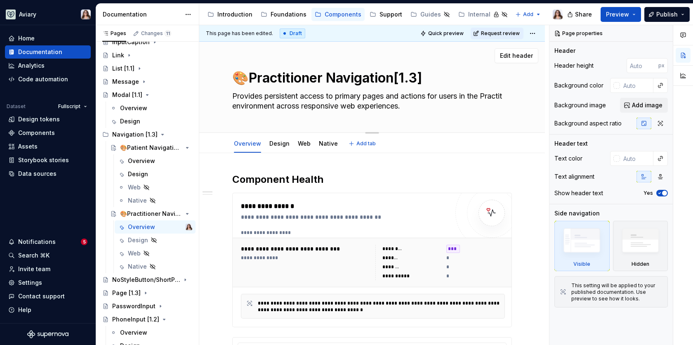
type textarea "Provides persistent access to primary pages and actions for users in the Practi…"
type textarea "*"
type textarea "Provides persistent access to primary pages and actions for users in the Practi…"
type textarea "*"
type textarea "Provides persistent access to primary pages and actions for users in the Practi…"
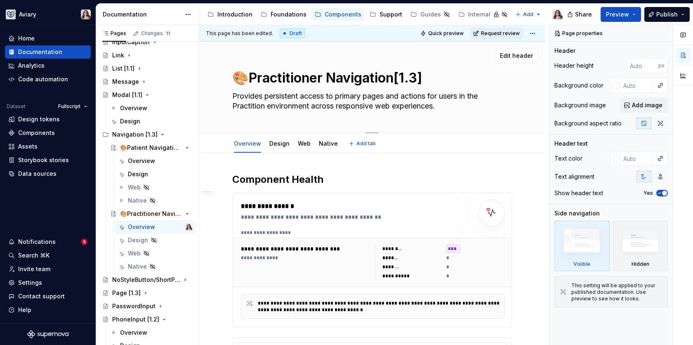
type textarea "*"
type textarea "Provides persistent access to primary pages and actions for users in the Practi…"
type textarea "*"
type textarea "Provides persistent access to primary pages and actions for users in the Practi…"
type textarea "*"
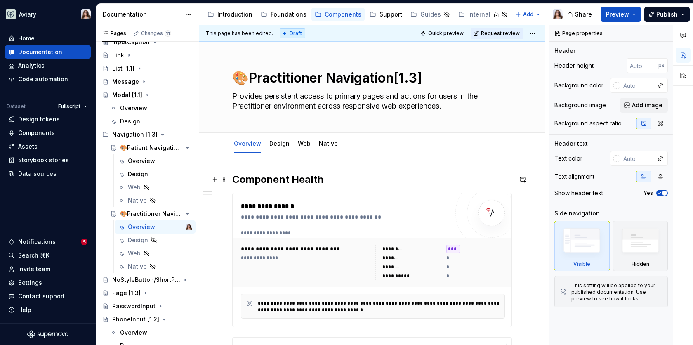
type textarea "Provides persistent access to primary pages and actions for users in the Practi…"
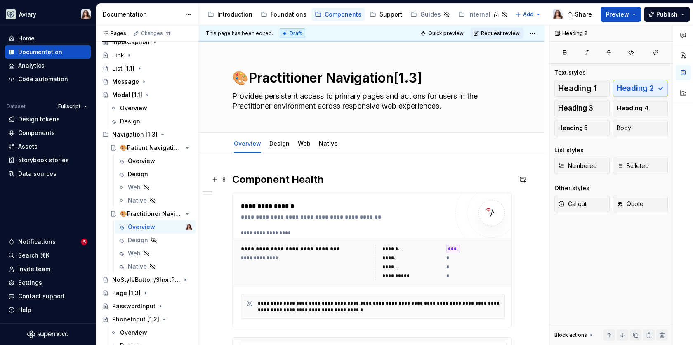
click at [340, 176] on h2 "Component Health" at bounding box center [371, 179] width 279 height 13
click at [281, 143] on link "Design" at bounding box center [279, 143] width 20 height 7
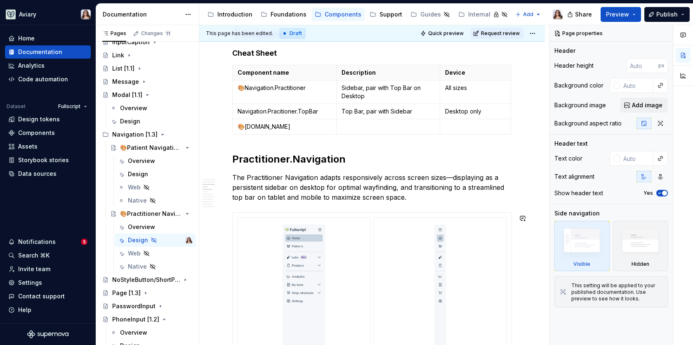
scroll to position [423, 0]
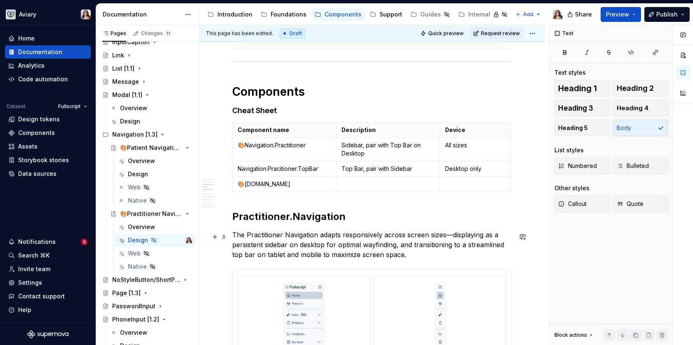
click at [408, 259] on p "The Practitioner Navigation adapts responsively across screen sizes—displaying …" at bounding box center [371, 245] width 279 height 30
click at [350, 185] on p at bounding box center [388, 184] width 94 height 8
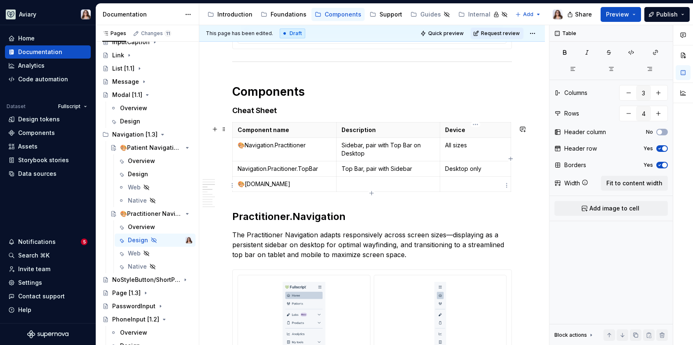
click at [464, 185] on p at bounding box center [475, 184] width 61 height 8
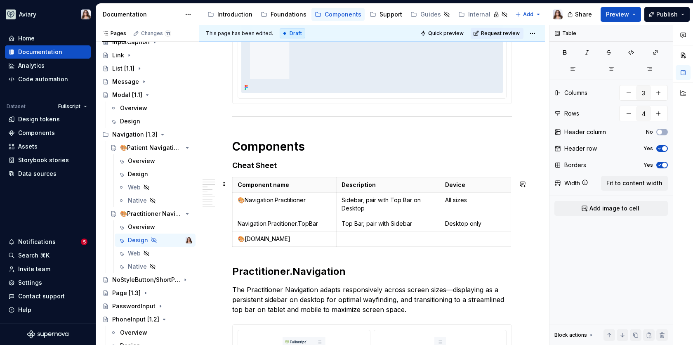
scroll to position [363, 0]
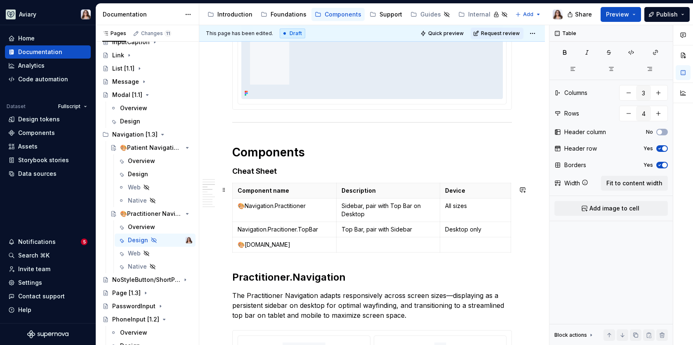
type textarea "*"
type input "5"
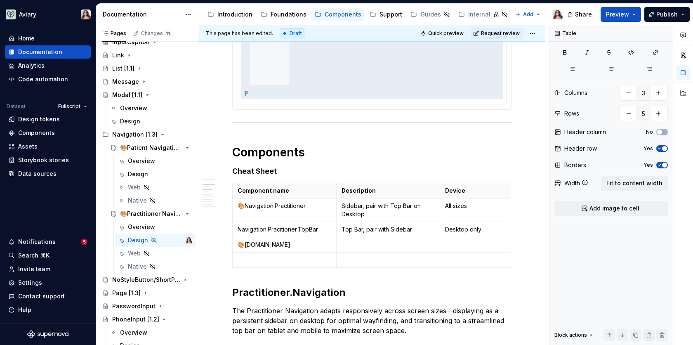
type textarea "*"
click at [274, 261] on p at bounding box center [284, 260] width 94 height 8
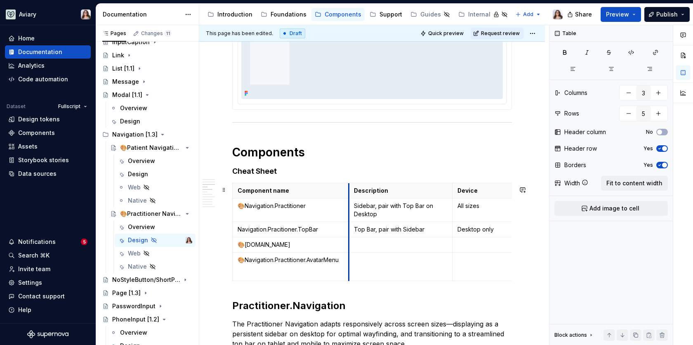
drag, startPoint x: 336, startPoint y: 190, endPoint x: 348, endPoint y: 190, distance: 12.4
click at [348, 190] on th "Description" at bounding box center [400, 190] width 104 height 15
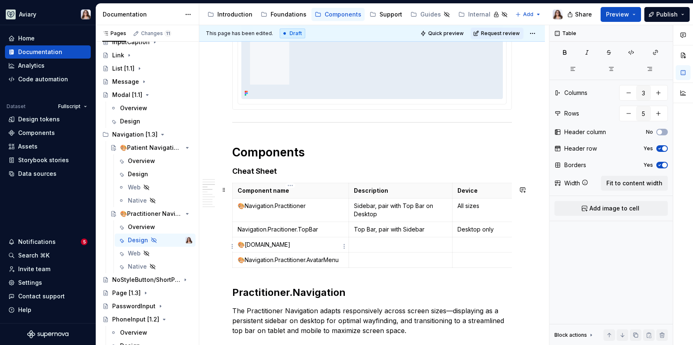
click at [324, 246] on p "🎨Navigation.Practitioner.Menu" at bounding box center [290, 244] width 106 height 8
click at [324, 233] on p "Navigation.Pracitioner.TopBar" at bounding box center [290, 229] width 106 height 8
click at [325, 249] on p "🎨Navigation.Practitioner.Menu" at bounding box center [290, 244] width 106 height 8
click at [466, 246] on p at bounding box center [487, 244] width 61 height 8
click at [465, 261] on p at bounding box center [487, 260] width 61 height 8
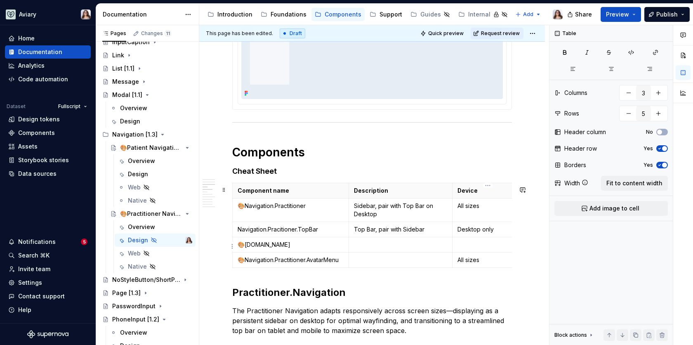
click at [465, 246] on p at bounding box center [487, 244] width 61 height 8
click at [475, 246] on p "Tablet+ Mobile" at bounding box center [487, 244] width 61 height 8
click at [365, 249] on p at bounding box center [401, 244] width 94 height 8
click at [322, 232] on p "Navigation.Pracitioner.TopBar" at bounding box center [290, 229] width 106 height 8
click at [377, 270] on icon "button" at bounding box center [377, 268] width 7 height 7
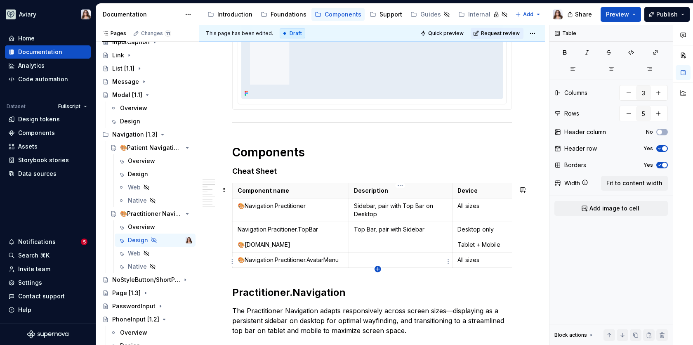
type input "6"
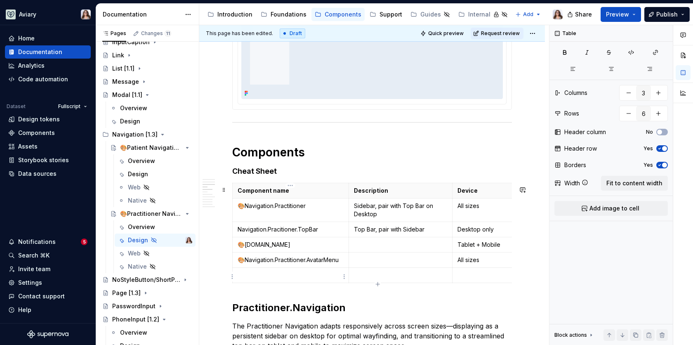
click at [332, 274] on p at bounding box center [290, 275] width 106 height 8
click at [352, 254] on td at bounding box center [404, 259] width 104 height 15
click at [339, 259] on p "🎨Navigation.Practitioner.AvatarMenu" at bounding box center [291, 260] width 109 height 8
click at [374, 277] on p at bounding box center [404, 275] width 94 height 8
click at [384, 262] on p at bounding box center [404, 260] width 94 height 8
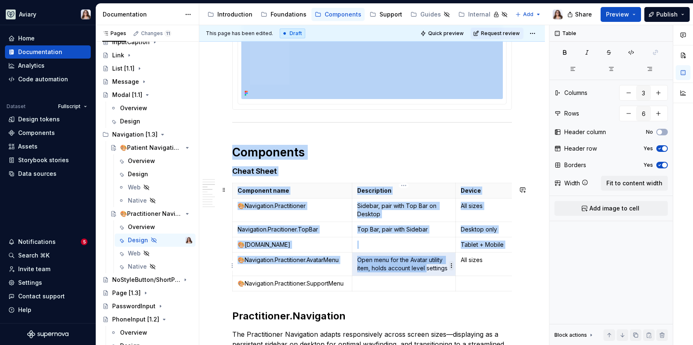
drag, startPoint x: 426, startPoint y: 269, endPoint x: 452, endPoint y: 269, distance: 26.0
click at [452, 269] on body "Aviary Home Documentation Analytics Code automation Dataset Fullscript Design t…" at bounding box center [346, 172] width 693 height 345
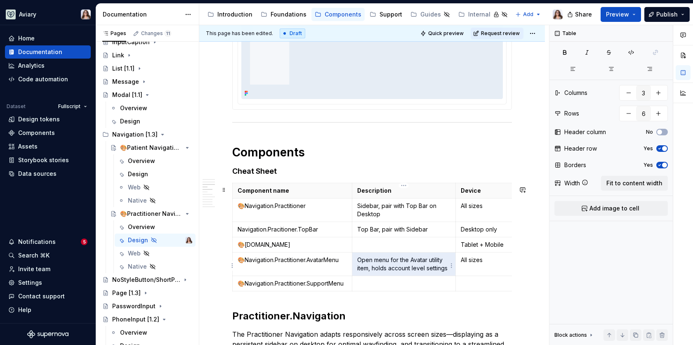
click at [446, 269] on p "Open menu for the Avatar utility item, holds account level settings" at bounding box center [404, 264] width 94 height 16
click at [386, 289] on td at bounding box center [404, 283] width 104 height 15
click at [359, 285] on p at bounding box center [404, 283] width 94 height 8
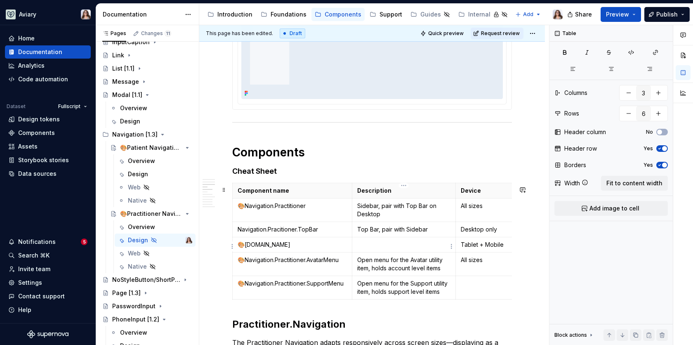
click at [378, 247] on p at bounding box center [404, 244] width 94 height 8
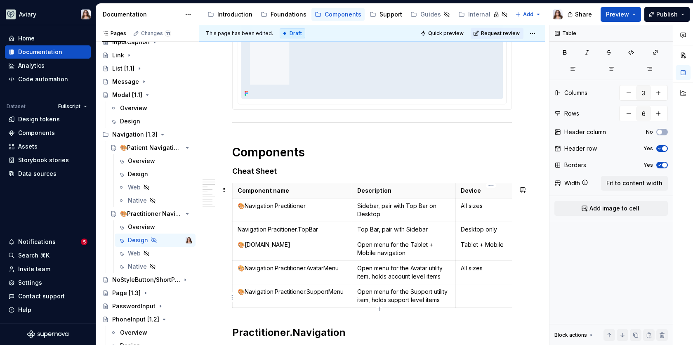
click at [465, 295] on p at bounding box center [490, 291] width 61 height 8
click at [326, 231] on p "Navigation.Pracitioner.TopBar" at bounding box center [291, 229] width 109 height 8
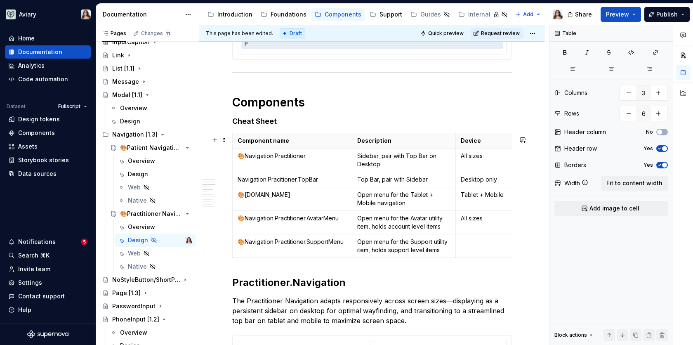
scroll to position [417, 0]
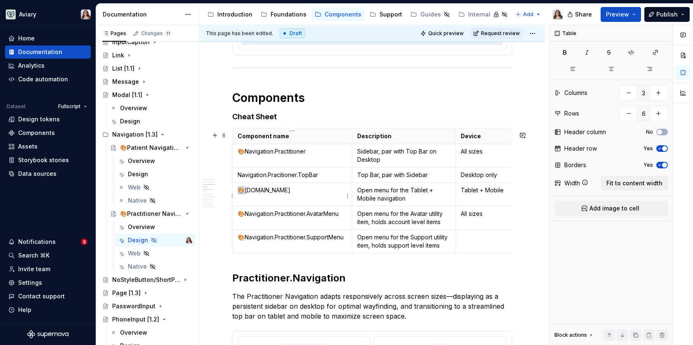
drag, startPoint x: 244, startPoint y: 194, endPoint x: 238, endPoint y: 193, distance: 6.0
click at [238, 193] on p "🎨Navigation.Practitioner.Menu" at bounding box center [291, 190] width 109 height 8
copy p "🎨N"
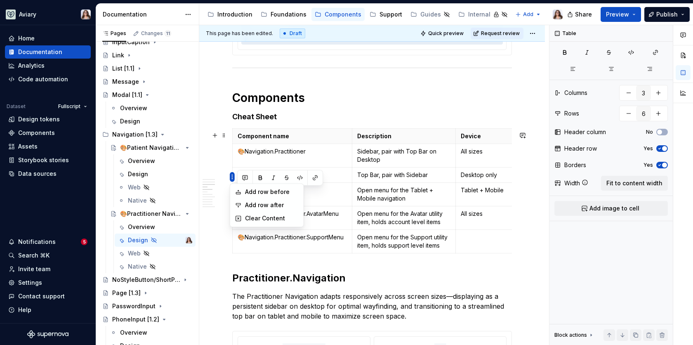
click at [233, 176] on html "Aviary Home Documentation Analytics Code automation Dataset Fullscript Design t…" at bounding box center [346, 172] width 693 height 345
click at [317, 156] on html "Aviary Home Documentation Analytics Code automation Dataset Fullscript Design t…" at bounding box center [346, 172] width 693 height 345
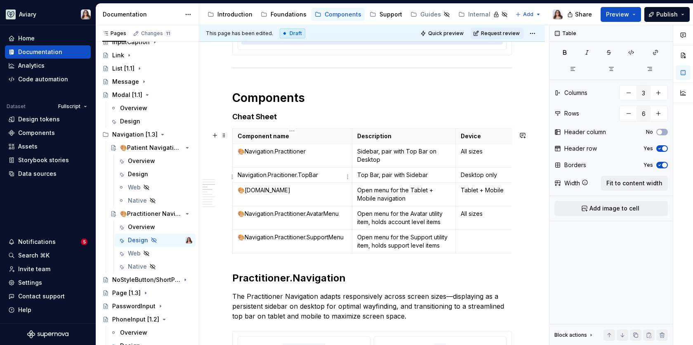
click at [238, 177] on p "Navigation.Pracitioner.TopBar" at bounding box center [291, 175] width 109 height 8
click at [327, 177] on p "🎨Navigation.Pracitioner.TopBar" at bounding box center [291, 175] width 109 height 8
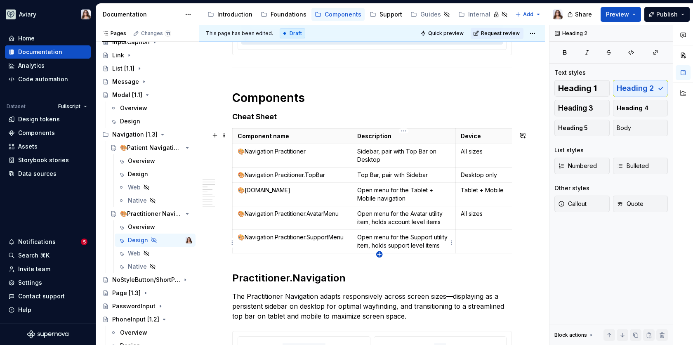
click at [378, 253] on icon "button" at bounding box center [379, 254] width 7 height 7
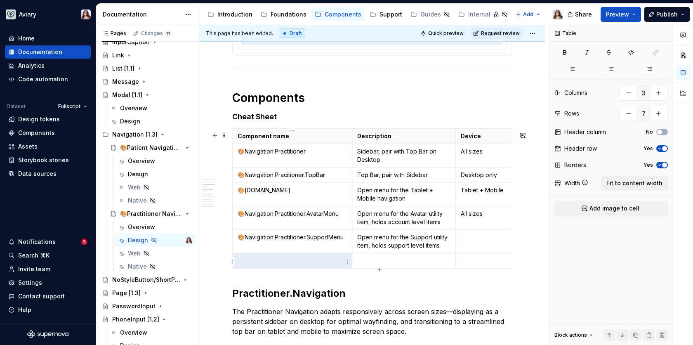
click at [289, 263] on p at bounding box center [291, 260] width 109 height 8
click at [467, 259] on p at bounding box center [490, 260] width 61 height 8
click at [369, 261] on p at bounding box center [404, 260] width 94 height 8
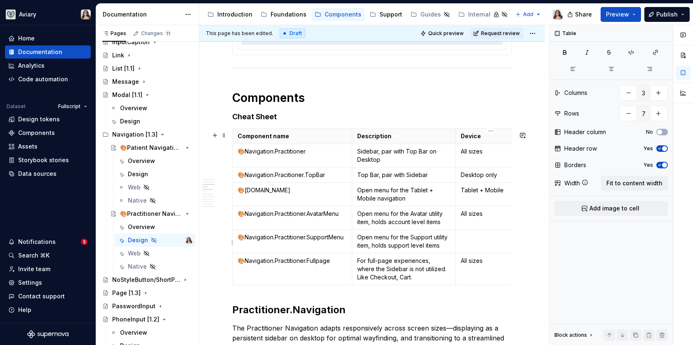
click at [473, 242] on td at bounding box center [490, 241] width 71 height 23
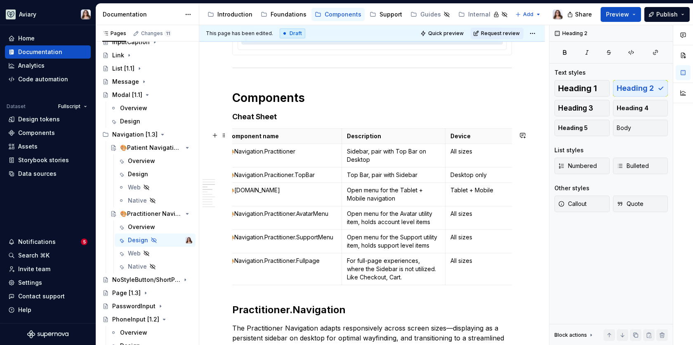
scroll to position [0, 0]
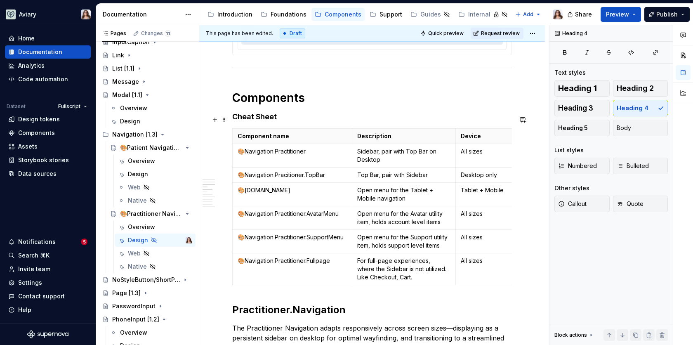
click at [282, 118] on h4 "Cheat Sheet" at bounding box center [371, 117] width 279 height 10
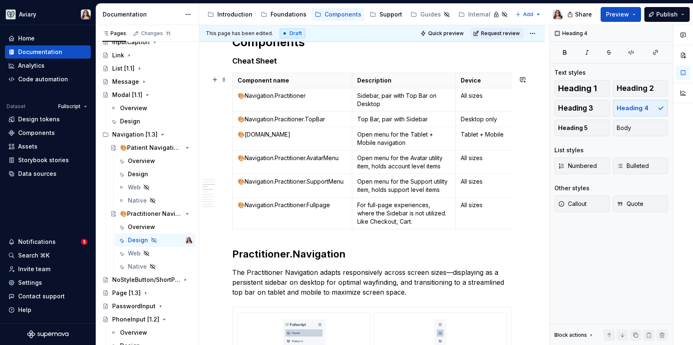
scroll to position [474, 0]
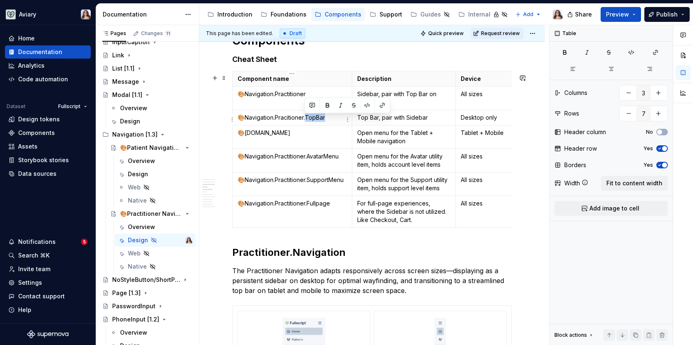
drag, startPoint x: 325, startPoint y: 118, endPoint x: 305, endPoint y: 116, distance: 20.7
click at [305, 116] on p "🎨Navigation.Pracitioner.TopBar" at bounding box center [291, 117] width 109 height 8
drag, startPoint x: 323, startPoint y: 134, endPoint x: 308, endPoint y: 133, distance: 14.8
click at [308, 133] on p "🎨Navigation.Practitioner.Menu" at bounding box center [291, 133] width 109 height 8
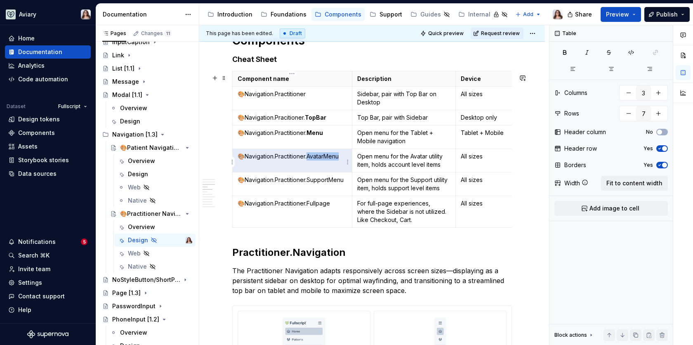
drag, startPoint x: 308, startPoint y: 158, endPoint x: 339, endPoint y: 157, distance: 31.8
click at [339, 157] on p "🎨Navigation.Practitioner.AvatarMenu" at bounding box center [291, 156] width 109 height 8
drag, startPoint x: 339, startPoint y: 157, endPoint x: 308, endPoint y: 157, distance: 31.3
click at [308, 157] on p "🎨Navigation.Practitioner.AvatarMenu" at bounding box center [291, 156] width 109 height 8
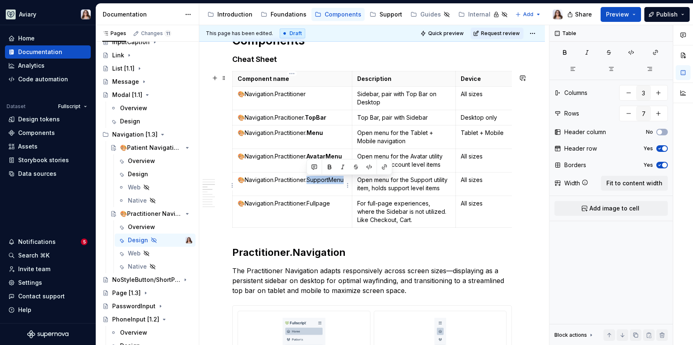
drag, startPoint x: 308, startPoint y: 180, endPoint x: 343, endPoint y: 178, distance: 35.5
click at [343, 178] on p "🎨Navigation.Practitioner.SupportMenu" at bounding box center [291, 180] width 109 height 8
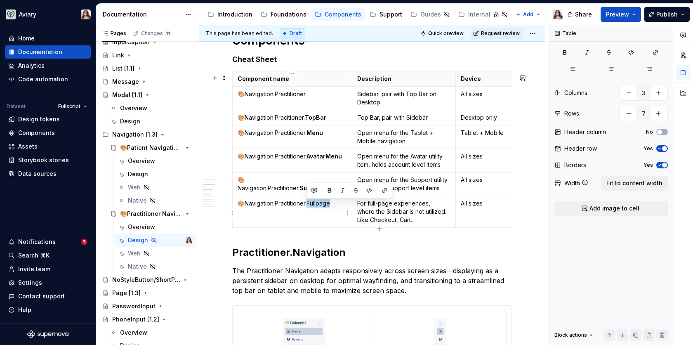
drag, startPoint x: 307, startPoint y: 202, endPoint x: 329, endPoint y: 202, distance: 21.8
click at [329, 202] on p "🎨Navigation.Practitioner.Fullpage" at bounding box center [291, 203] width 109 height 8
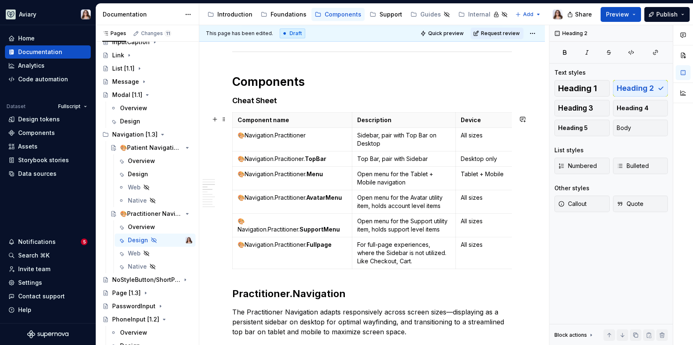
scroll to position [426, 0]
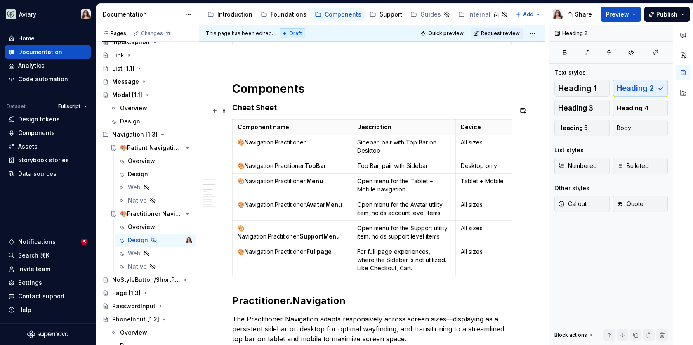
click at [282, 110] on h4 "Cheat Sheet" at bounding box center [371, 108] width 279 height 10
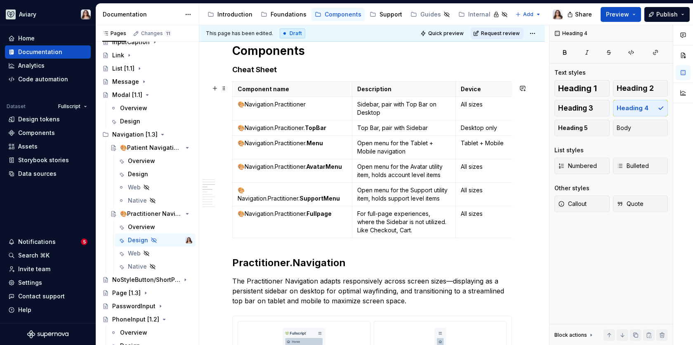
scroll to position [466, 0]
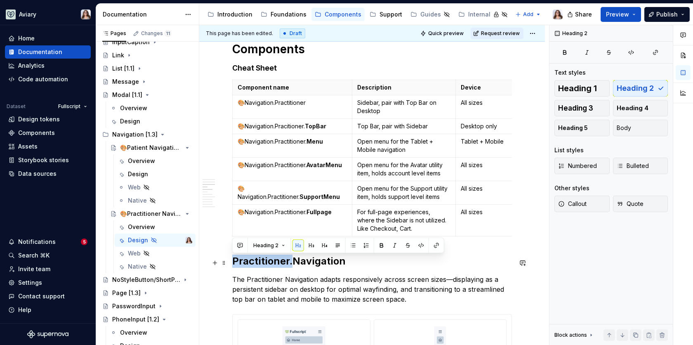
drag, startPoint x: 232, startPoint y: 262, endPoint x: 290, endPoint y: 260, distance: 57.3
click at [290, 260] on h2 "Practitioner.Navigation" at bounding box center [371, 260] width 279 height 13
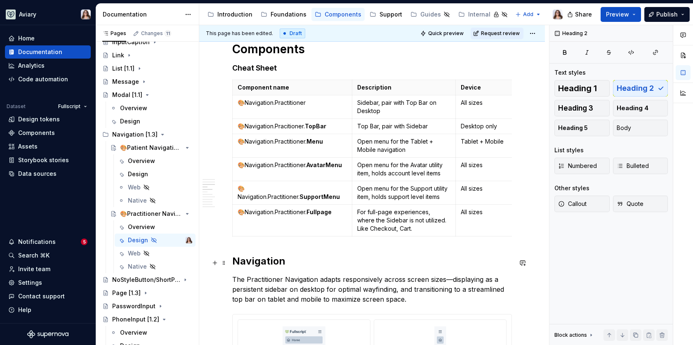
click at [293, 258] on h2 "Navigation" at bounding box center [371, 260] width 279 height 13
click at [284, 261] on h2 "NavigationPractitioner." at bounding box center [371, 260] width 279 height 13
click at [346, 263] on h2 "Navigation.Practitioner." at bounding box center [371, 260] width 279 height 13
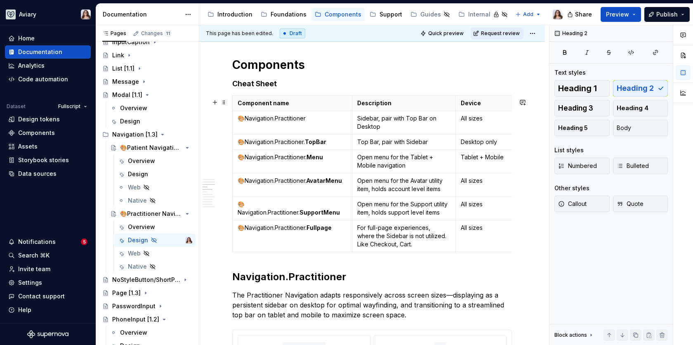
scroll to position [0, 10]
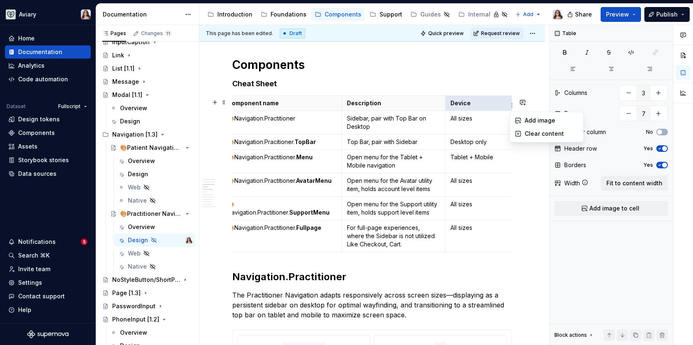
click at [513, 103] on html "Aviary Home Documentation Analytics Code automation Dataset Fullscript Design t…" at bounding box center [346, 172] width 693 height 345
click at [486, 131] on html "Aviary Home Documentation Analytics Code automation Dataset Fullscript Design t…" at bounding box center [346, 172] width 693 height 345
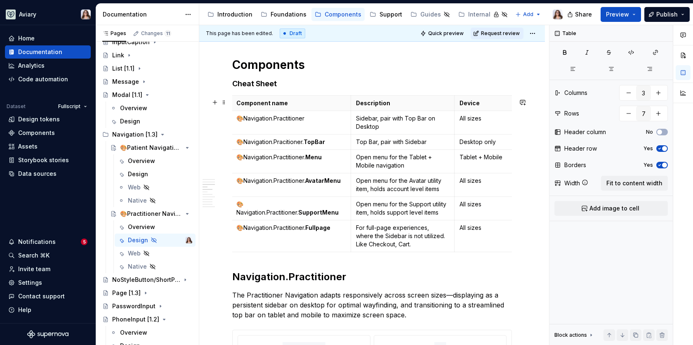
scroll to position [0, 0]
drag, startPoint x: 515, startPoint y: 129, endPoint x: 499, endPoint y: 129, distance: 15.7
click at [459, 109] on th "Device" at bounding box center [486, 103] width 55 height 15
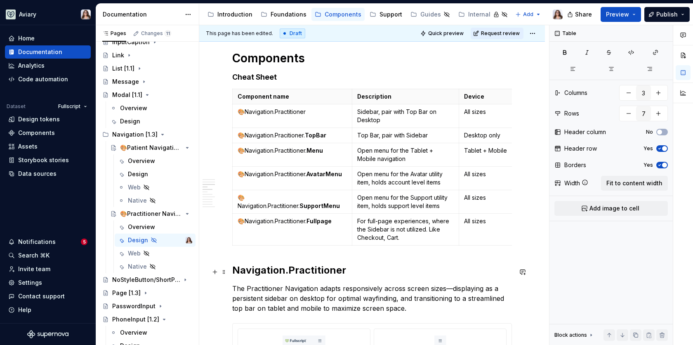
click at [346, 269] on h2 "Navigation.Practitioner" at bounding box center [371, 269] width 279 height 13
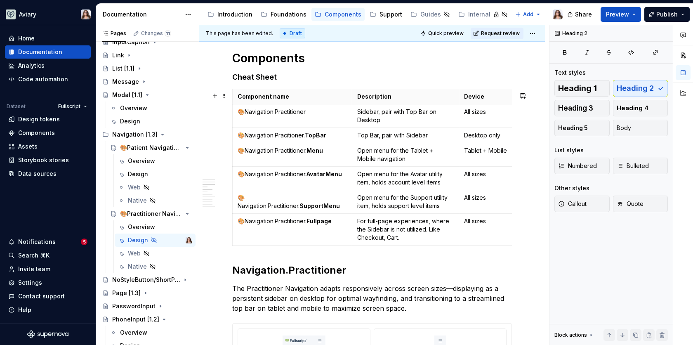
scroll to position [433, 0]
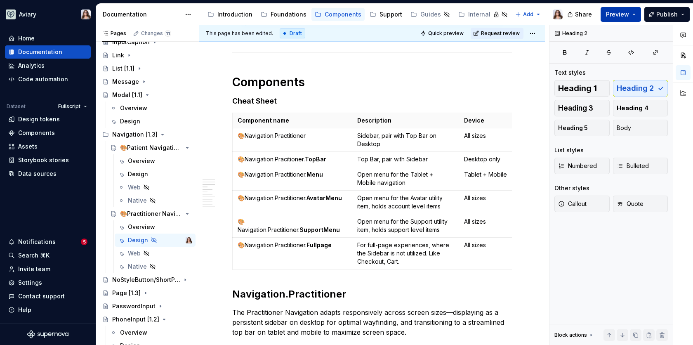
click at [610, 17] on span "Preview" at bounding box center [617, 14] width 23 height 8
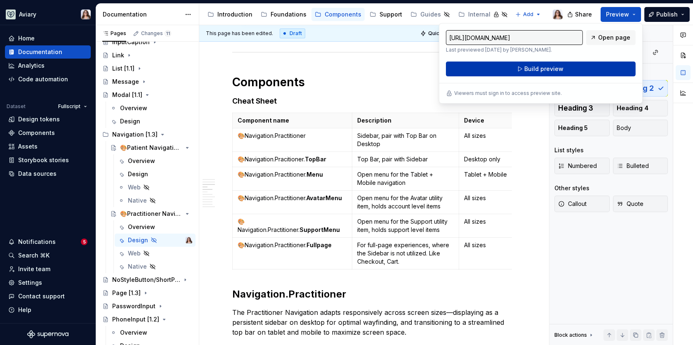
click at [556, 68] on span "Build preview" at bounding box center [543, 69] width 39 height 8
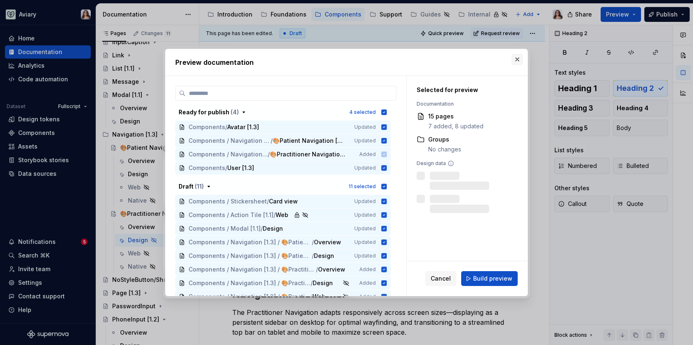
click at [514, 60] on button "button" at bounding box center [517, 60] width 12 height 12
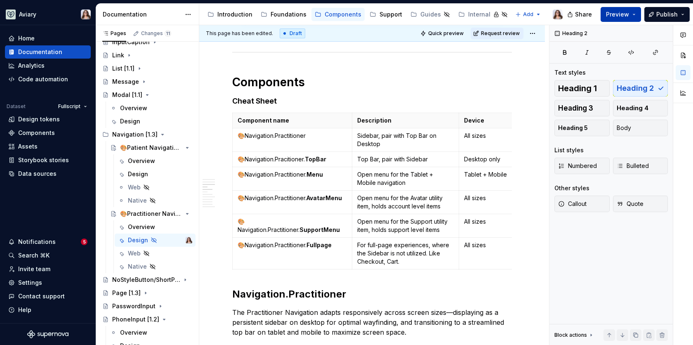
click at [616, 11] on span "Preview" at bounding box center [617, 14] width 23 height 8
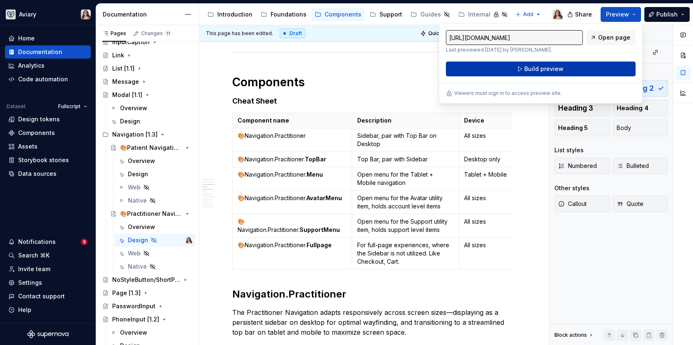
click at [519, 72] on button "Build preview" at bounding box center [541, 68] width 190 height 15
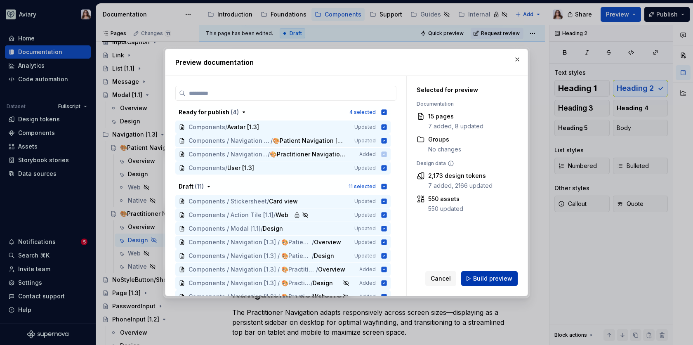
click at [492, 275] on span "Build preview" at bounding box center [492, 278] width 39 height 8
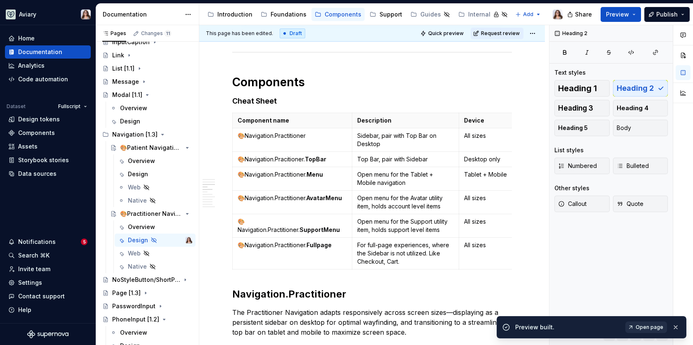
click at [653, 326] on span "Open page" at bounding box center [649, 327] width 28 height 7
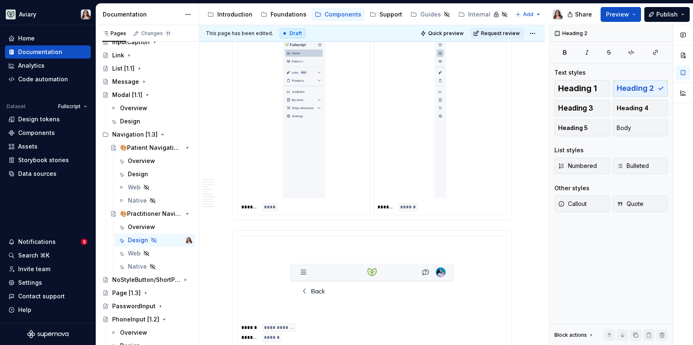
scroll to position [757, 0]
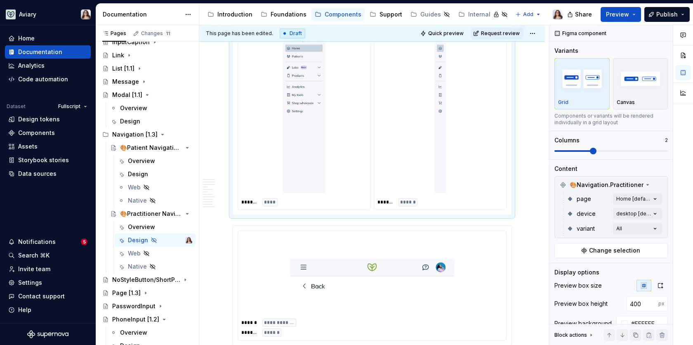
click at [334, 144] on img at bounding box center [303, 114] width 77 height 158
type textarea "*"
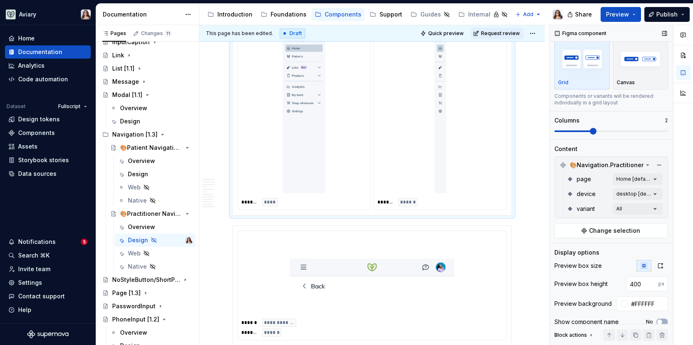
scroll to position [28, 0]
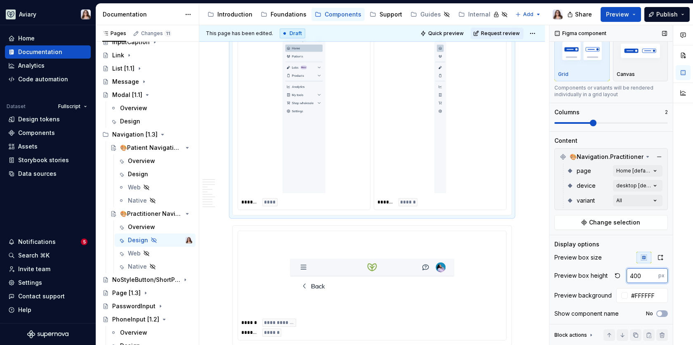
click at [630, 272] on input "400" at bounding box center [642, 275] width 32 height 15
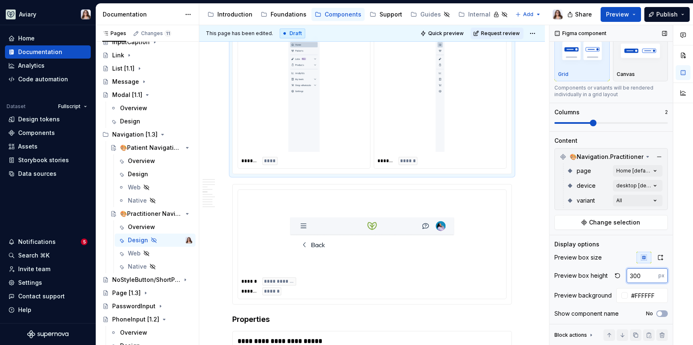
click at [633, 273] on input "300" at bounding box center [642, 275] width 32 height 15
type input "400"
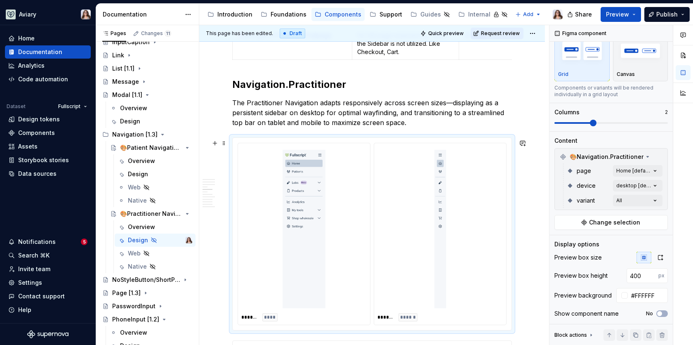
scroll to position [639, 0]
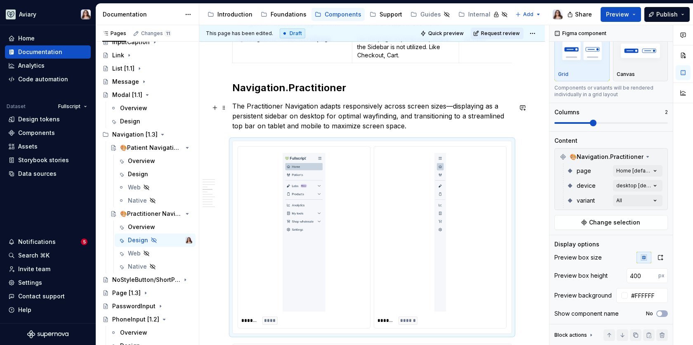
click at [405, 127] on p "The Practitioner Navigation adapts responsively across screen sizes—displaying …" at bounding box center [371, 116] width 279 height 30
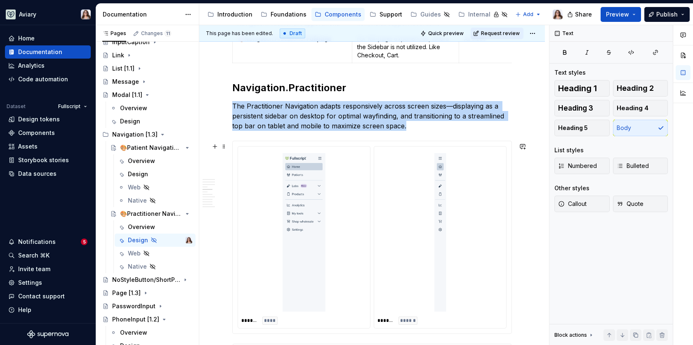
click at [400, 197] on div at bounding box center [439, 232] width 125 height 165
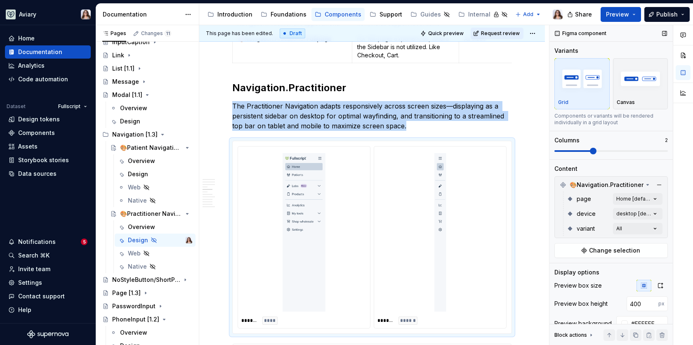
scroll to position [60, 0]
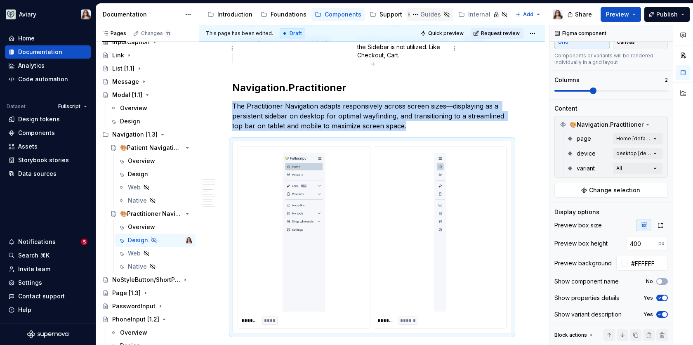
type textarea "*"
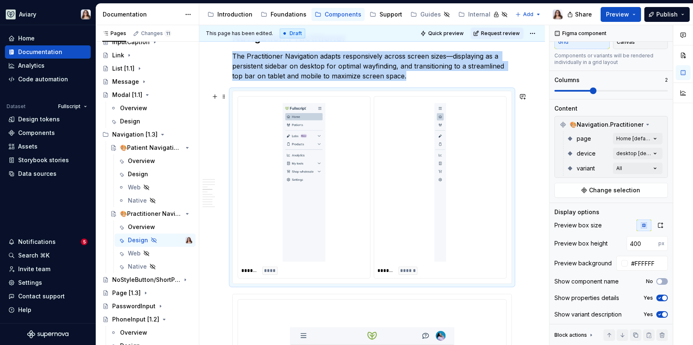
scroll to position [704, 0]
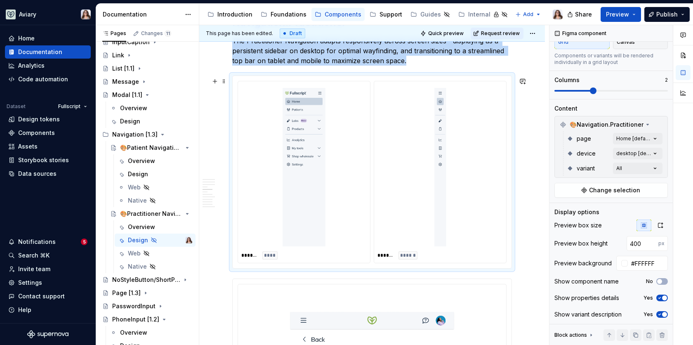
click at [361, 164] on div at bounding box center [303, 167] width 125 height 165
click at [661, 279] on icon "button" at bounding box center [659, 281] width 7 height 5
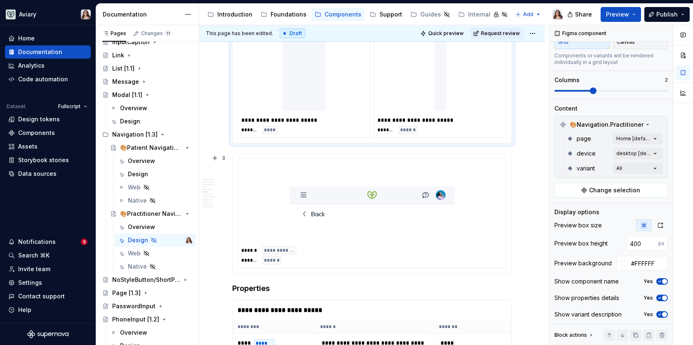
scroll to position [844, 0]
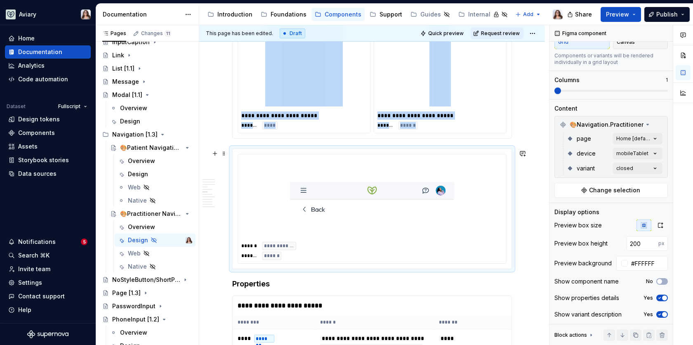
click at [372, 209] on img at bounding box center [371, 199] width 165 height 76
click at [658, 282] on span "button" at bounding box center [659, 281] width 5 height 5
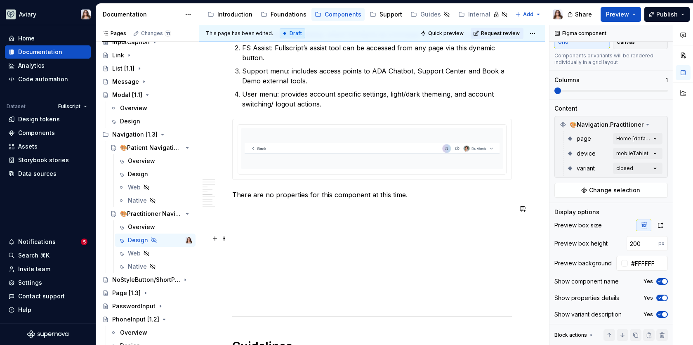
scroll to position [1444, 0]
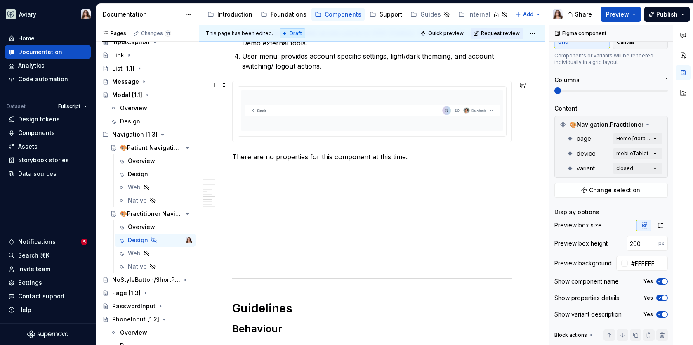
type input "100"
type input "#F9FAFB"
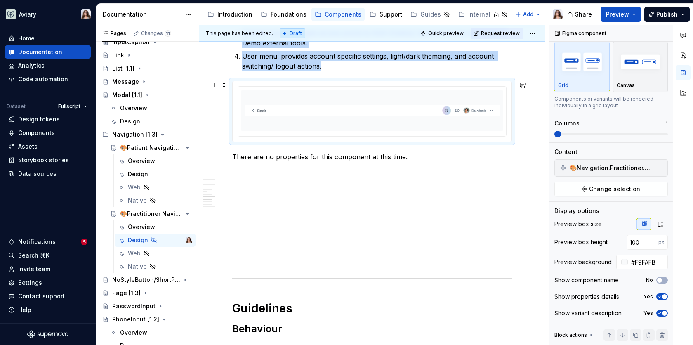
scroll to position [16, 0]
click at [360, 98] on img at bounding box center [371, 110] width 255 height 35
click at [660, 281] on span "button" at bounding box center [659, 281] width 5 height 5
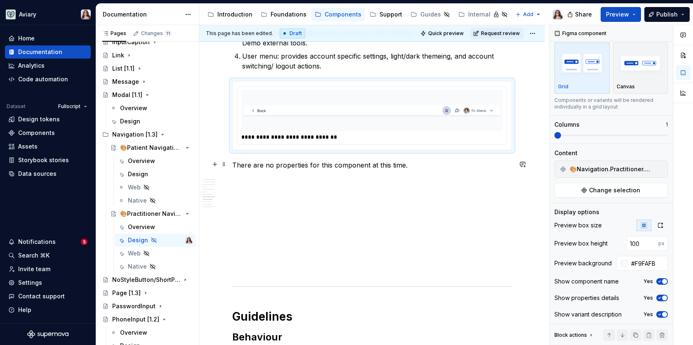
click at [407, 162] on p "There are no properties for this component at this time." at bounding box center [371, 165] width 279 height 10
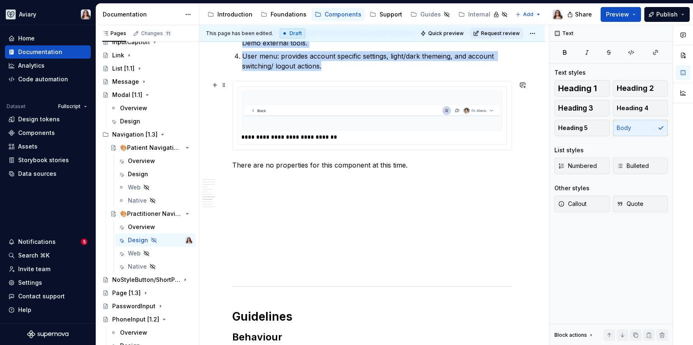
click at [364, 118] on img at bounding box center [371, 110] width 255 height 35
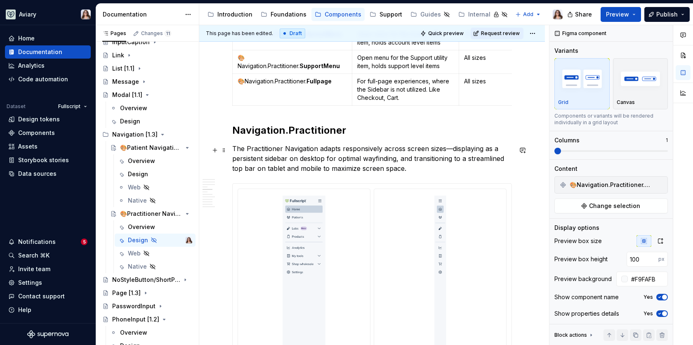
click at [409, 168] on p "The Practitioner Navigation adapts responsively across screen sizes—displaying …" at bounding box center [371, 158] width 279 height 30
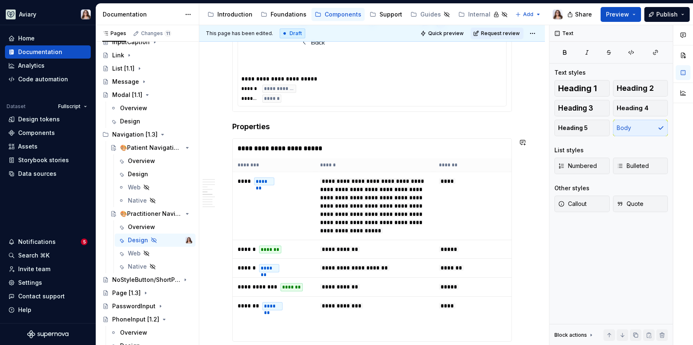
scroll to position [1011, 0]
click at [231, 121] on div "**********" at bounding box center [371, 181] width 345 height 2078
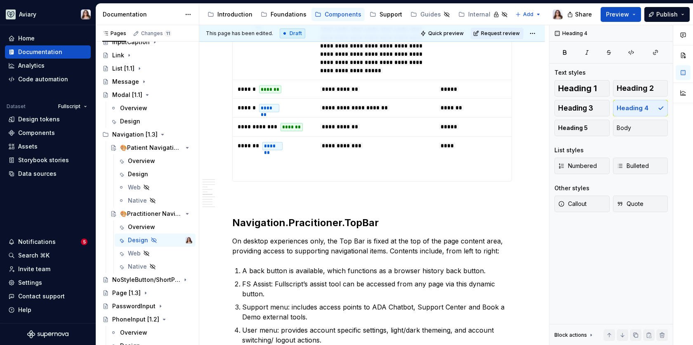
scroll to position [1172, 0]
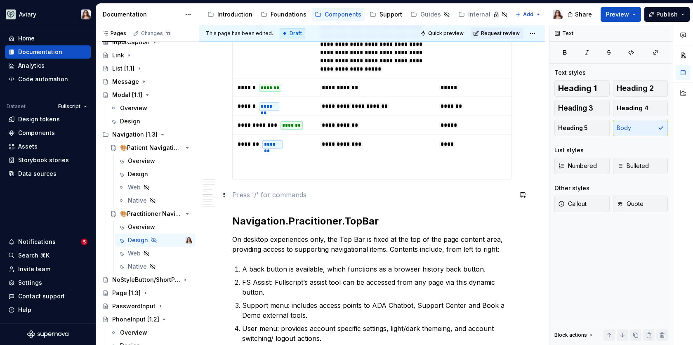
click at [244, 190] on p at bounding box center [371, 195] width 279 height 10
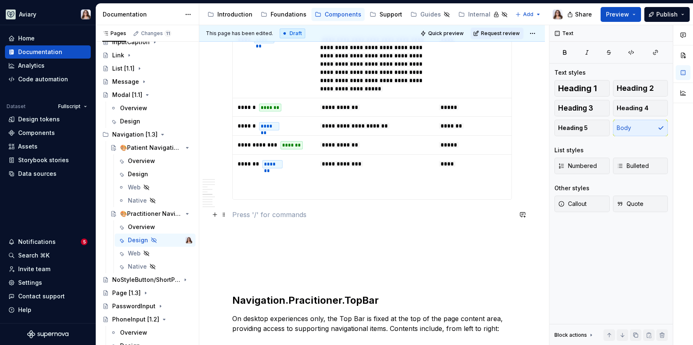
scroll to position [1155, 0]
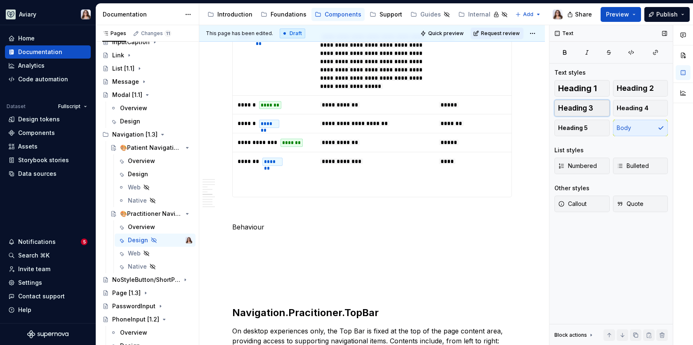
click at [592, 110] on span "Heading 3" at bounding box center [575, 108] width 35 height 8
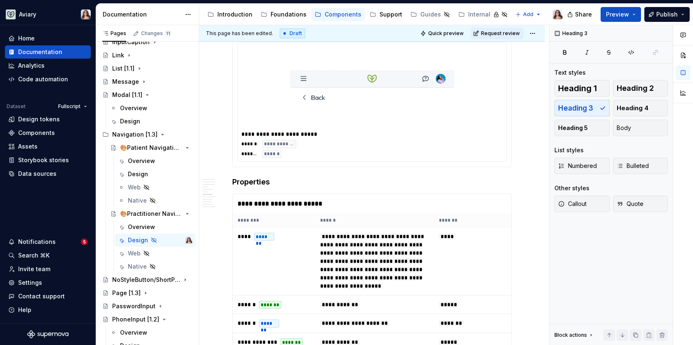
scroll to position [842, 0]
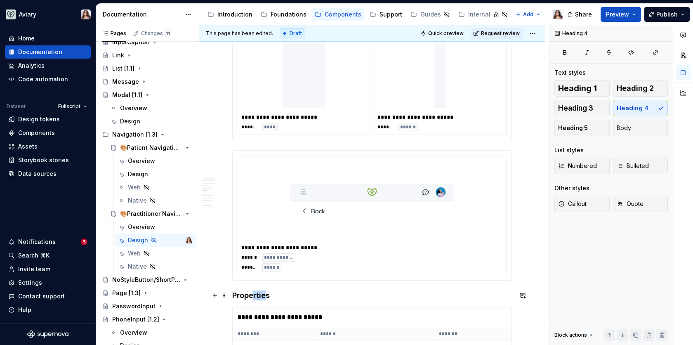
drag, startPoint x: 264, startPoint y: 293, endPoint x: 252, endPoint y: 293, distance: 12.4
click at [252, 293] on h4 "Properties" at bounding box center [371, 295] width 279 height 10
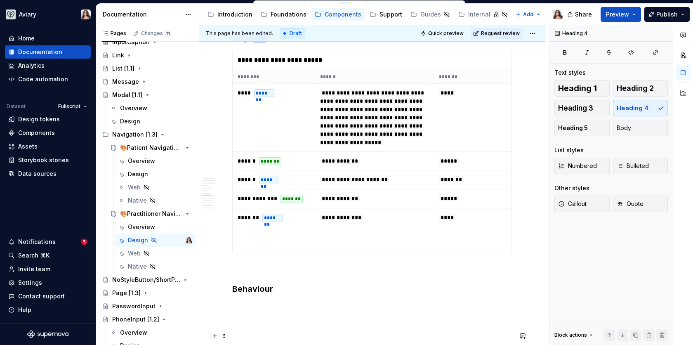
scroll to position [1144, 0]
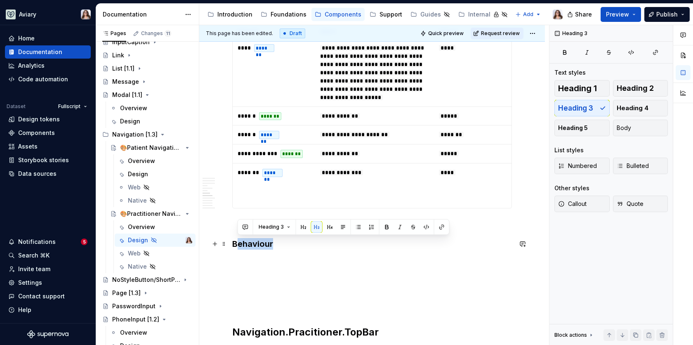
drag, startPoint x: 273, startPoint y: 242, endPoint x: 235, endPoint y: 242, distance: 37.5
click at [235, 242] on h3 "Behaviour" at bounding box center [371, 244] width 279 height 12
click at [634, 109] on span "Heading 4" at bounding box center [632, 108] width 32 height 8
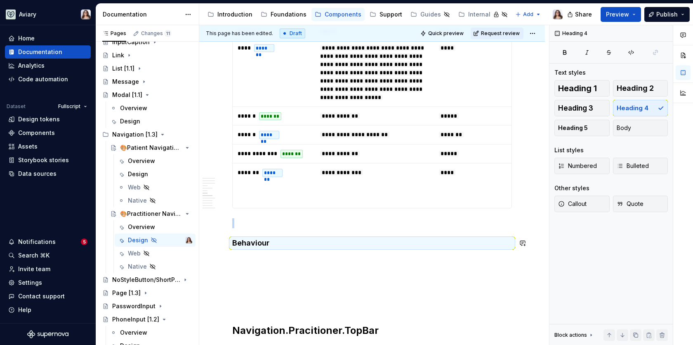
click at [250, 254] on p at bounding box center [371, 259] width 279 height 10
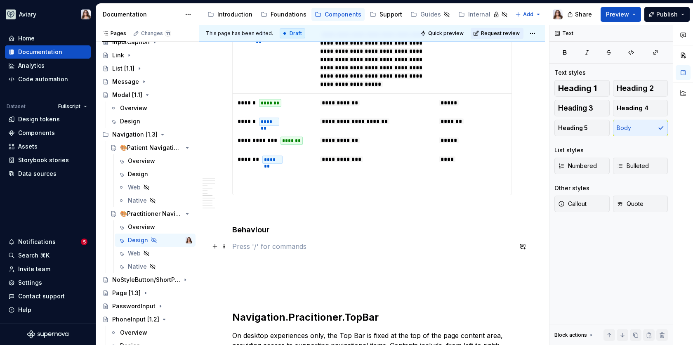
scroll to position [1193, 0]
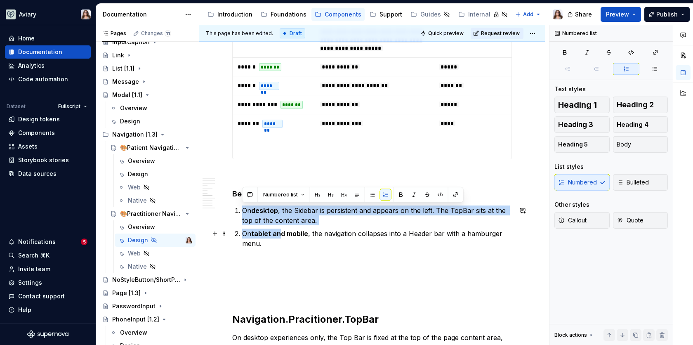
drag, startPoint x: 242, startPoint y: 207, endPoint x: 282, endPoint y: 235, distance: 49.4
click at [282, 236] on ol "On desktop , the Sidebar is persistent and appears on the left. The TopBar sits…" at bounding box center [377, 226] width 270 height 43
click at [632, 176] on button "Bulleted" at bounding box center [640, 182] width 55 height 16
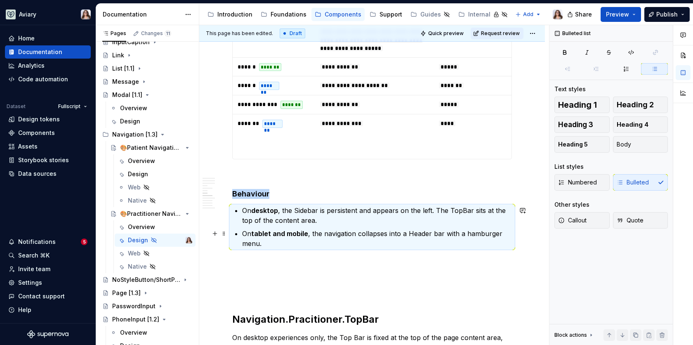
click at [263, 239] on p "On tablet and mobile , the navigation collapses into a Header bar with a hambur…" at bounding box center [377, 238] width 270 height 20
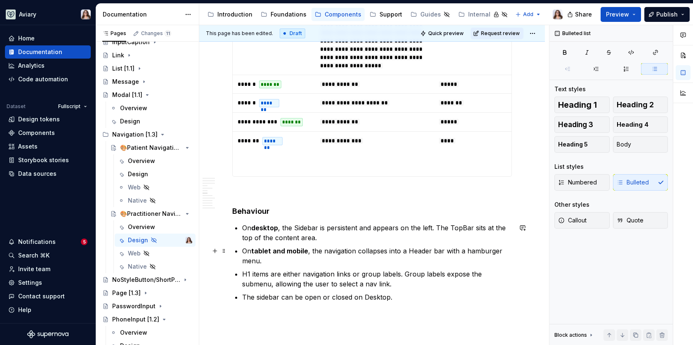
scroll to position [1191, 0]
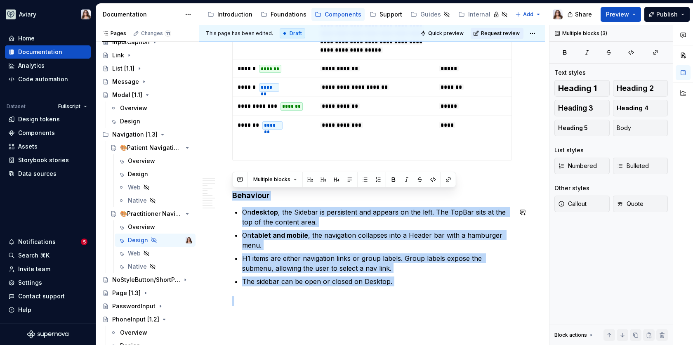
drag, startPoint x: 233, startPoint y: 193, endPoint x: 421, endPoint y: 287, distance: 210.0
click at [422, 287] on div "**********" at bounding box center [371, 31] width 279 height 2100
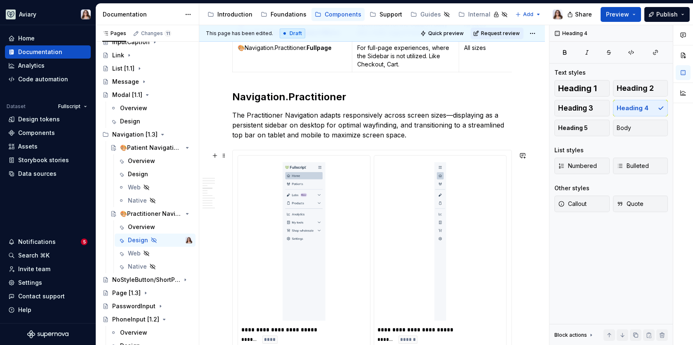
scroll to position [625, 0]
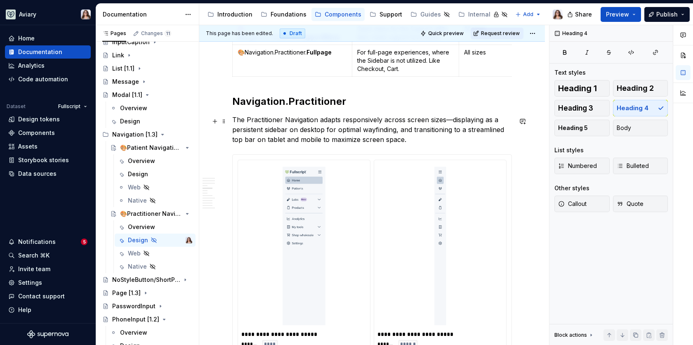
click at [408, 142] on p "The Practitioner Navigation adapts responsively across screen sizes—displaying …" at bounding box center [371, 130] width 279 height 30
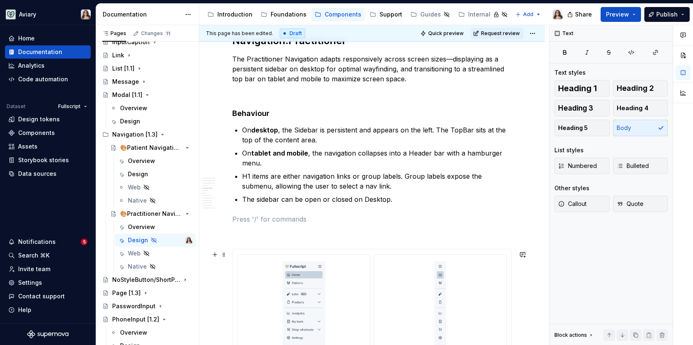
scroll to position [706, 0]
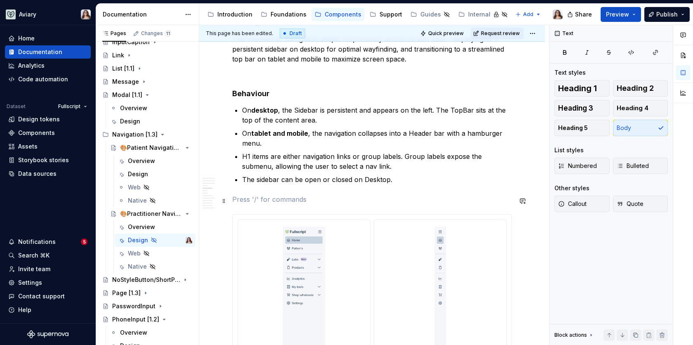
click at [265, 200] on p at bounding box center [371, 199] width 279 height 10
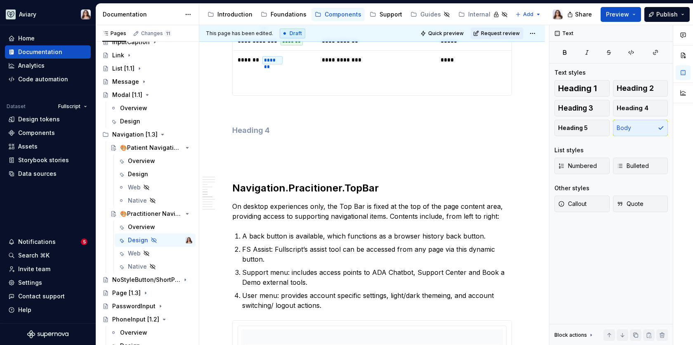
scroll to position [1493, 0]
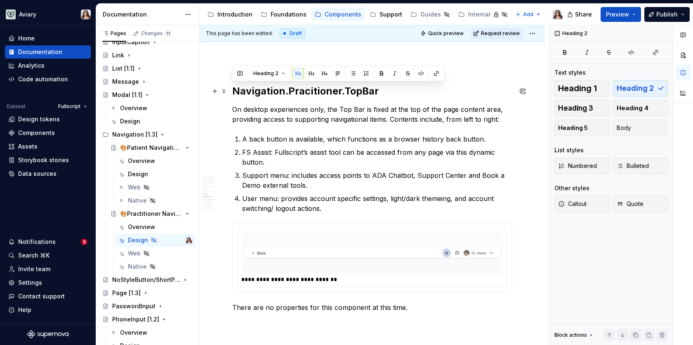
click at [318, 90] on h2 "Navigation.Pracitioner.TopBar" at bounding box center [371, 91] width 279 height 13
click at [309, 90] on h2 "Navigation.Pracitioner.TopBar" at bounding box center [371, 91] width 279 height 13
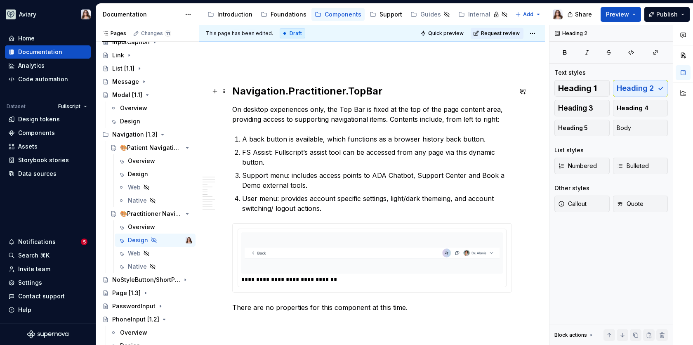
click at [385, 91] on h2 "Navigation.Practitioner.TopBar" at bounding box center [371, 91] width 279 height 13
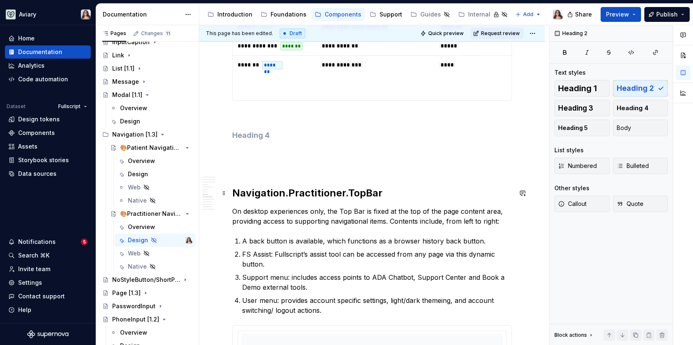
scroll to position [1394, 0]
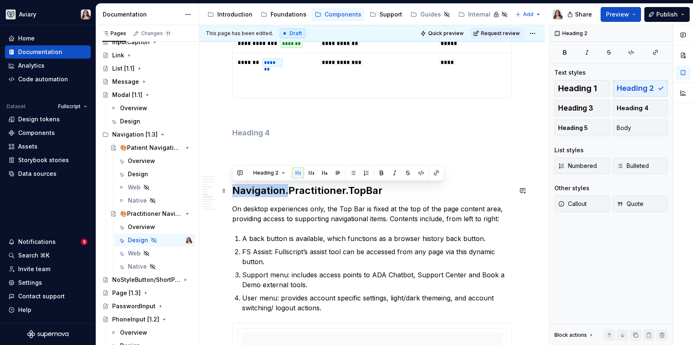
drag, startPoint x: 288, startPoint y: 186, endPoint x: 235, endPoint y: 183, distance: 53.7
click at [235, 184] on h2 "Navigation.Practitioner.TopBar" at bounding box center [371, 190] width 279 height 13
click at [293, 211] on p "On desktop experiences only, the Top Bar is fixed at the top of the page conten…" at bounding box center [371, 214] width 279 height 20
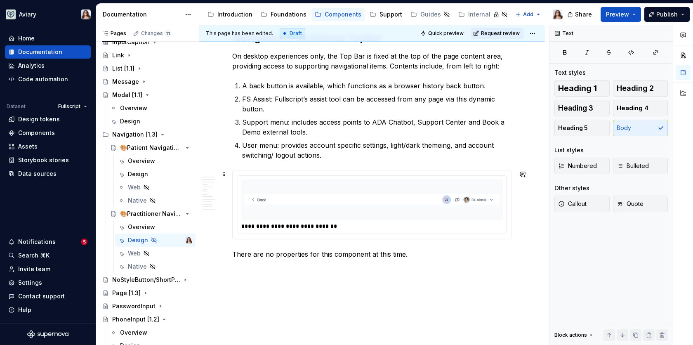
scroll to position [1555, 0]
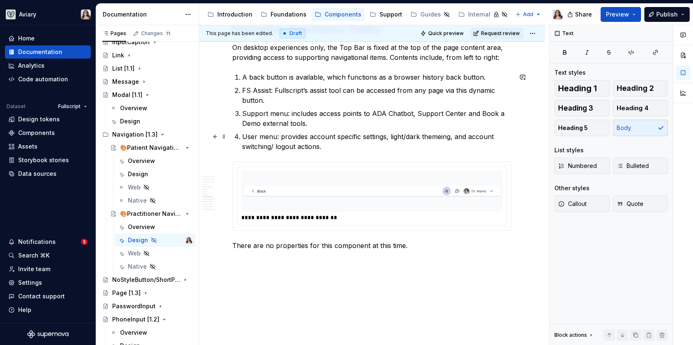
click at [327, 147] on p "User menu: provides account specific settings, light/dark themeing, and account…" at bounding box center [377, 141] width 270 height 20
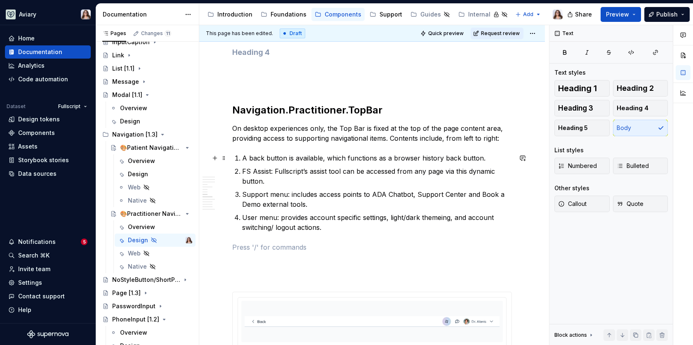
scroll to position [1473, 0]
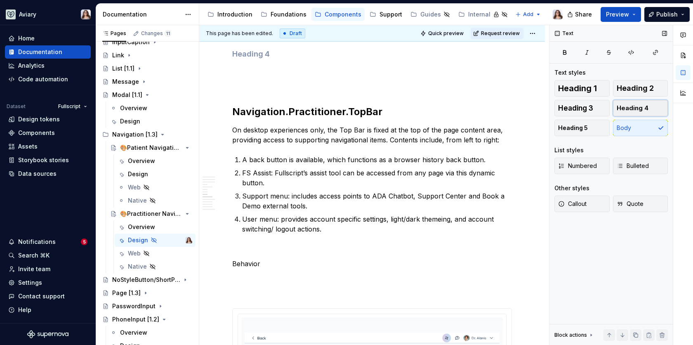
click at [633, 107] on span "Heading 4" at bounding box center [632, 108] width 32 height 8
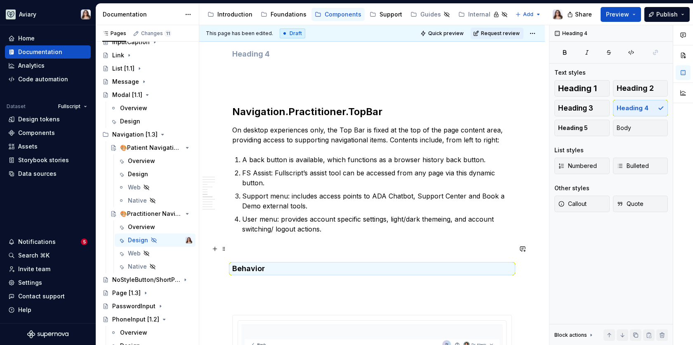
click at [241, 247] on p at bounding box center [371, 249] width 279 height 10
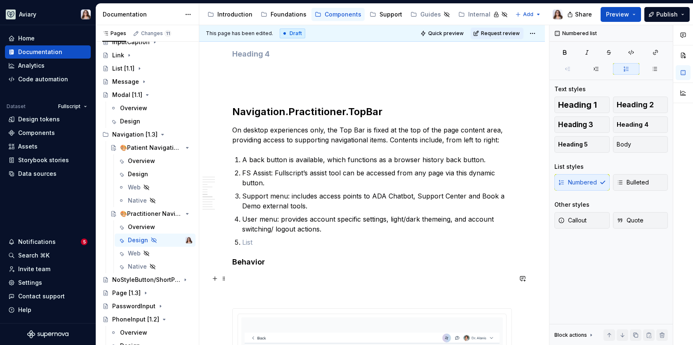
click at [249, 282] on p at bounding box center [371, 278] width 279 height 10
click at [246, 237] on p at bounding box center [377, 242] width 270 height 10
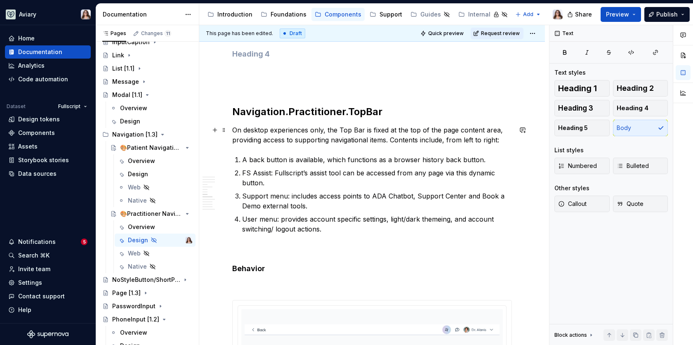
click at [390, 139] on p "On desktop experiences only, the Top Bar is fixed at the top of the page conten…" at bounding box center [371, 135] width 279 height 20
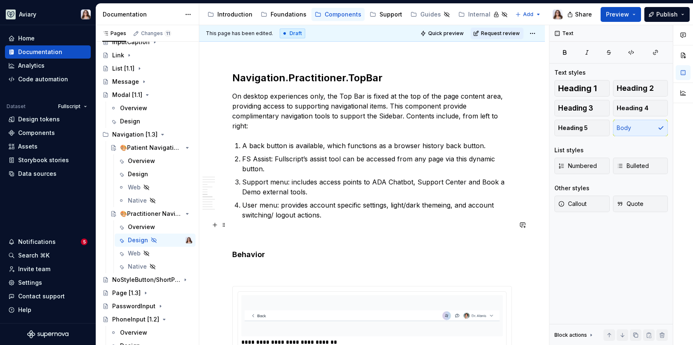
scroll to position [1512, 0]
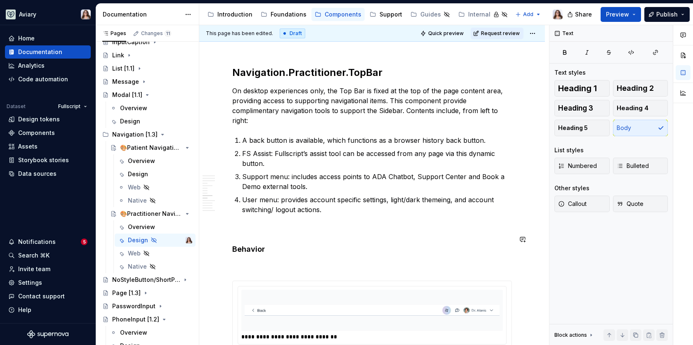
click at [245, 224] on p at bounding box center [371, 229] width 279 height 10
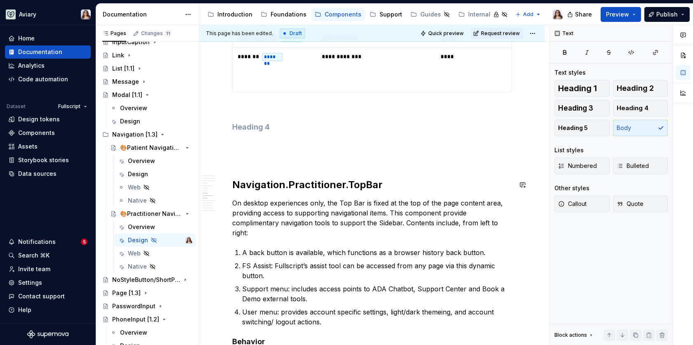
scroll to position [1391, 0]
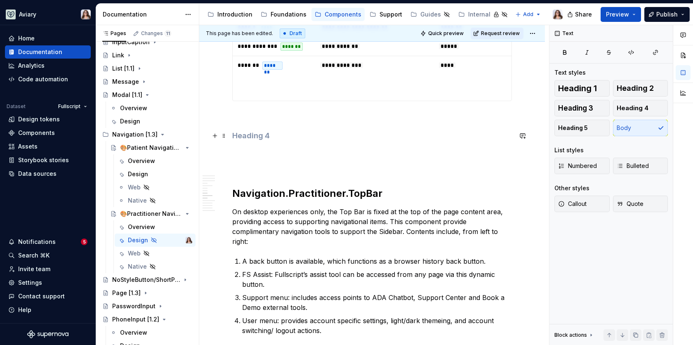
click at [251, 131] on h4 at bounding box center [371, 136] width 279 height 10
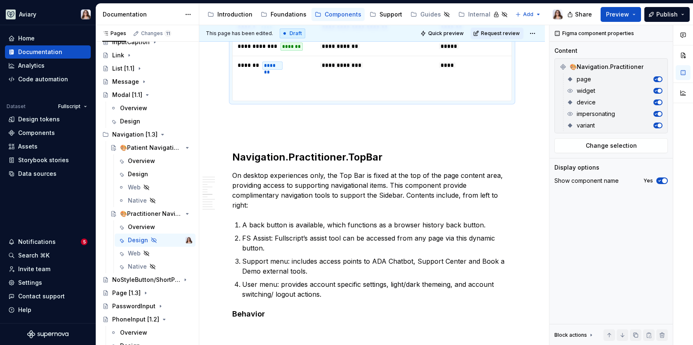
scroll to position [1263, 0]
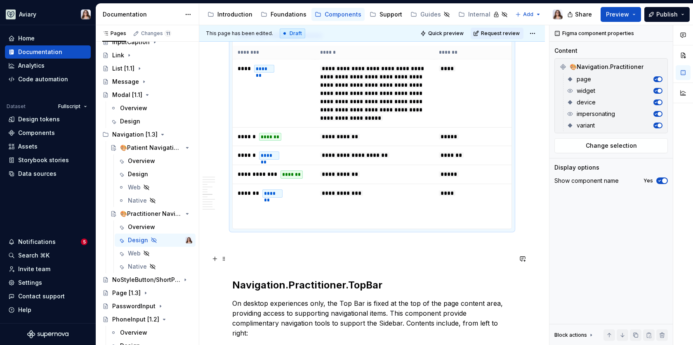
click at [247, 254] on p at bounding box center [371, 259] width 279 height 10
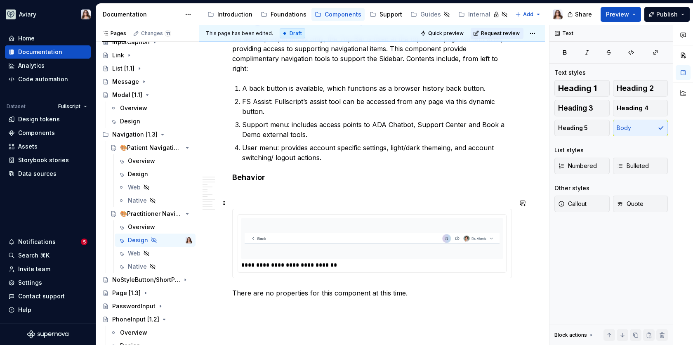
scroll to position [1528, 0]
click at [248, 188] on p at bounding box center [371, 193] width 279 height 10
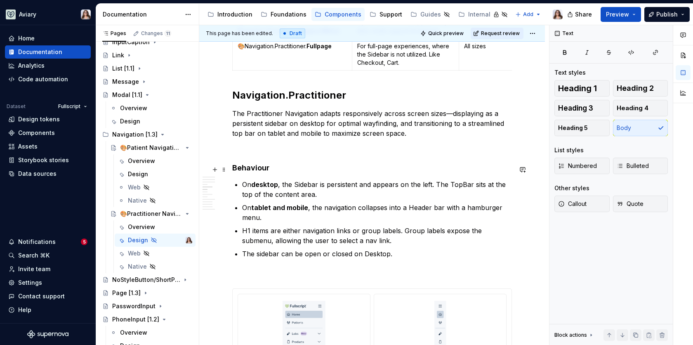
scroll to position [620, 0]
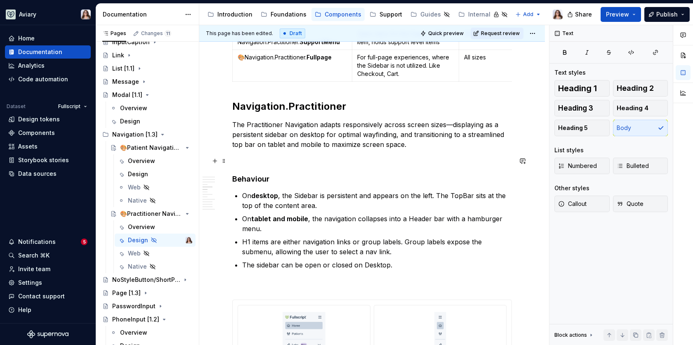
click at [288, 159] on p at bounding box center [371, 159] width 279 height 10
click at [412, 149] on p "The Practitioner Navigation adapts responsively across screen sizes—displaying …" at bounding box center [371, 135] width 279 height 30
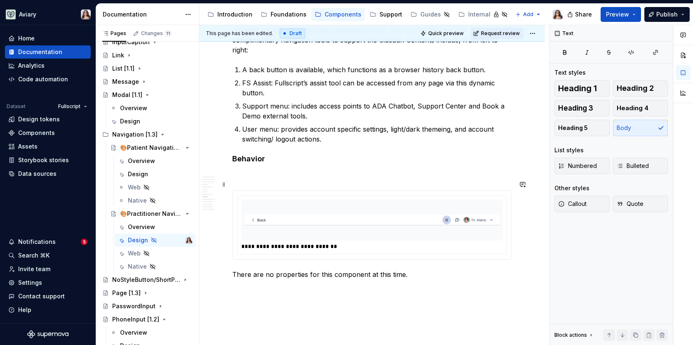
scroll to position [1549, 0]
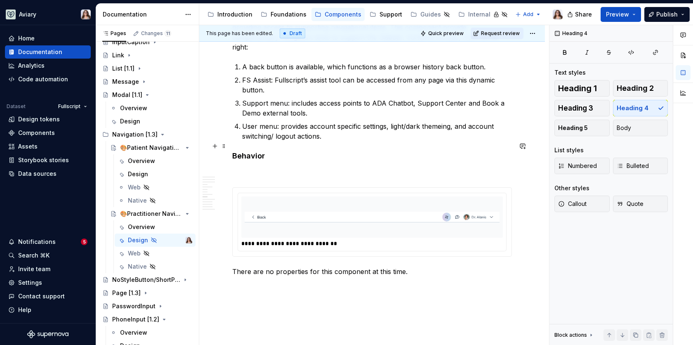
click at [263, 151] on h4 "Behavior" at bounding box center [371, 156] width 279 height 10
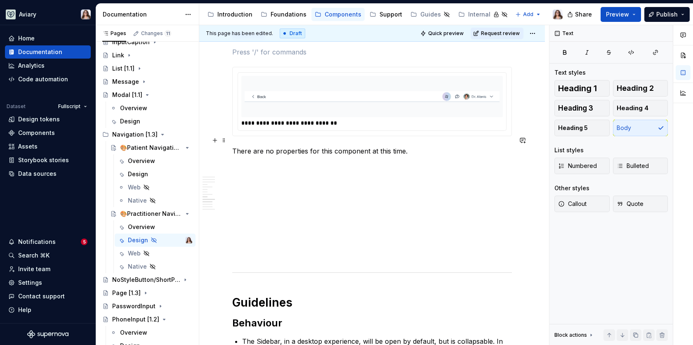
scroll to position [1664, 0]
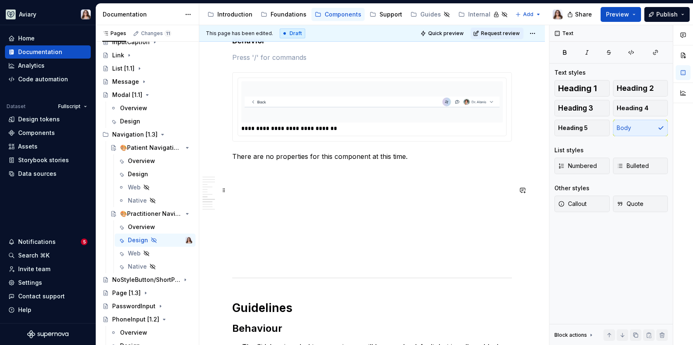
click at [284, 196] on p at bounding box center [371, 201] width 279 height 10
click at [240, 196] on p "🎨Navigation.Practitioner.Fullpage [1.3]" at bounding box center [371, 201] width 279 height 10
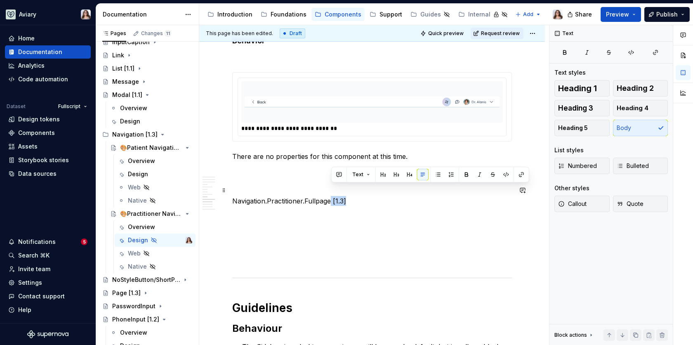
drag, startPoint x: 347, startPoint y: 188, endPoint x: 331, endPoint y: 188, distance: 16.5
click at [331, 196] on p "Navigation.Practitioner.Fullpage [1.3]" at bounding box center [371, 201] width 279 height 10
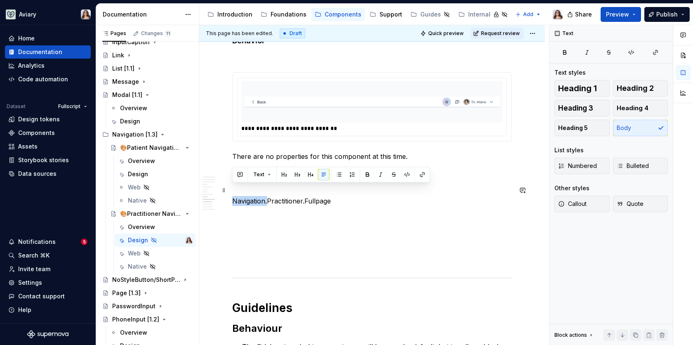
drag, startPoint x: 267, startPoint y: 189, endPoint x: 234, endPoint y: 189, distance: 33.0
click at [234, 196] on p "Navigation.Practitioner.Fullpage" at bounding box center [371, 201] width 279 height 10
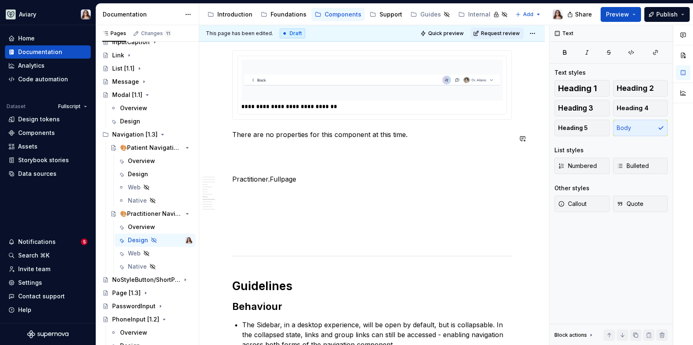
scroll to position [1688, 0]
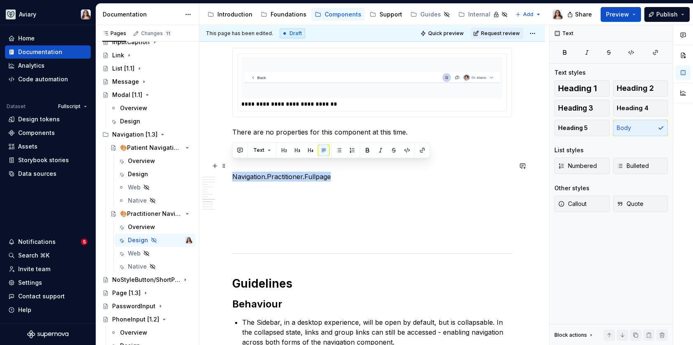
drag, startPoint x: 335, startPoint y: 165, endPoint x: 230, endPoint y: 163, distance: 105.1
click at [296, 150] on button "button" at bounding box center [297, 150] width 12 height 12
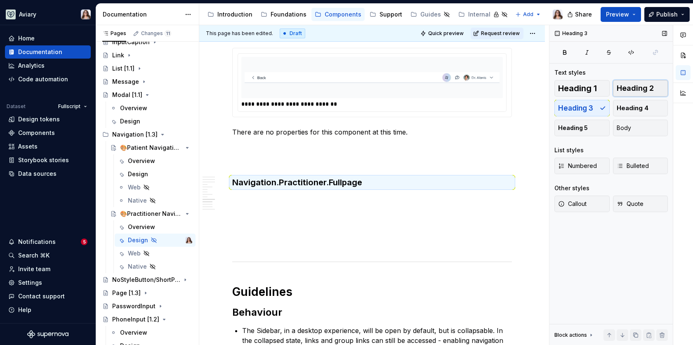
click at [638, 92] on span "Heading 2" at bounding box center [634, 88] width 37 height 8
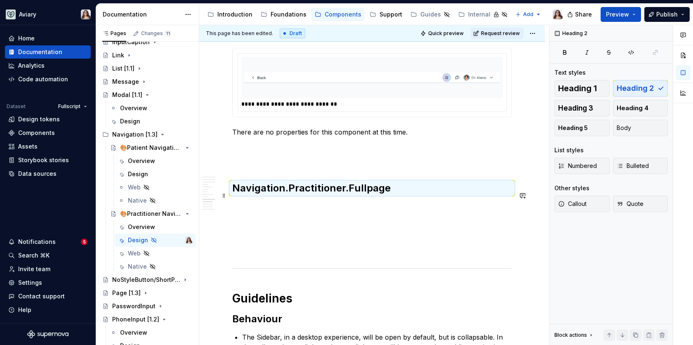
click at [266, 201] on p at bounding box center [371, 206] width 279 height 10
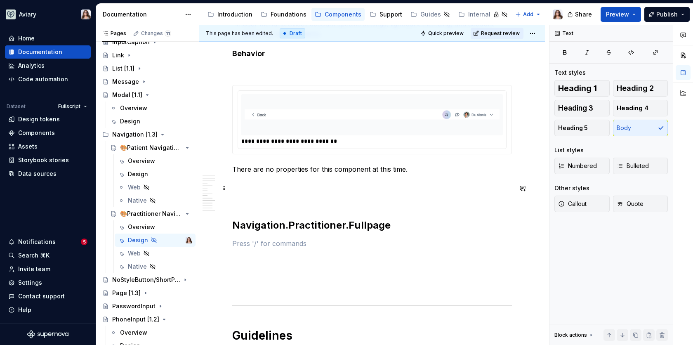
scroll to position [1658, 0]
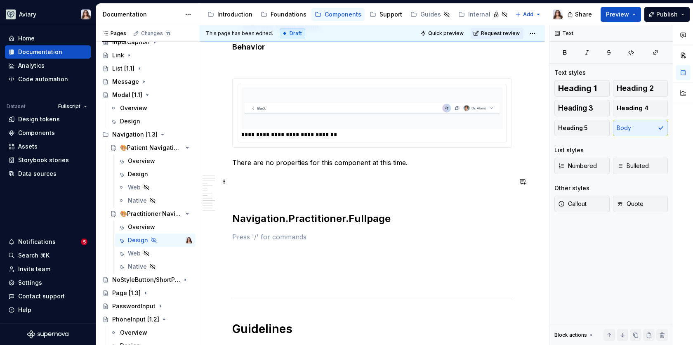
click at [250, 187] on p at bounding box center [371, 192] width 279 height 10
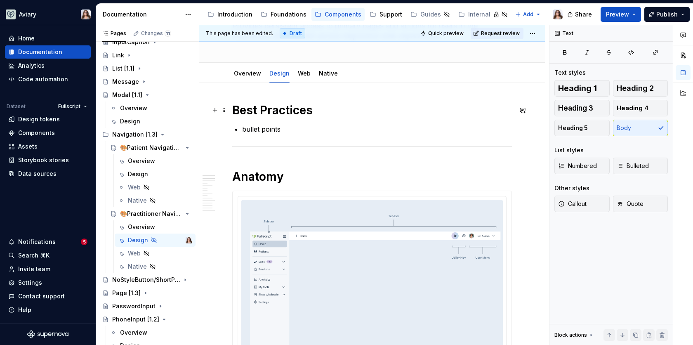
scroll to position [0, 0]
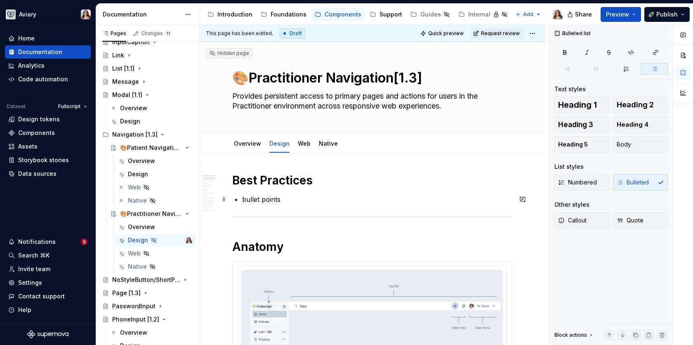
click at [283, 201] on p "bullet points" at bounding box center [377, 199] width 270 height 10
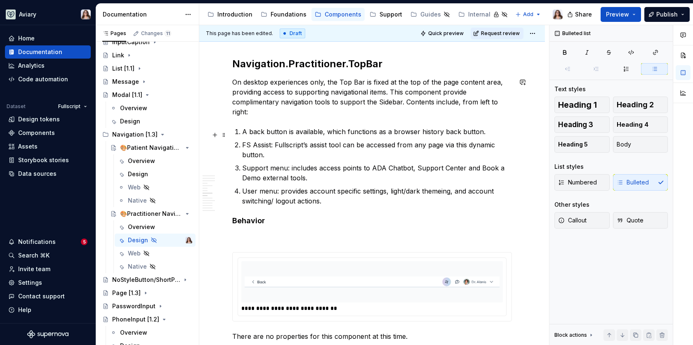
scroll to position [1498, 0]
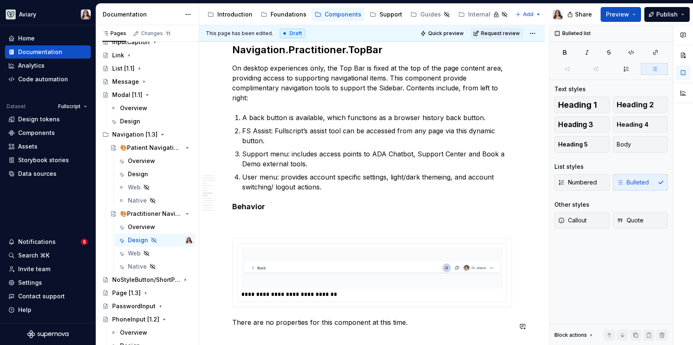
type textarea "*"
click at [45, 122] on div "Design tokens" at bounding box center [39, 119] width 42 height 8
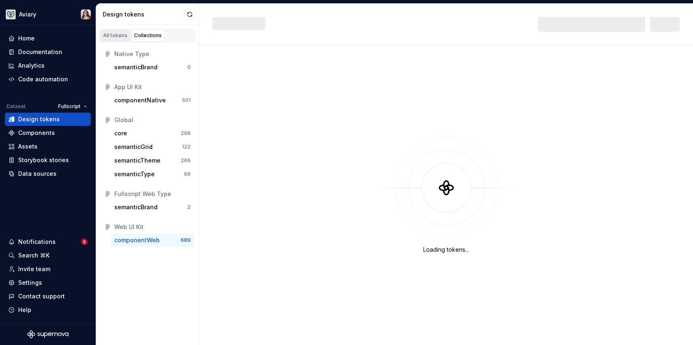
click at [123, 39] on link "All tokens" at bounding box center [115, 35] width 30 height 12
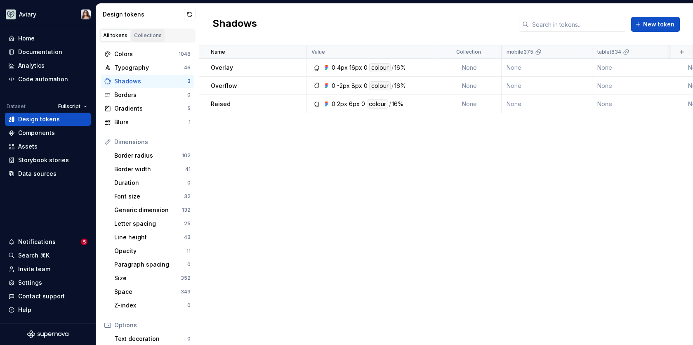
click at [147, 36] on div "Collections" at bounding box center [148, 35] width 28 height 7
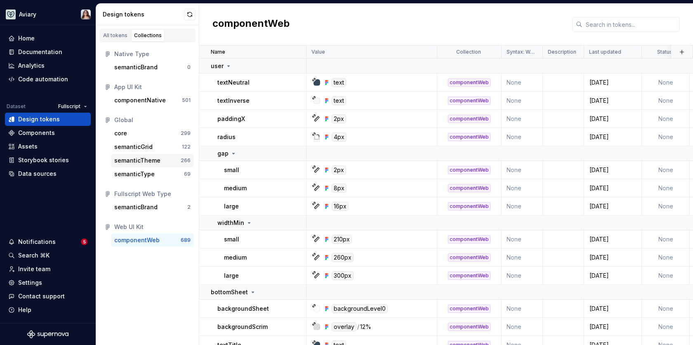
click at [150, 160] on div "semanticTheme" at bounding box center [137, 160] width 46 height 8
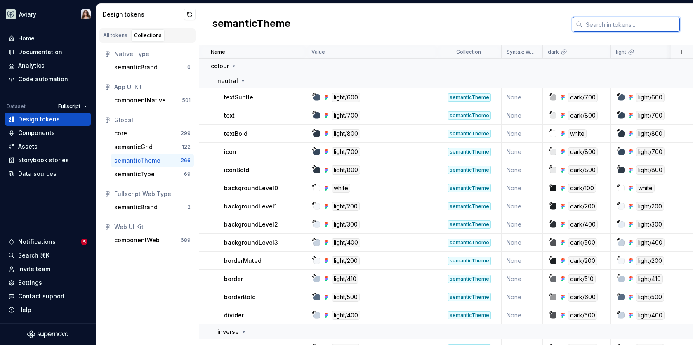
click at [613, 23] on input "text" at bounding box center [630, 24] width 97 height 15
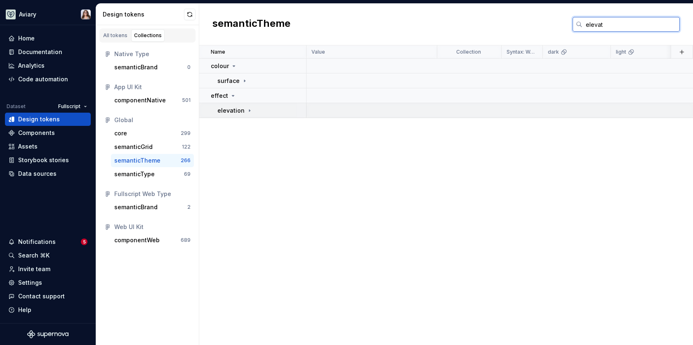
type input "elevat"
click at [248, 113] on icon at bounding box center [249, 110] width 7 height 7
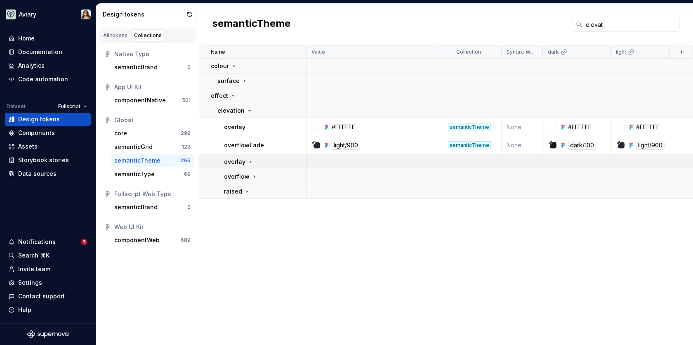
click at [249, 160] on icon at bounding box center [250, 161] width 7 height 7
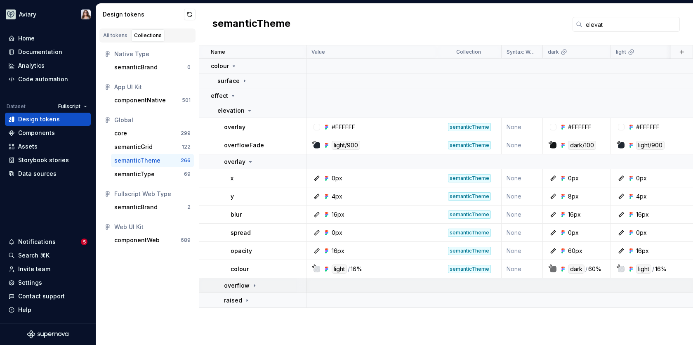
click at [254, 284] on icon at bounding box center [254, 285] width 7 height 7
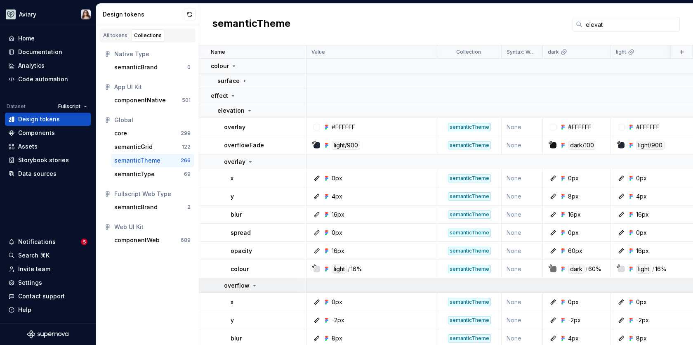
scroll to position [71, 0]
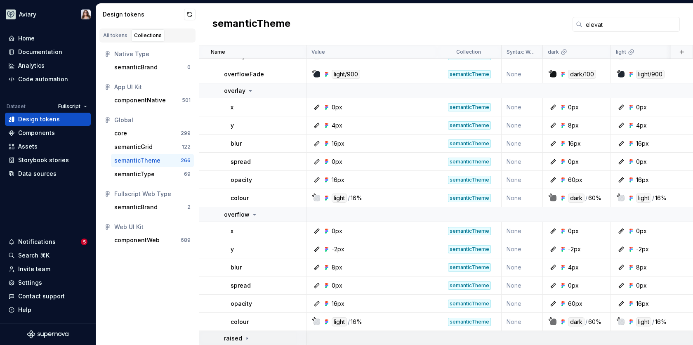
click at [247, 337] on icon at bounding box center [247, 338] width 1 height 2
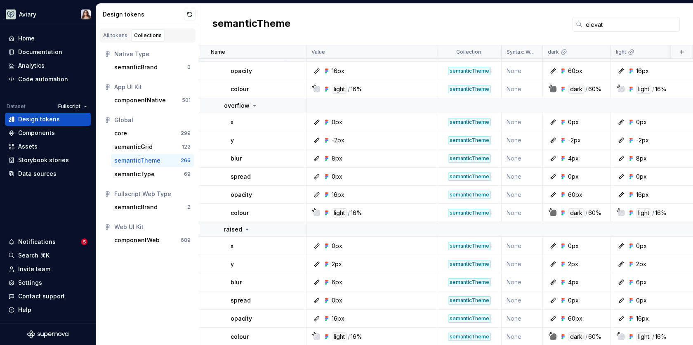
scroll to position [0, 0]
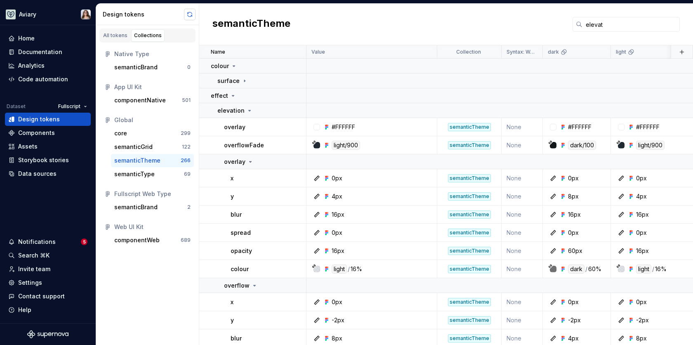
click at [187, 12] on button "button" at bounding box center [190, 15] width 12 height 12
click at [33, 174] on div "Data sources" at bounding box center [37, 173] width 38 height 8
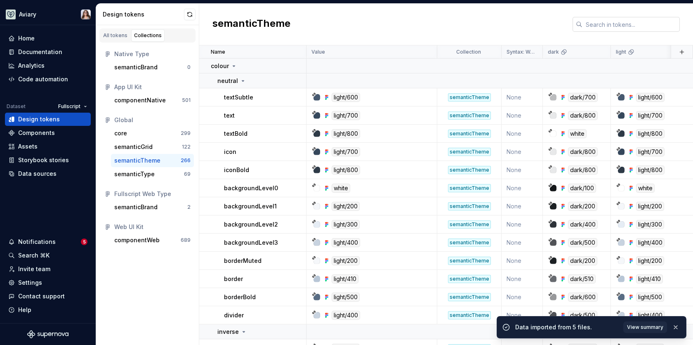
click at [624, 19] on input "text" at bounding box center [630, 24] width 97 height 15
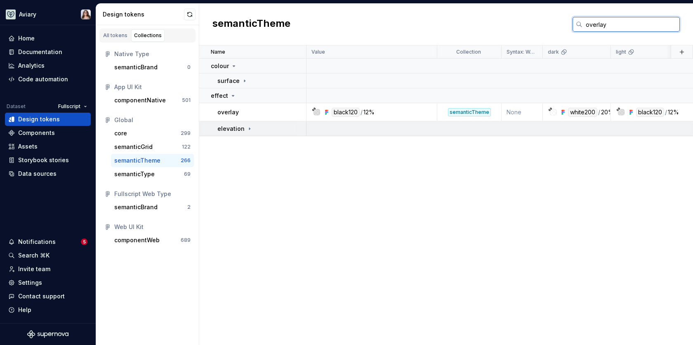
type input "overlay"
click at [248, 129] on icon at bounding box center [249, 128] width 7 height 7
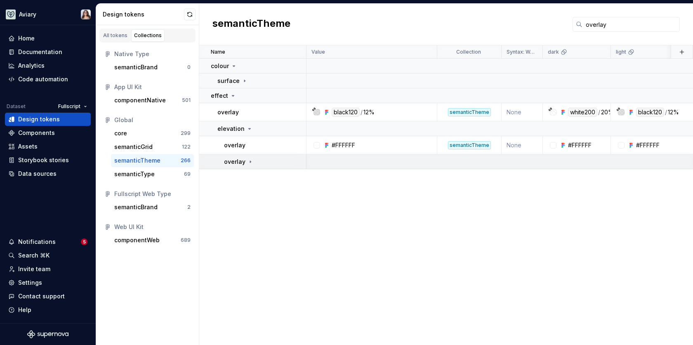
click at [248, 164] on div "overlay" at bounding box center [239, 161] width 30 height 8
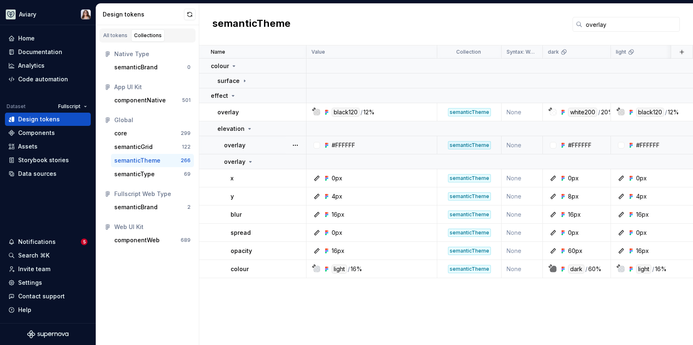
click at [266, 145] on div "overlay" at bounding box center [265, 145] width 82 height 8
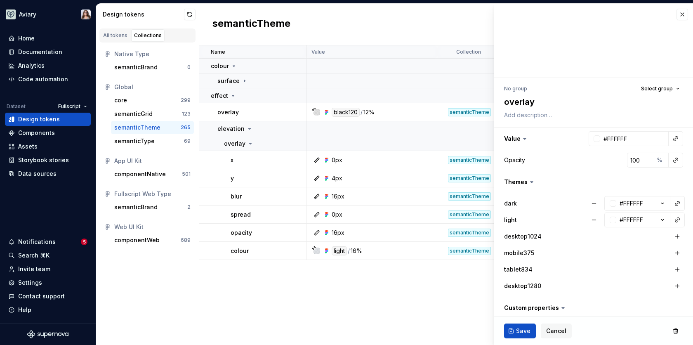
type textarea "*"
click at [683, 14] on button "button" at bounding box center [682, 15] width 12 height 12
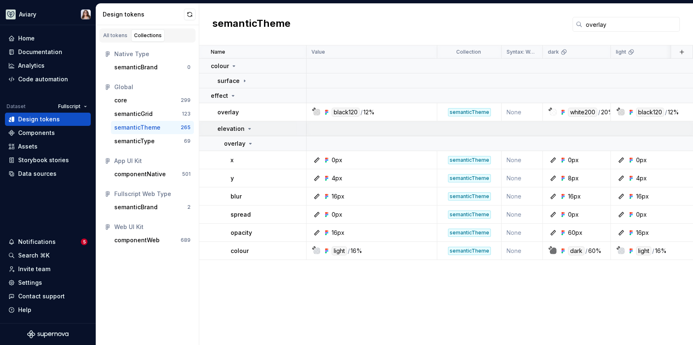
click at [247, 127] on icon at bounding box center [249, 128] width 7 height 7
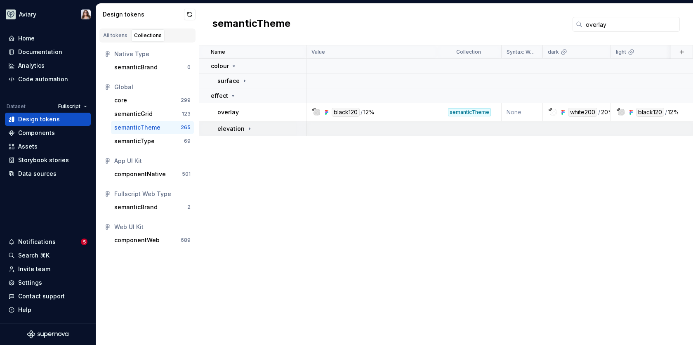
click at [249, 127] on icon at bounding box center [249, 128] width 1 height 2
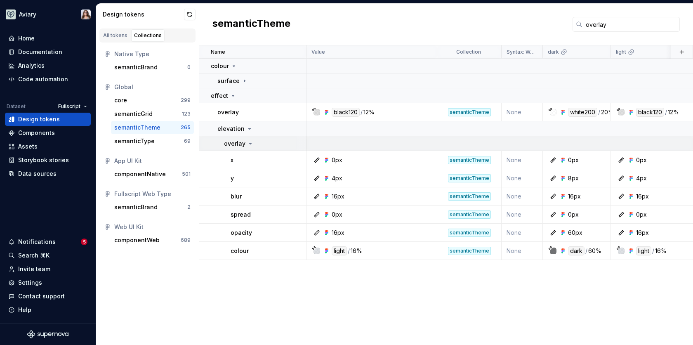
click at [248, 144] on icon at bounding box center [250, 143] width 7 height 7
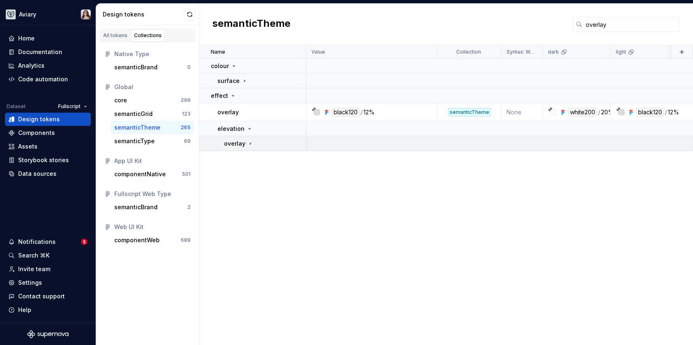
click at [250, 144] on icon at bounding box center [250, 143] width 1 height 2
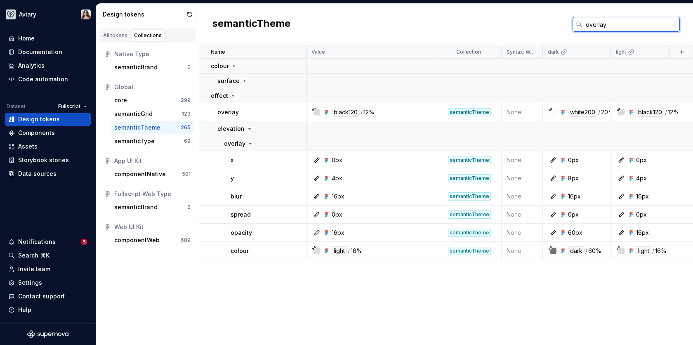
click at [610, 29] on input "overlay" at bounding box center [630, 24] width 97 height 15
type input "o"
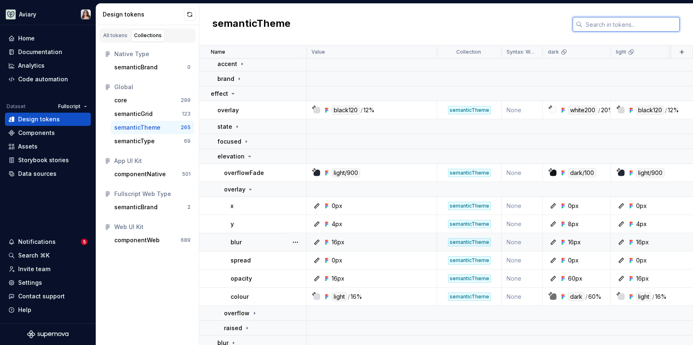
scroll to position [191, 0]
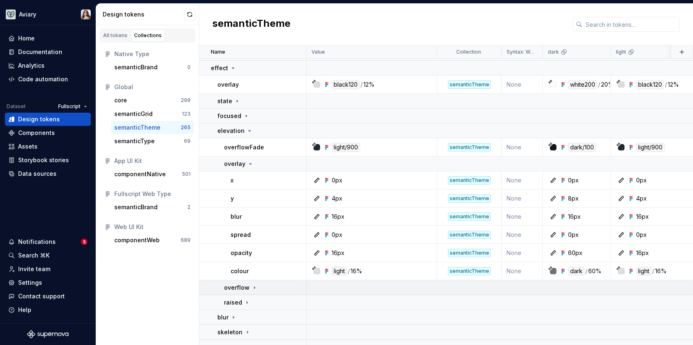
click at [252, 285] on icon at bounding box center [254, 287] width 7 height 7
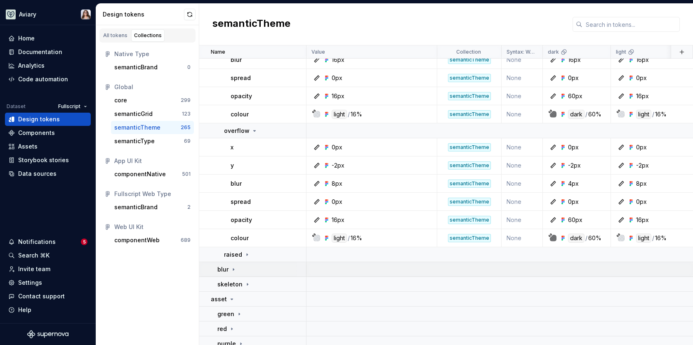
scroll to position [359, 0]
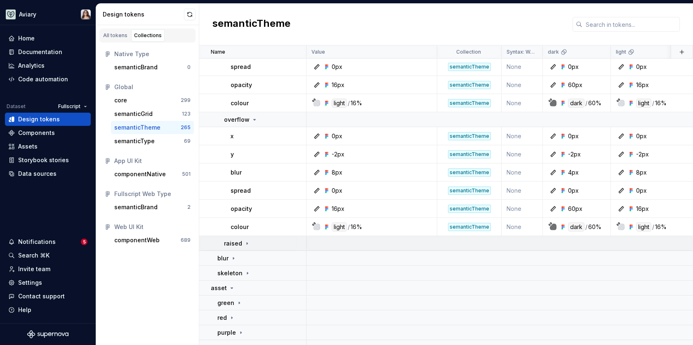
click at [247, 242] on icon at bounding box center [247, 243] width 1 height 2
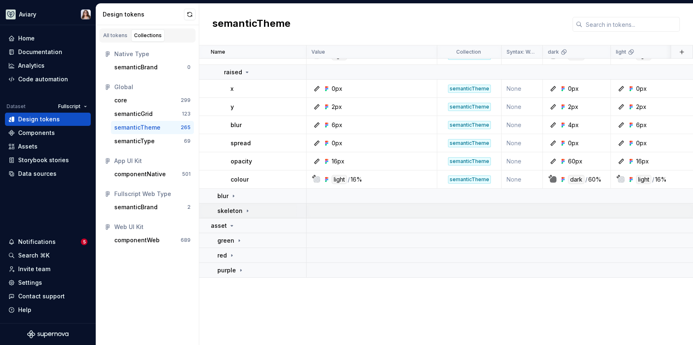
scroll to position [0, 0]
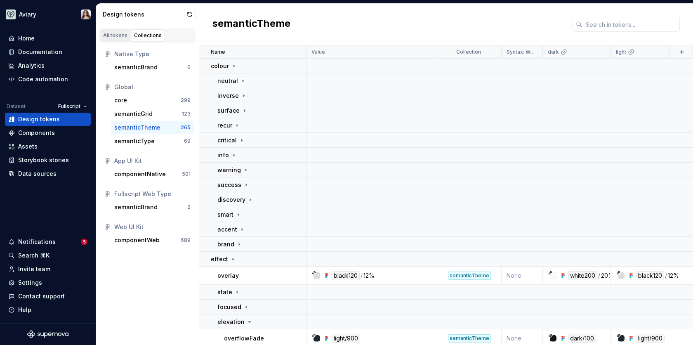
click at [118, 34] on div "All tokens" at bounding box center [115, 35] width 24 height 7
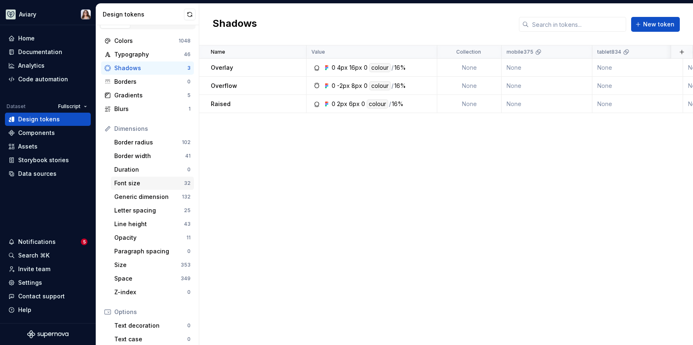
scroll to position [19, 0]
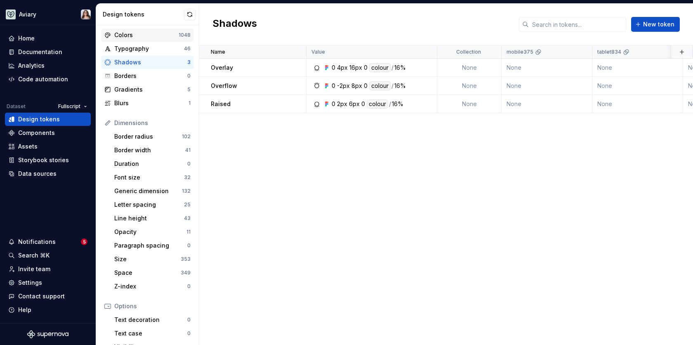
click at [161, 32] on div "Colors" at bounding box center [146, 35] width 64 height 8
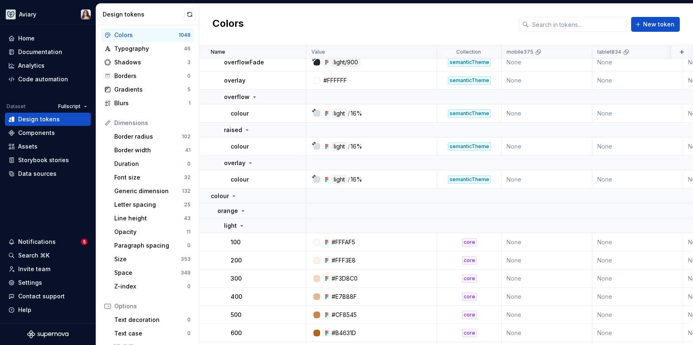
scroll to position [1136, 0]
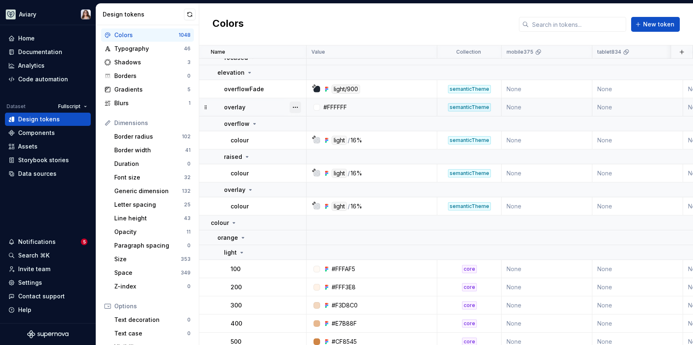
click at [295, 106] on button "button" at bounding box center [295, 107] width 12 height 12
click at [315, 154] on div "Delete token" at bounding box center [332, 152] width 54 height 8
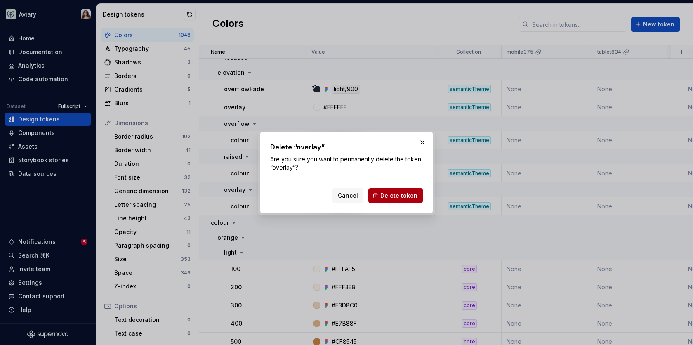
click at [406, 196] on span "Delete token" at bounding box center [398, 195] width 37 height 8
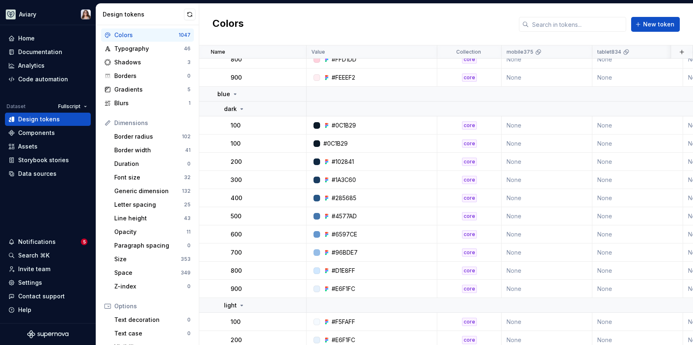
scroll to position [2939, 0]
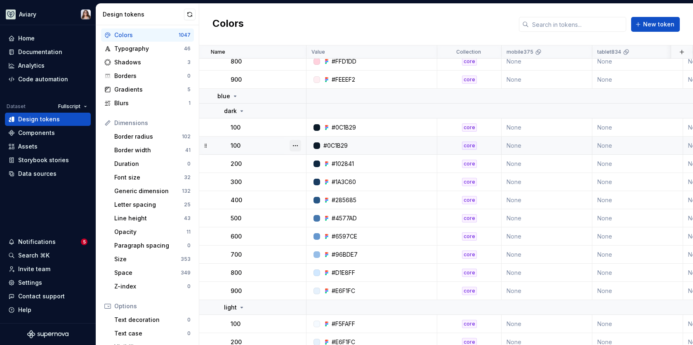
click at [296, 144] on button "button" at bounding box center [295, 146] width 12 height 12
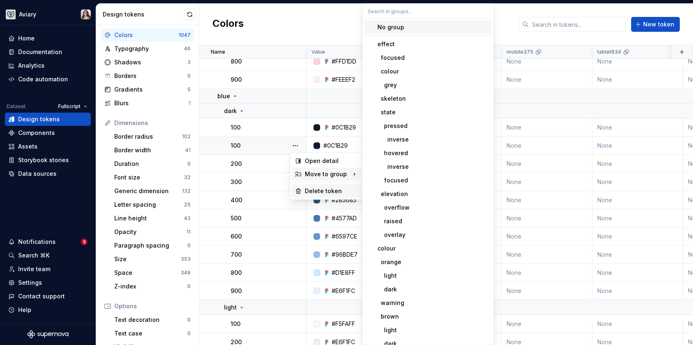
click at [310, 190] on div "Delete token" at bounding box center [332, 191] width 54 height 8
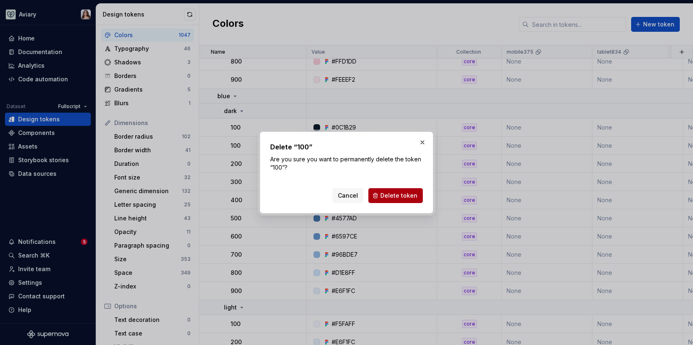
click at [400, 198] on span "Delete token" at bounding box center [398, 195] width 37 height 8
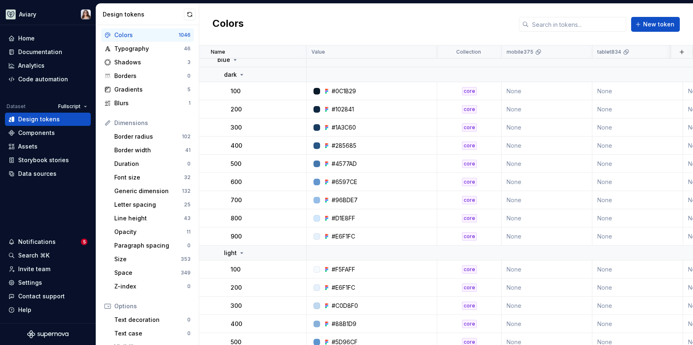
scroll to position [3091, 0]
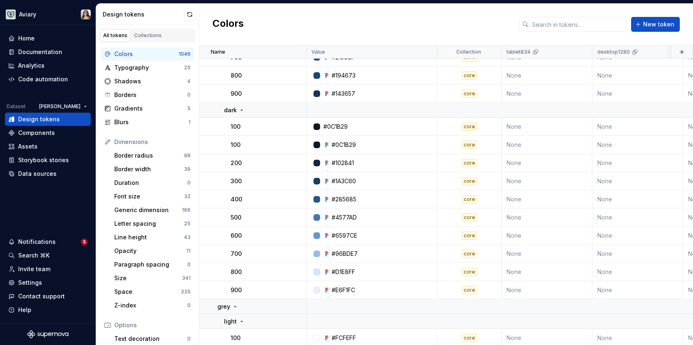
scroll to position [9400, 0]
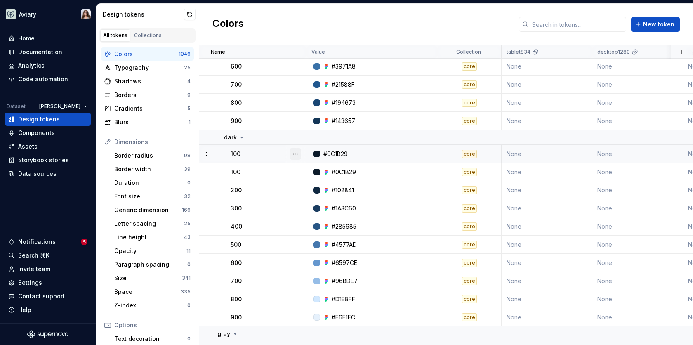
click at [296, 152] on button "button" at bounding box center [295, 154] width 12 height 12
click at [317, 200] on div "Delete token" at bounding box center [332, 199] width 54 height 8
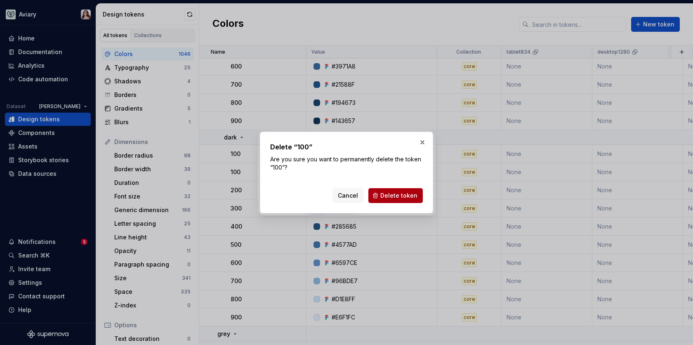
click at [389, 191] on span "Delete token" at bounding box center [398, 195] width 37 height 8
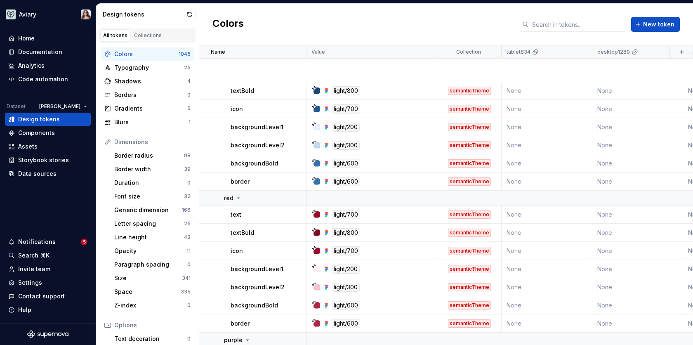
scroll to position [12234, 0]
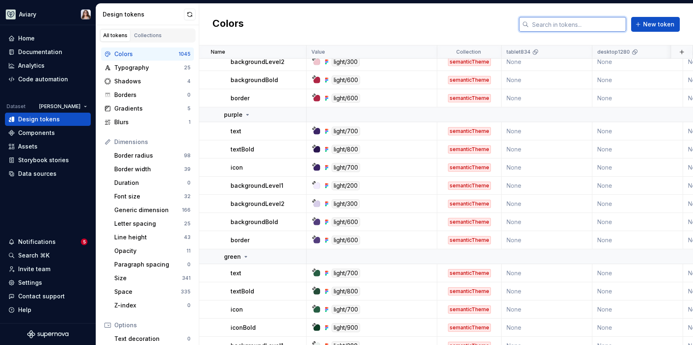
click at [580, 20] on input "text" at bounding box center [576, 24] width 97 height 15
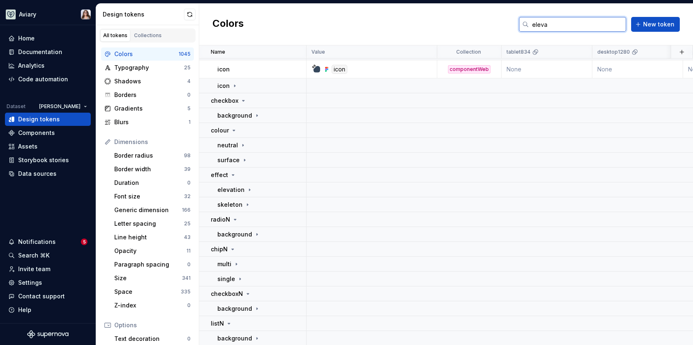
scroll to position [0, 0]
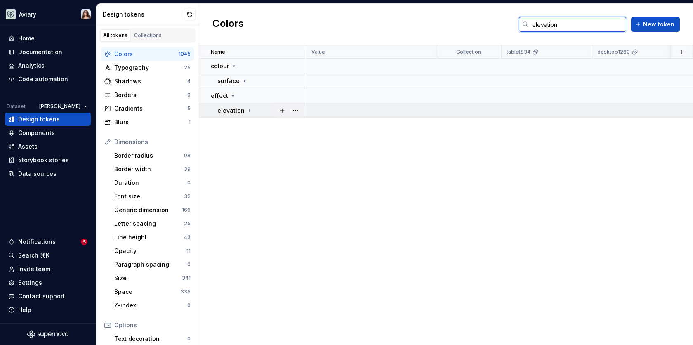
type input "elevation"
click at [245, 106] on div "elevation" at bounding box center [234, 110] width 35 height 8
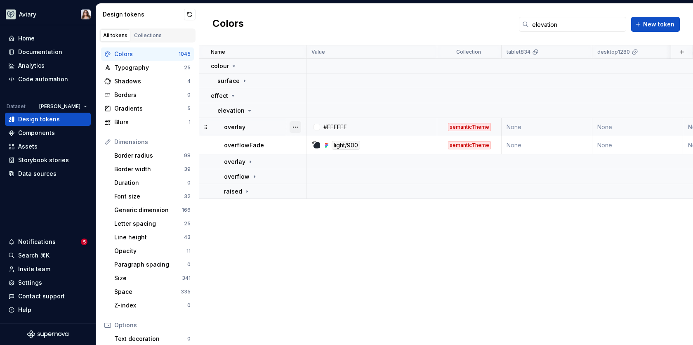
click at [292, 126] on button "button" at bounding box center [295, 127] width 12 height 12
click at [309, 176] on div "Delete token" at bounding box center [332, 173] width 54 height 8
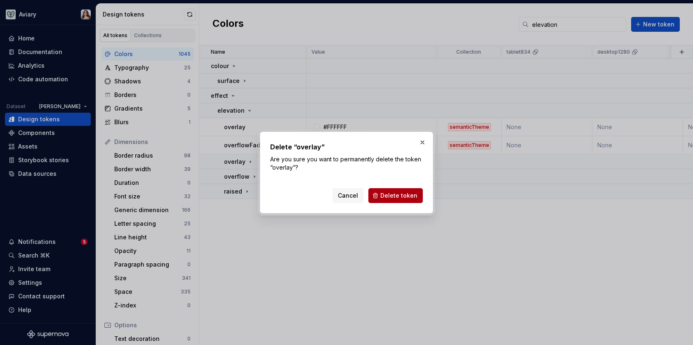
click at [394, 196] on span "Delete token" at bounding box center [398, 195] width 37 height 8
